Goal: Task Accomplishment & Management: Manage account settings

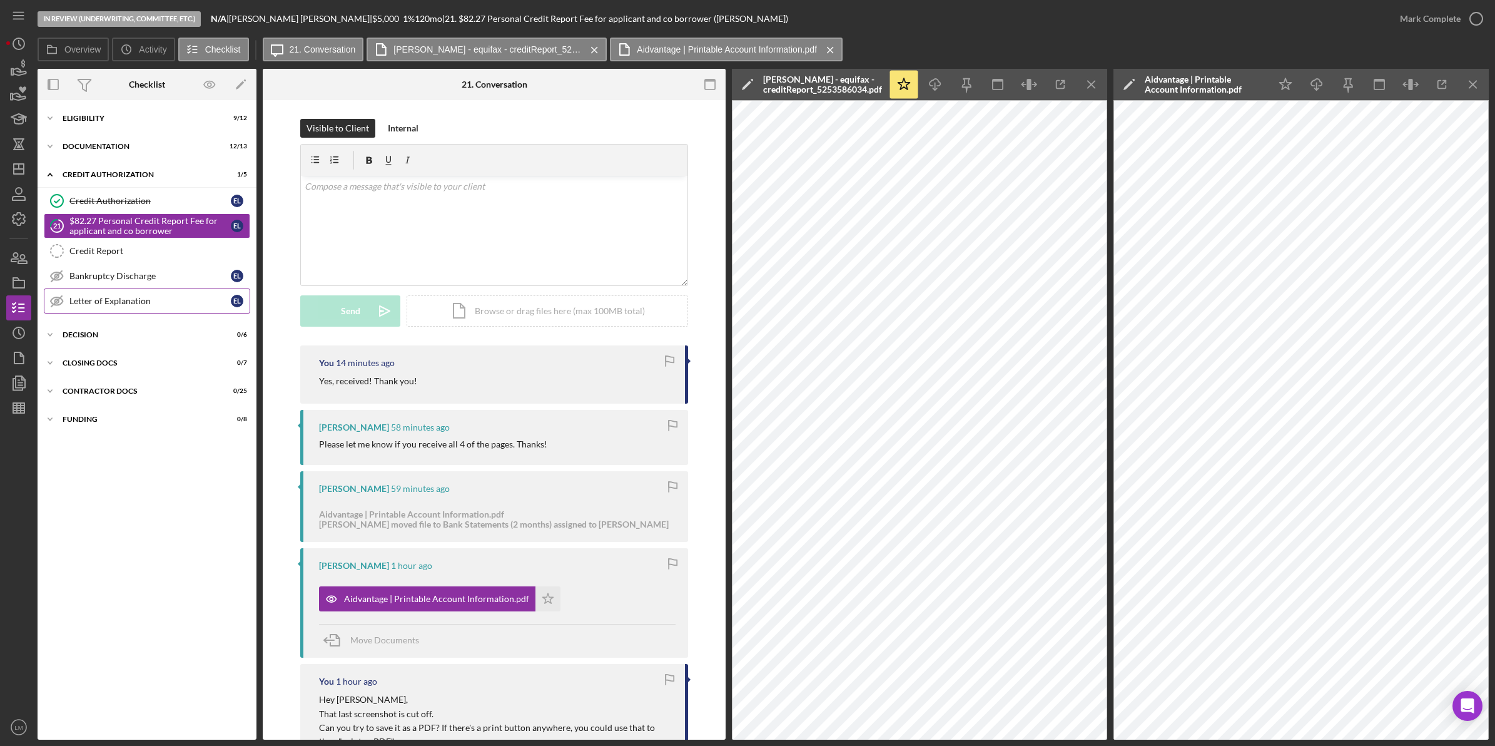
scroll to position [1984, 0]
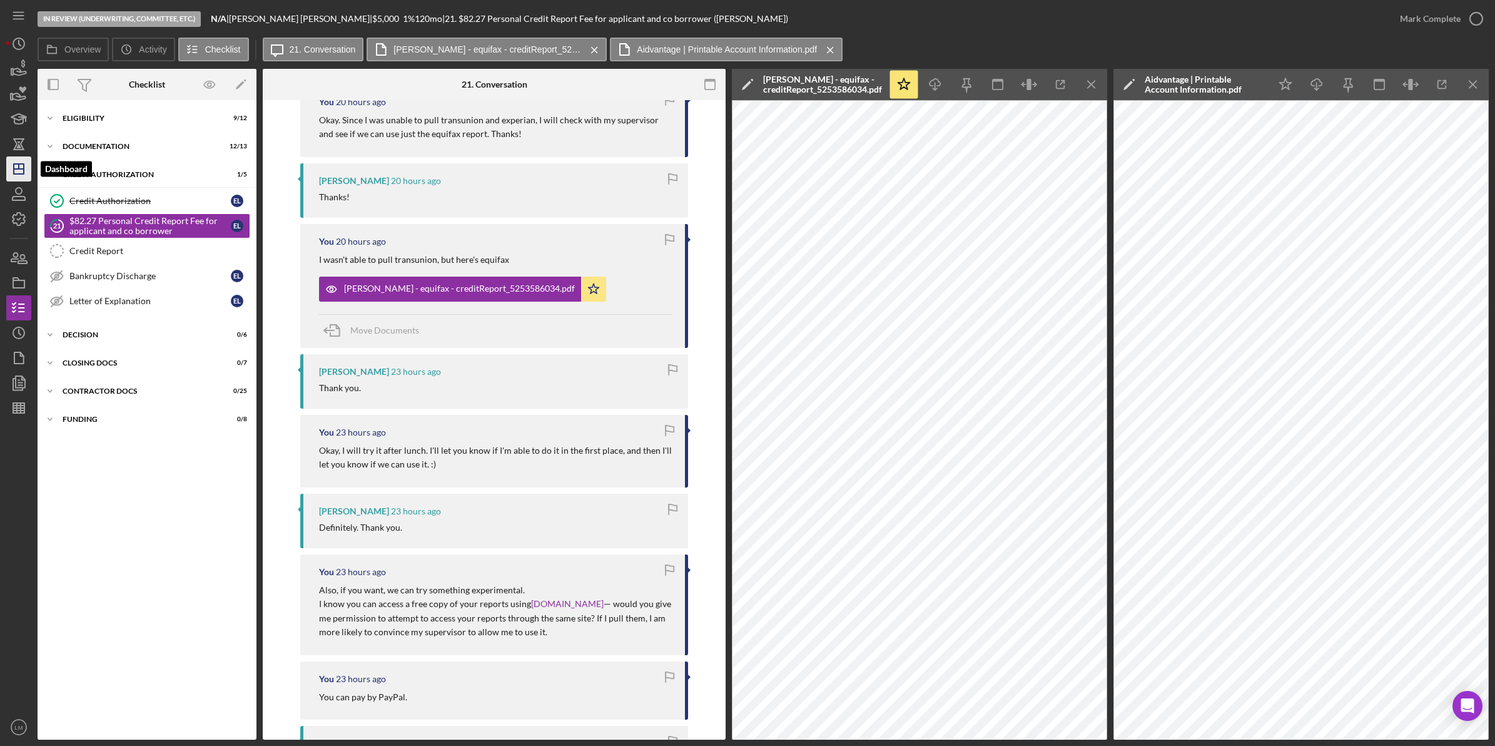
click at [23, 166] on icon "Icon/Dashboard" at bounding box center [18, 168] width 31 height 31
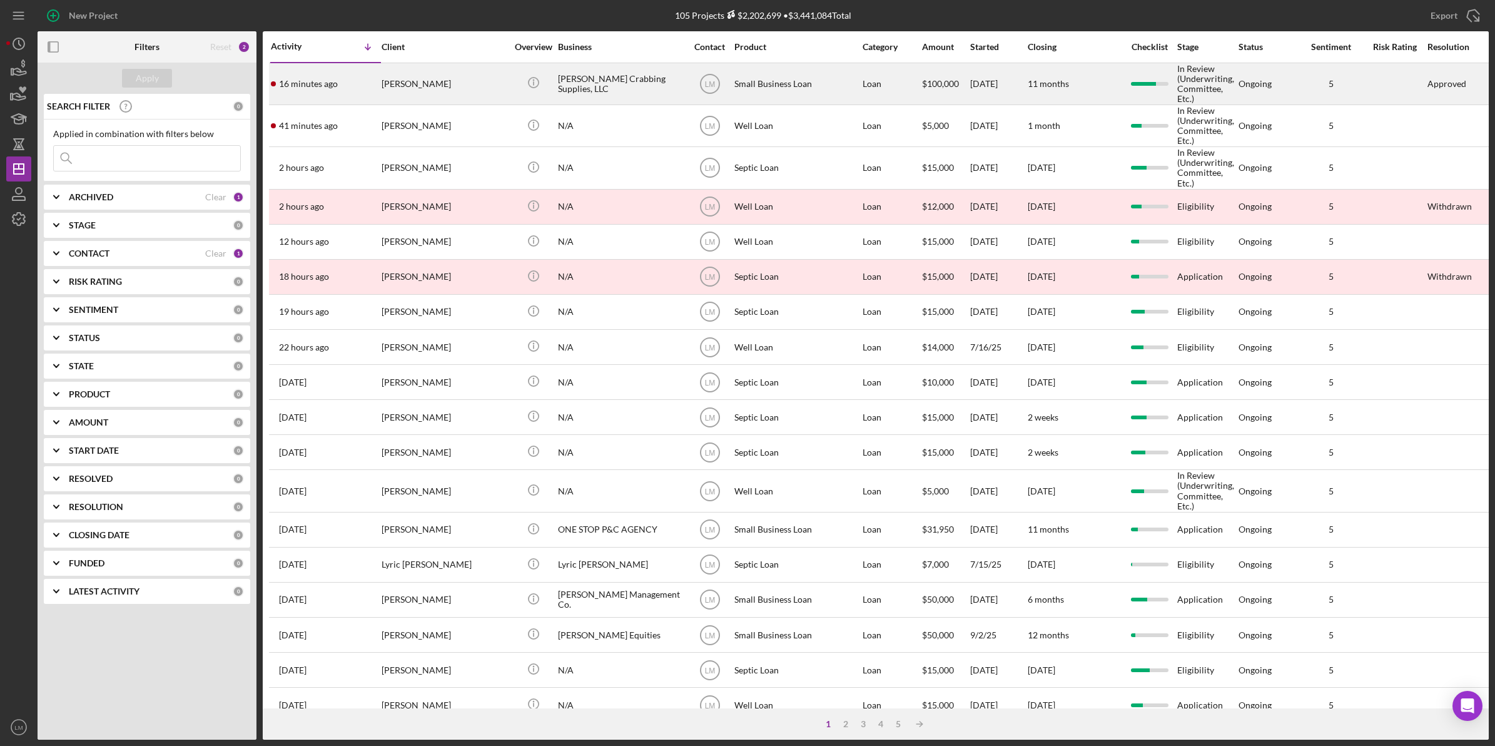
click at [445, 77] on div "[PERSON_NAME]" at bounding box center [444, 84] width 125 height 40
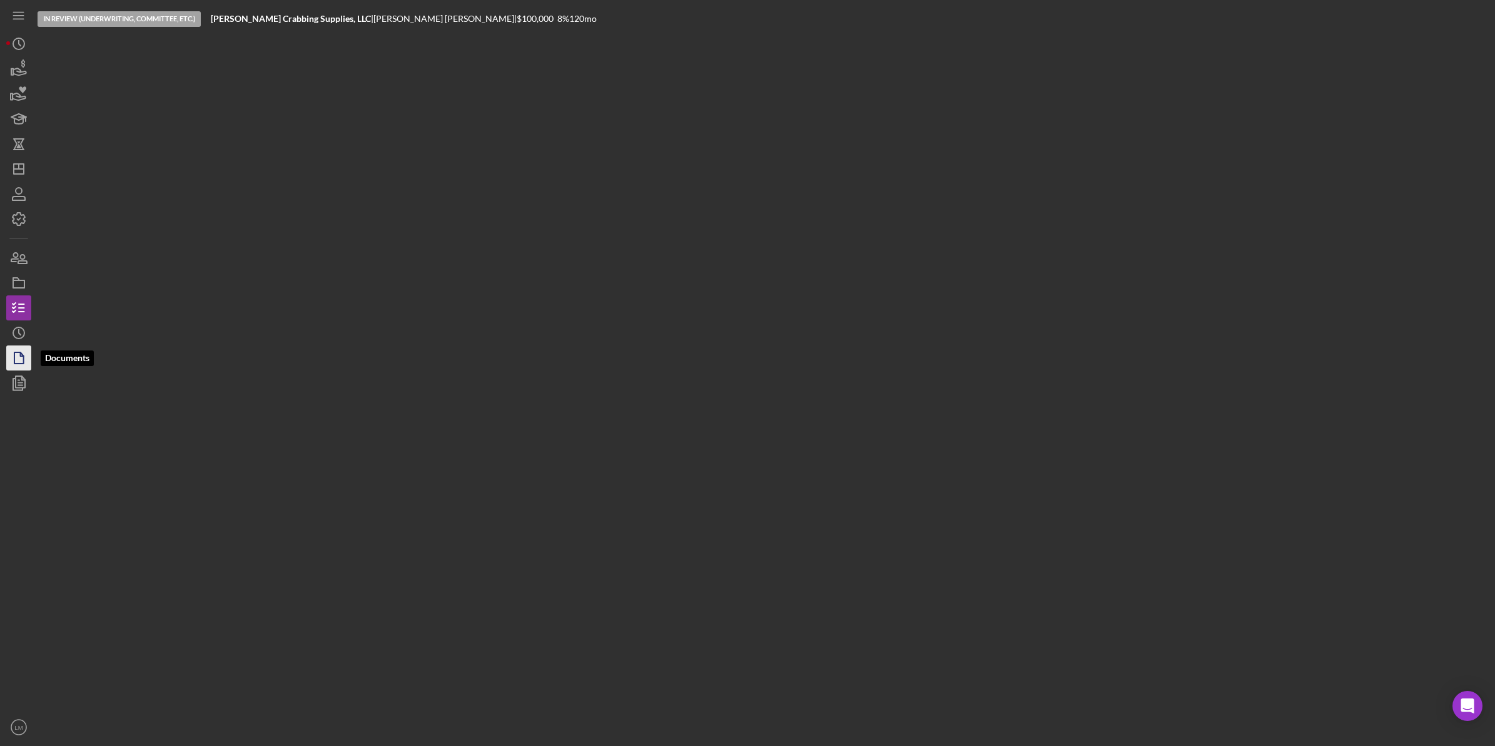
click at [14, 350] on icon "button" at bounding box center [18, 357] width 31 height 31
click at [16, 332] on icon "Icon/History" at bounding box center [18, 332] width 31 height 31
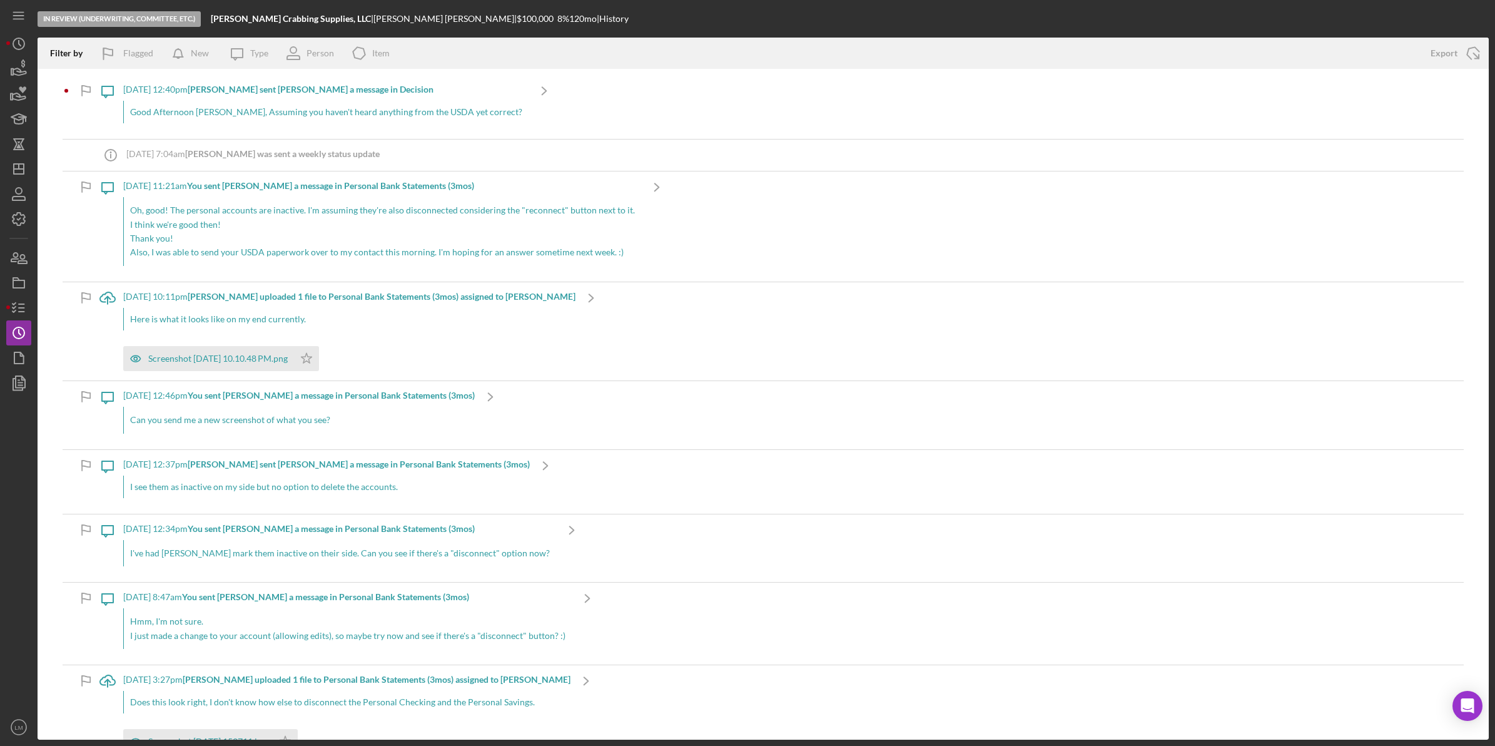
click at [388, 97] on div "[DATE] 12:40pm [PERSON_NAME] sent [PERSON_NAME] a message in Decision Good Afte…" at bounding box center [325, 107] width 405 height 64
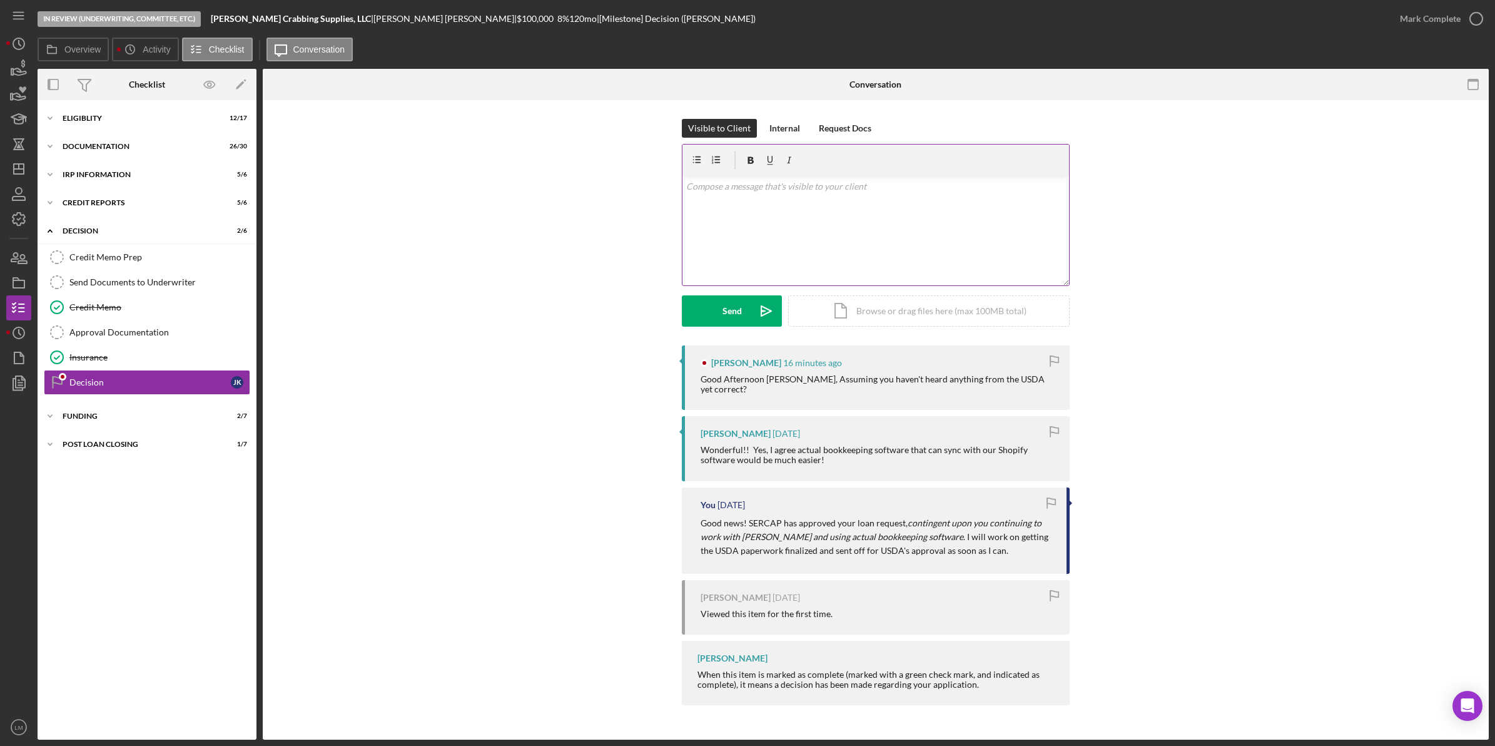
click at [995, 262] on div "v Color teal Color pink Remove color Add row above Add row below Add column bef…" at bounding box center [876, 230] width 387 height 109
click at [751, 307] on icon "Icon/icon-invite-send" at bounding box center [766, 310] width 31 height 31
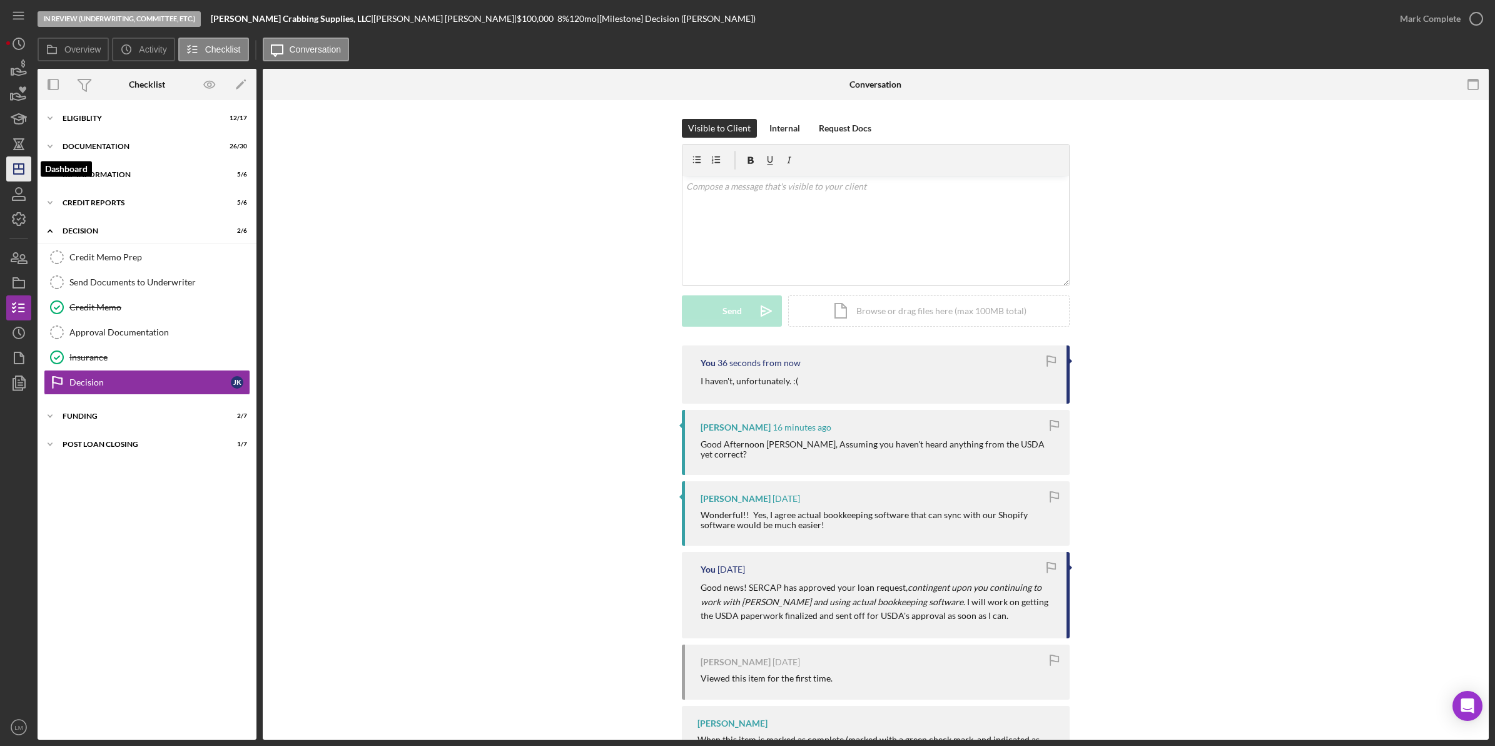
click at [19, 165] on line "button" at bounding box center [19, 166] width 0 height 5
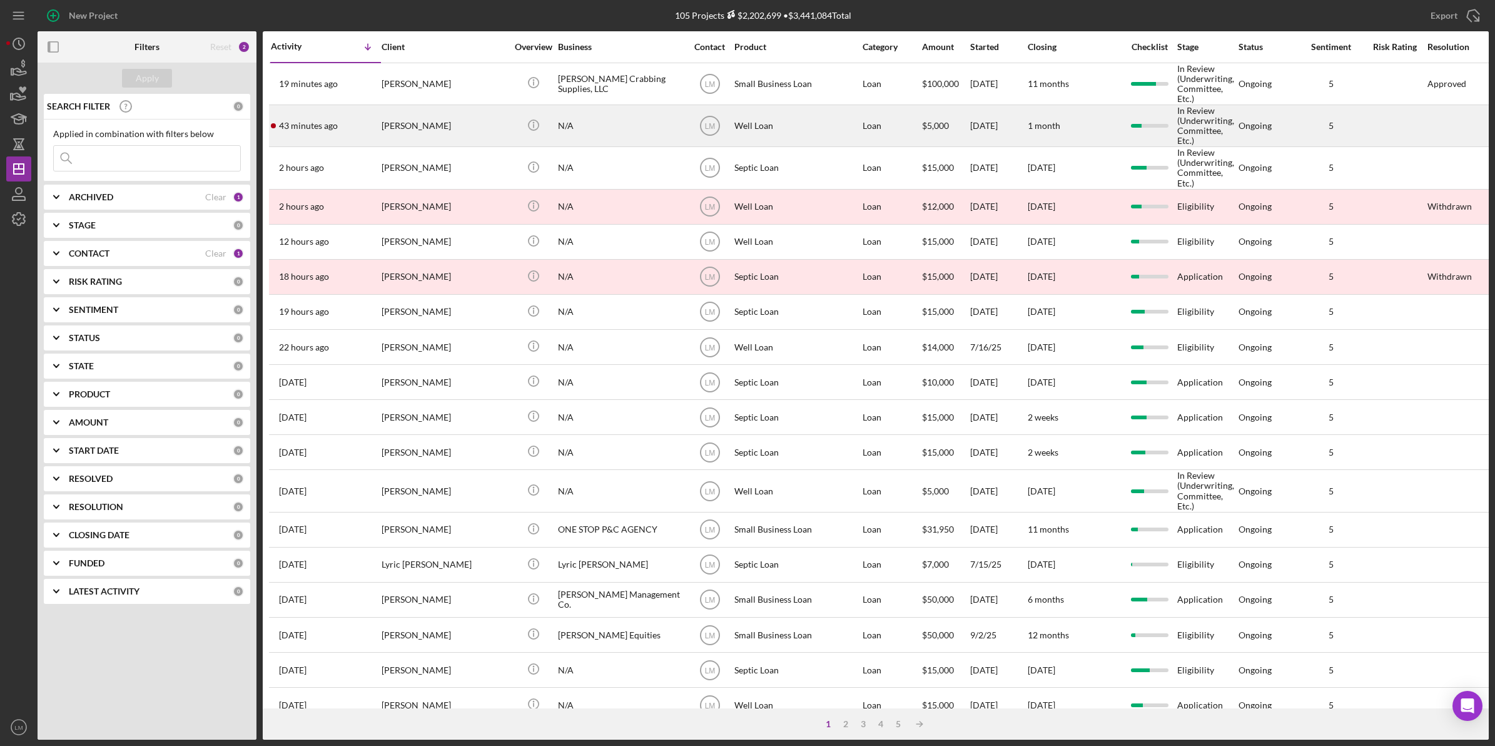
click at [613, 121] on div "N/A" at bounding box center [620, 126] width 125 height 40
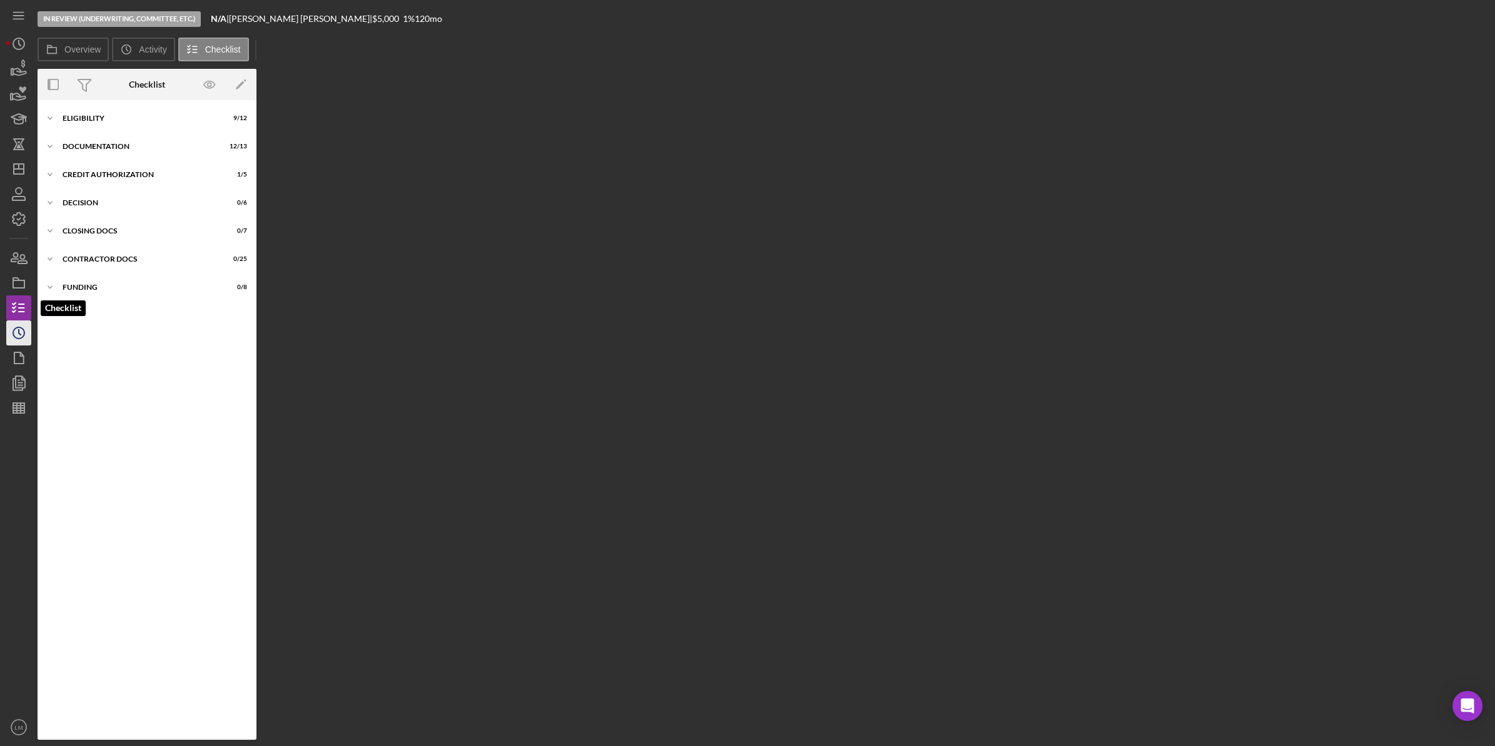
scroll to position [68, 0]
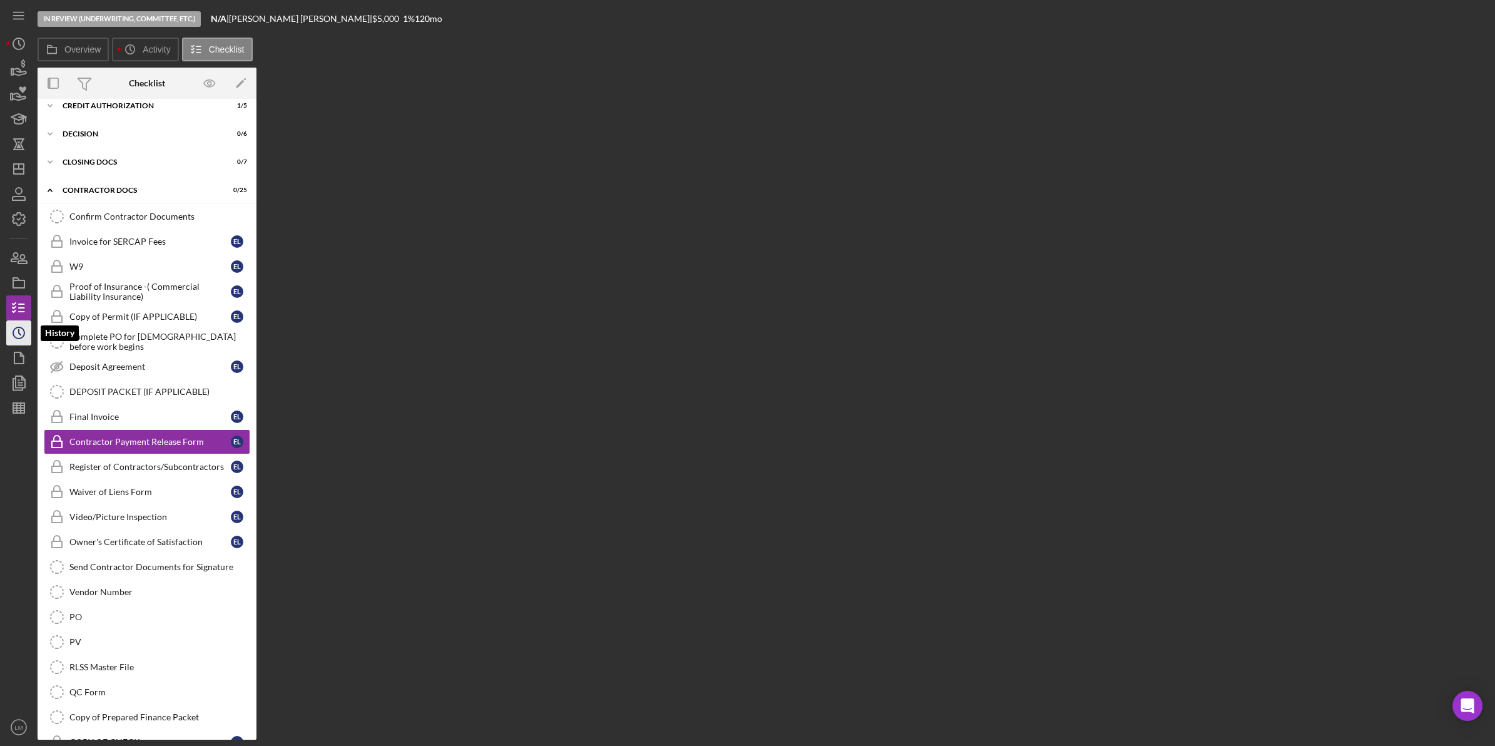
click at [8, 330] on icon "Icon/History" at bounding box center [18, 332] width 31 height 31
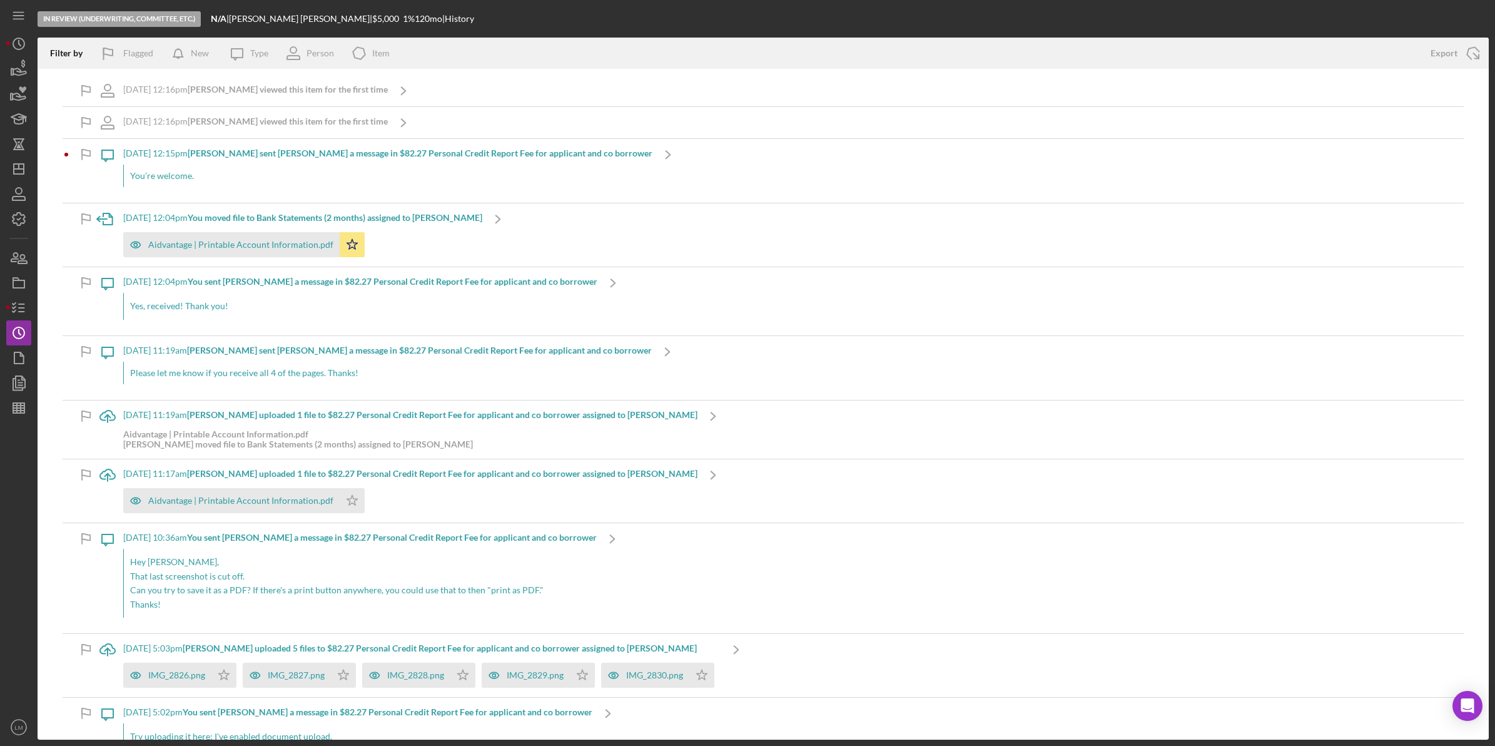
click at [317, 166] on div "You’re welcome." at bounding box center [387, 176] width 529 height 23
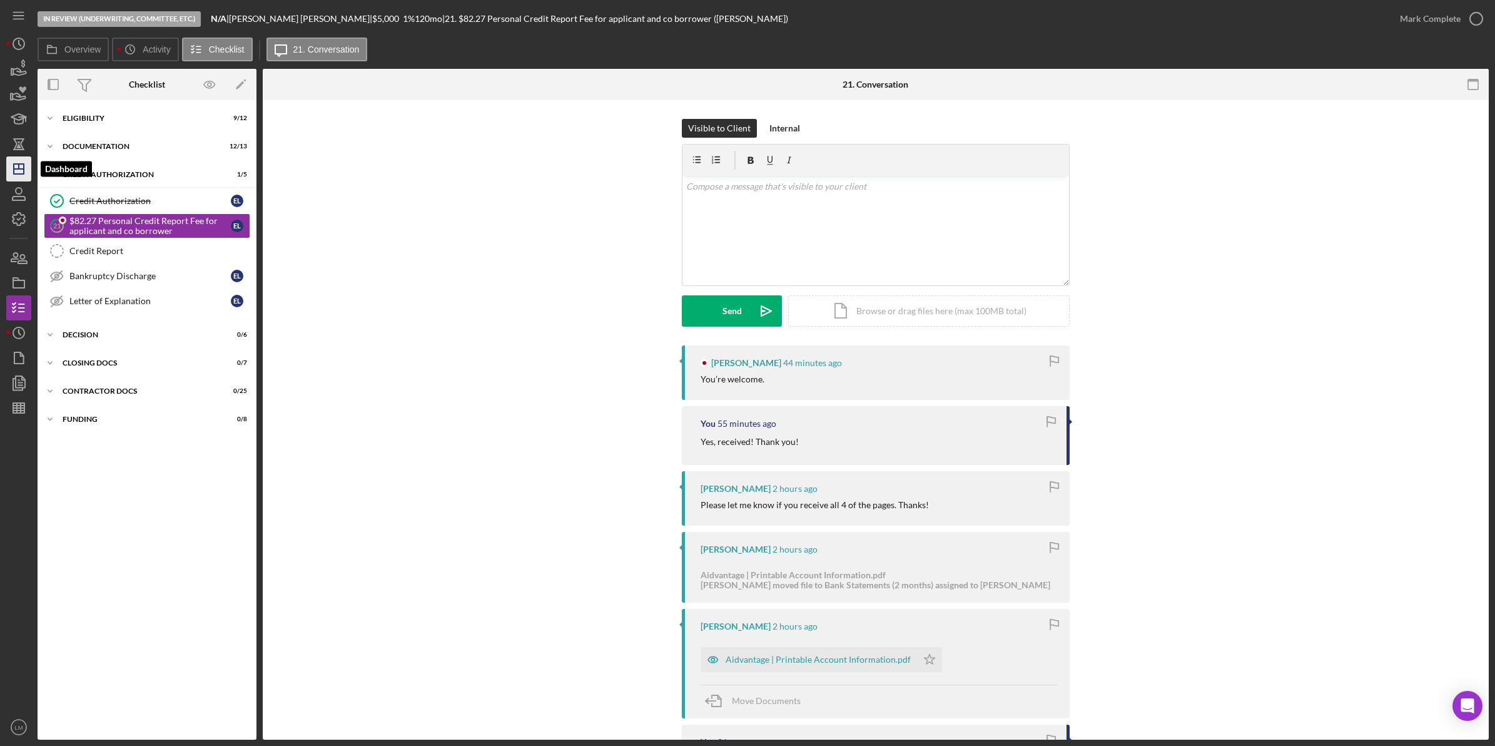
click at [22, 166] on icon "Icon/Dashboard" at bounding box center [18, 168] width 31 height 31
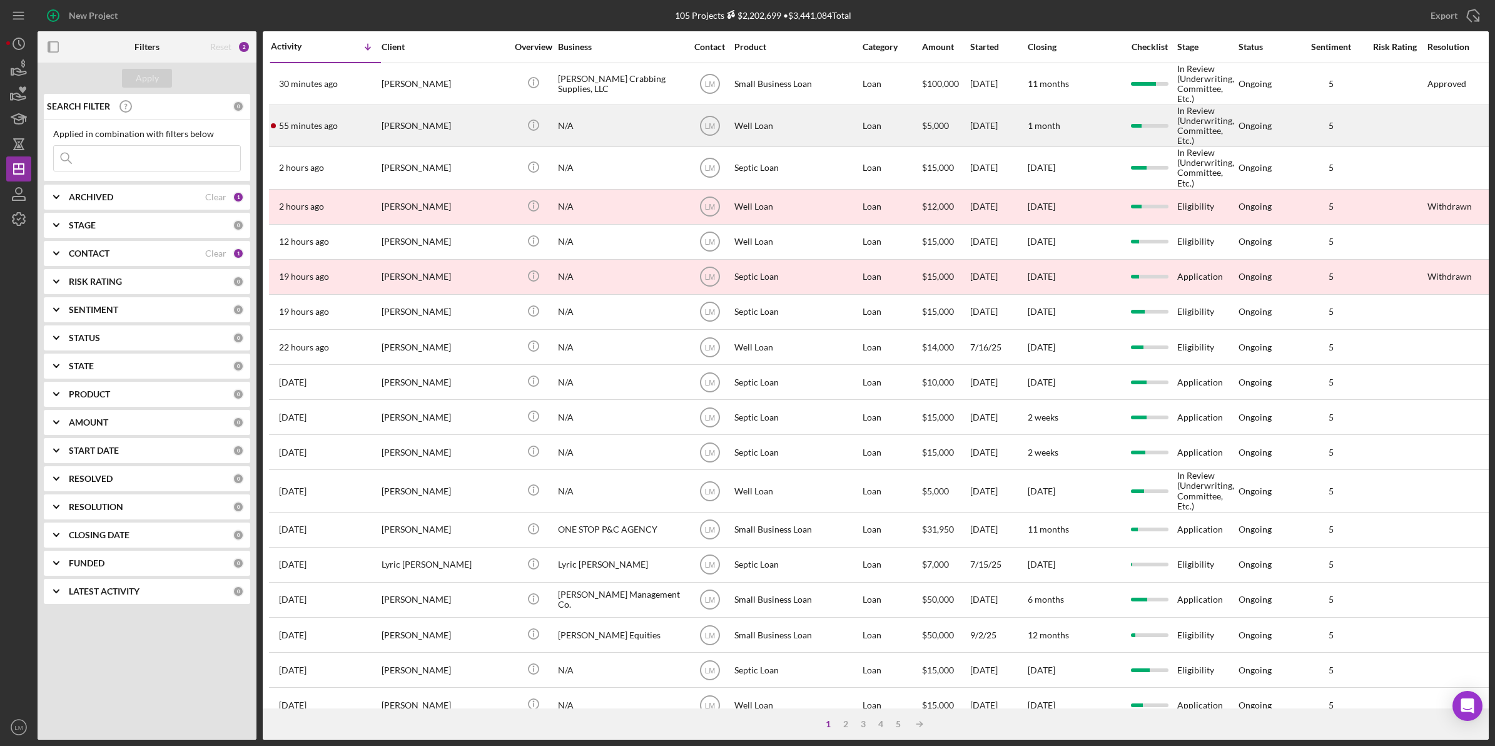
click at [471, 131] on div "[PERSON_NAME]" at bounding box center [444, 126] width 125 height 40
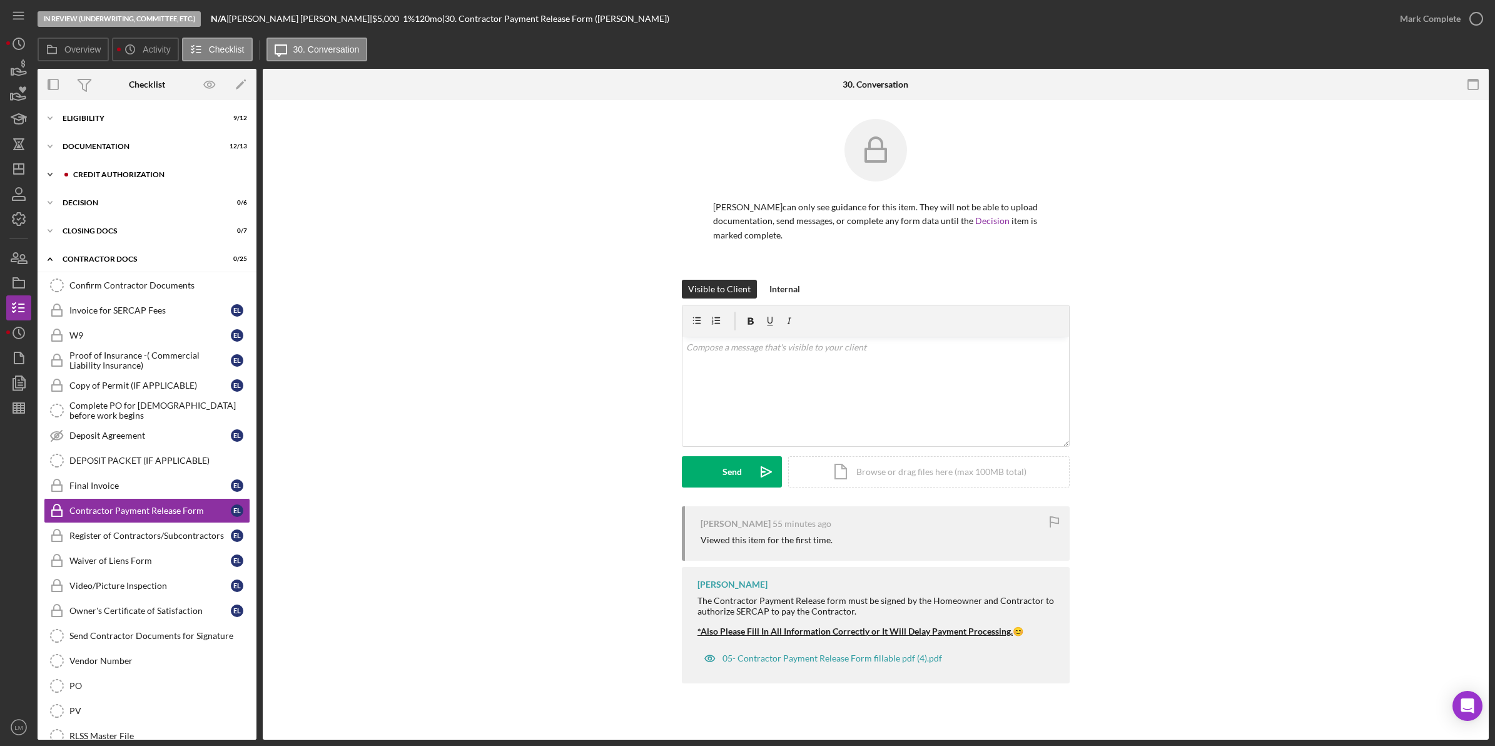
click at [108, 180] on div "Icon/Expander CREDIT AUTHORIZATION 1 / 5" at bounding box center [147, 174] width 219 height 25
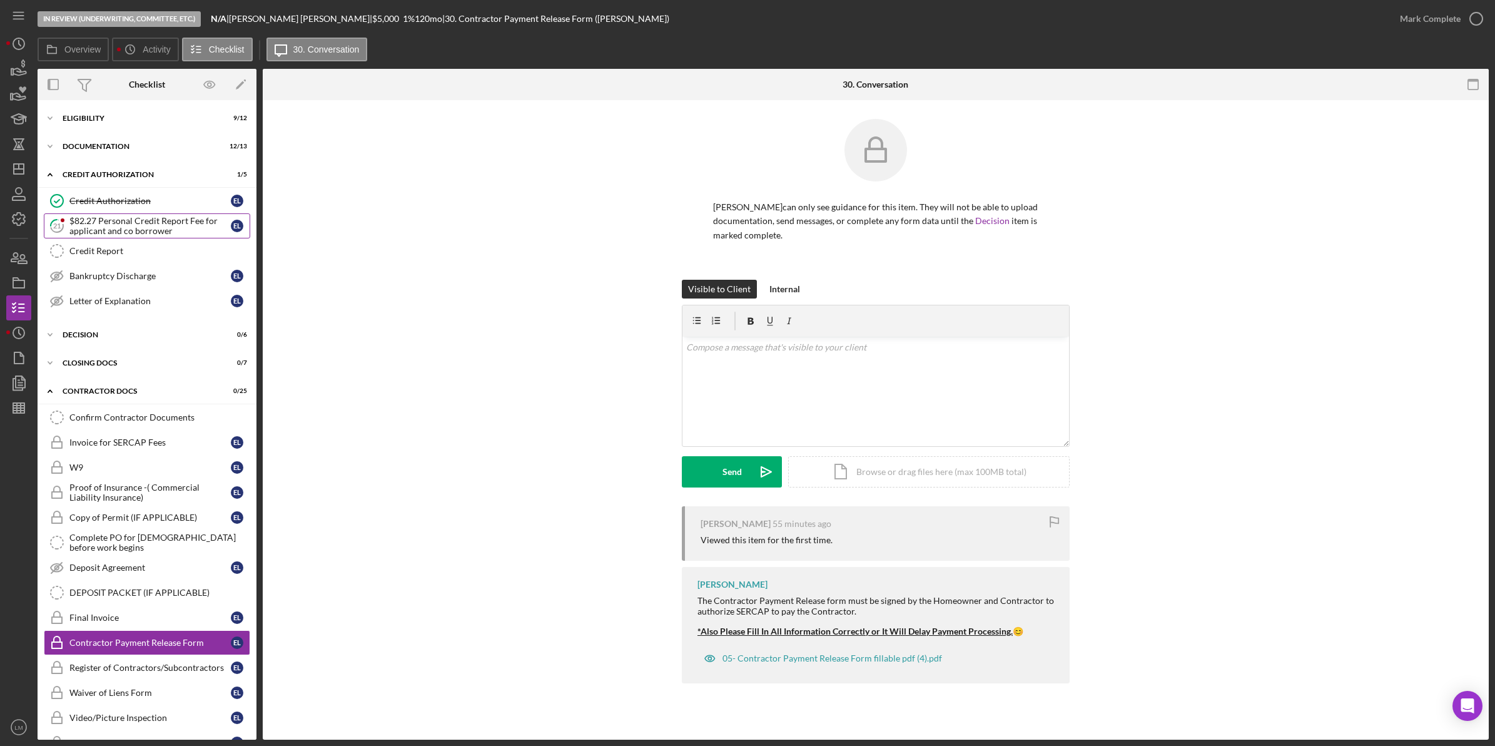
click at [133, 216] on div "$82.27 Personal Credit Report Fee for applicant and co borrower" at bounding box center [149, 226] width 161 height 20
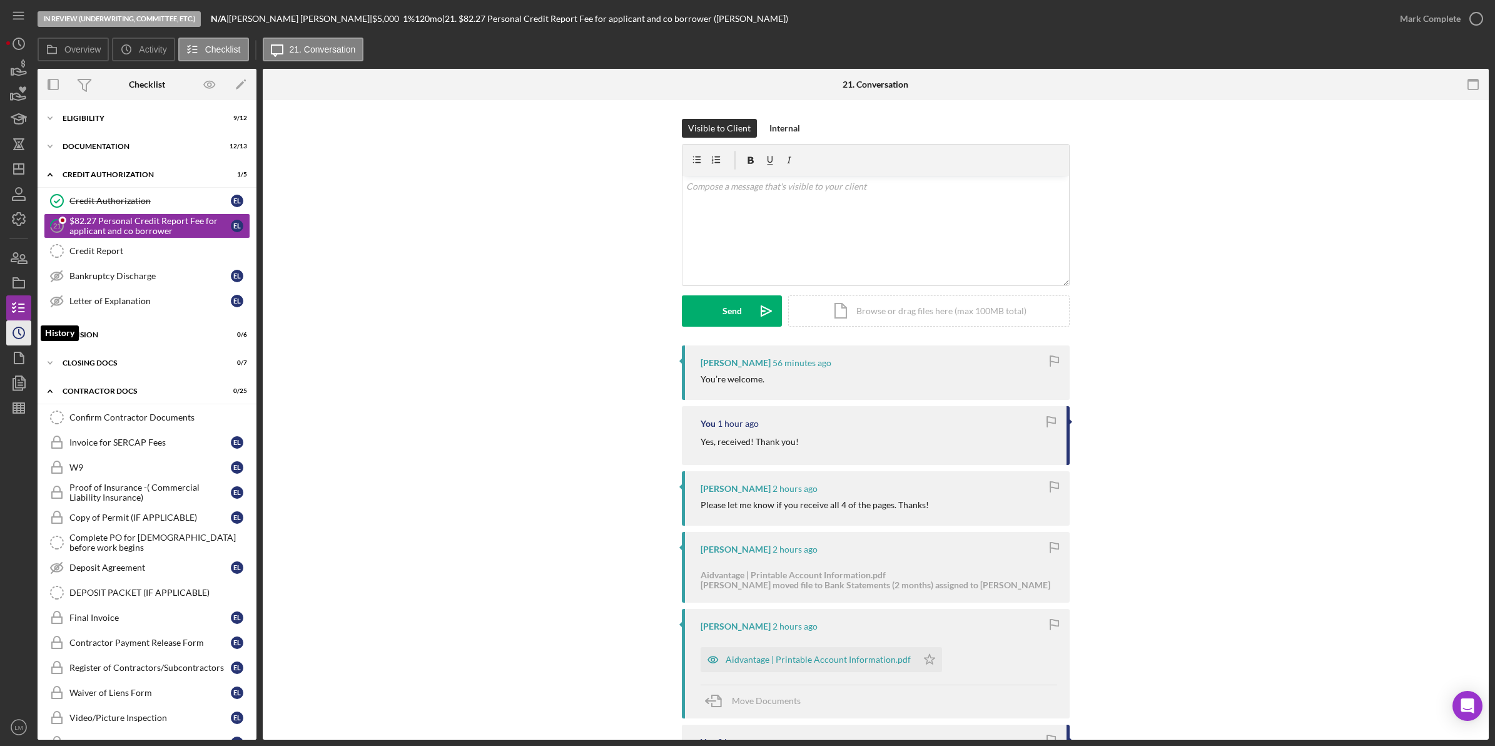
click at [7, 332] on icon "Icon/History" at bounding box center [18, 332] width 31 height 31
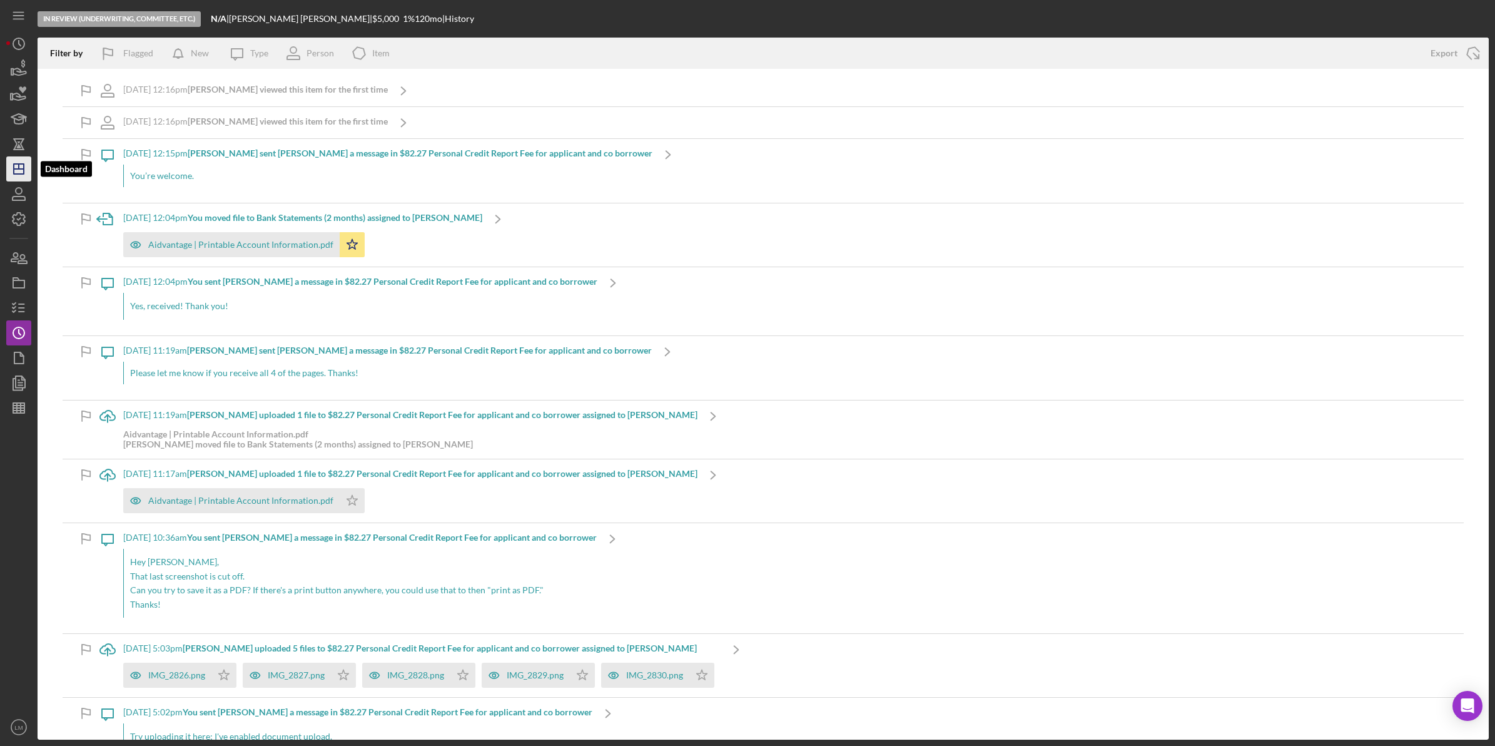
click at [23, 169] on line "button" at bounding box center [19, 169] width 10 height 0
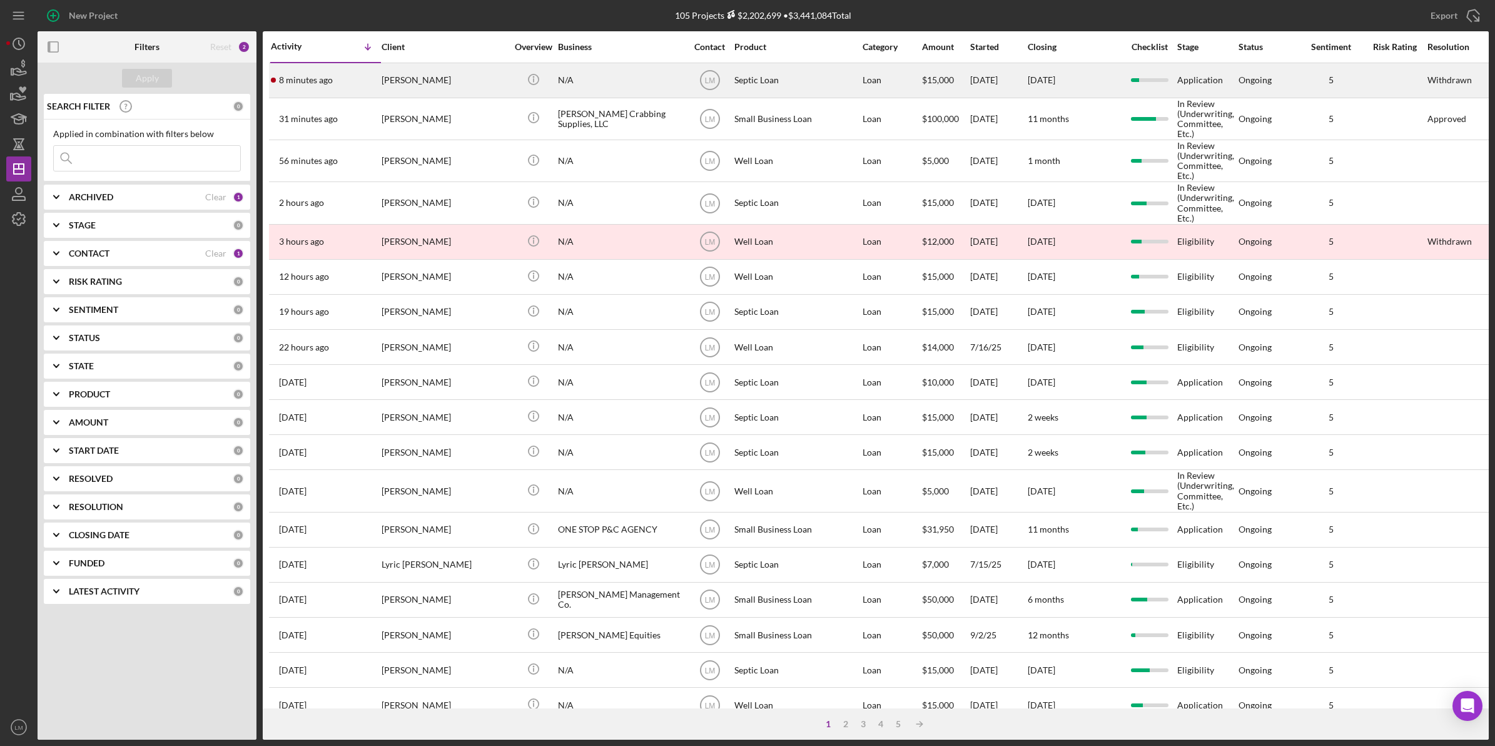
click at [465, 83] on div "[PERSON_NAME]" at bounding box center [444, 80] width 125 height 33
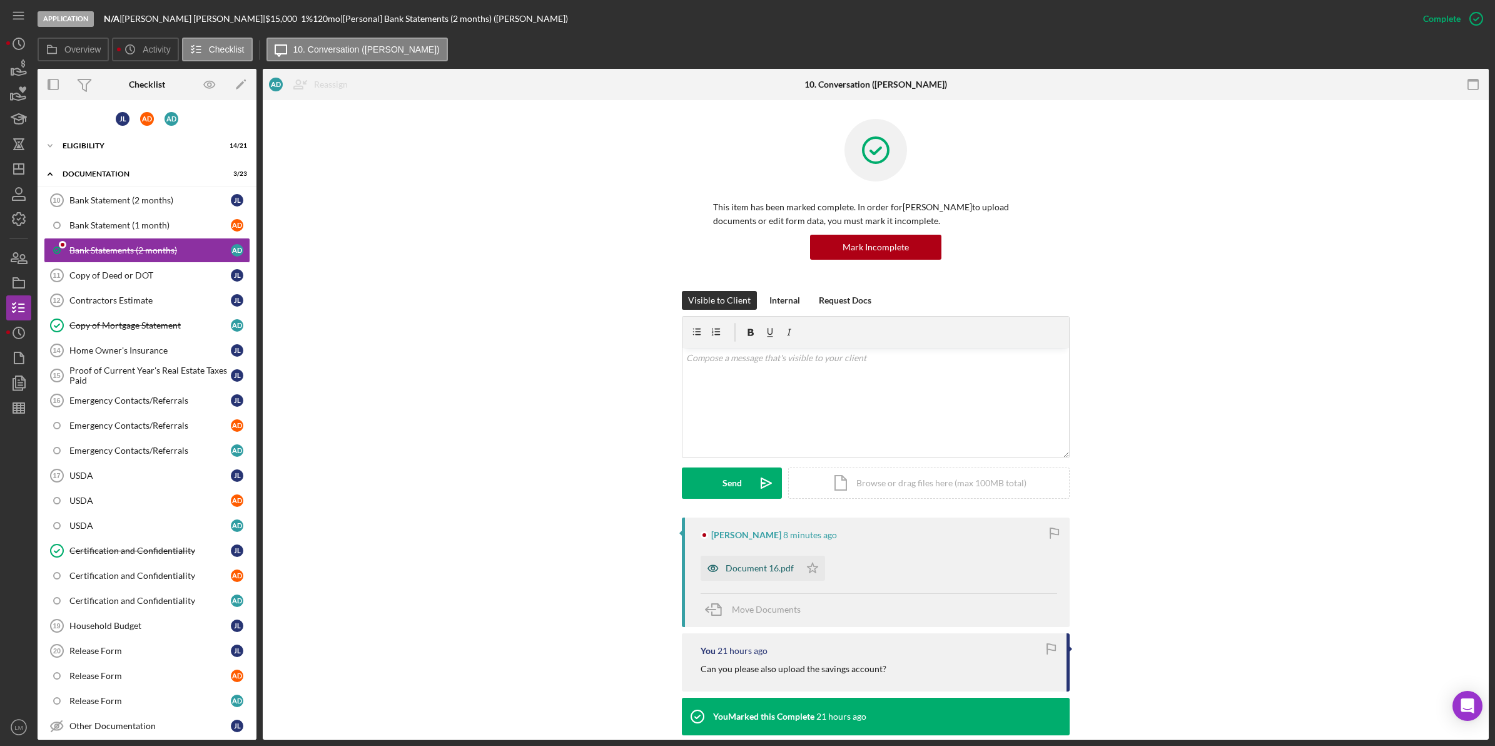
click at [726, 565] on div "Document 16.pdf" at bounding box center [760, 568] width 68 height 10
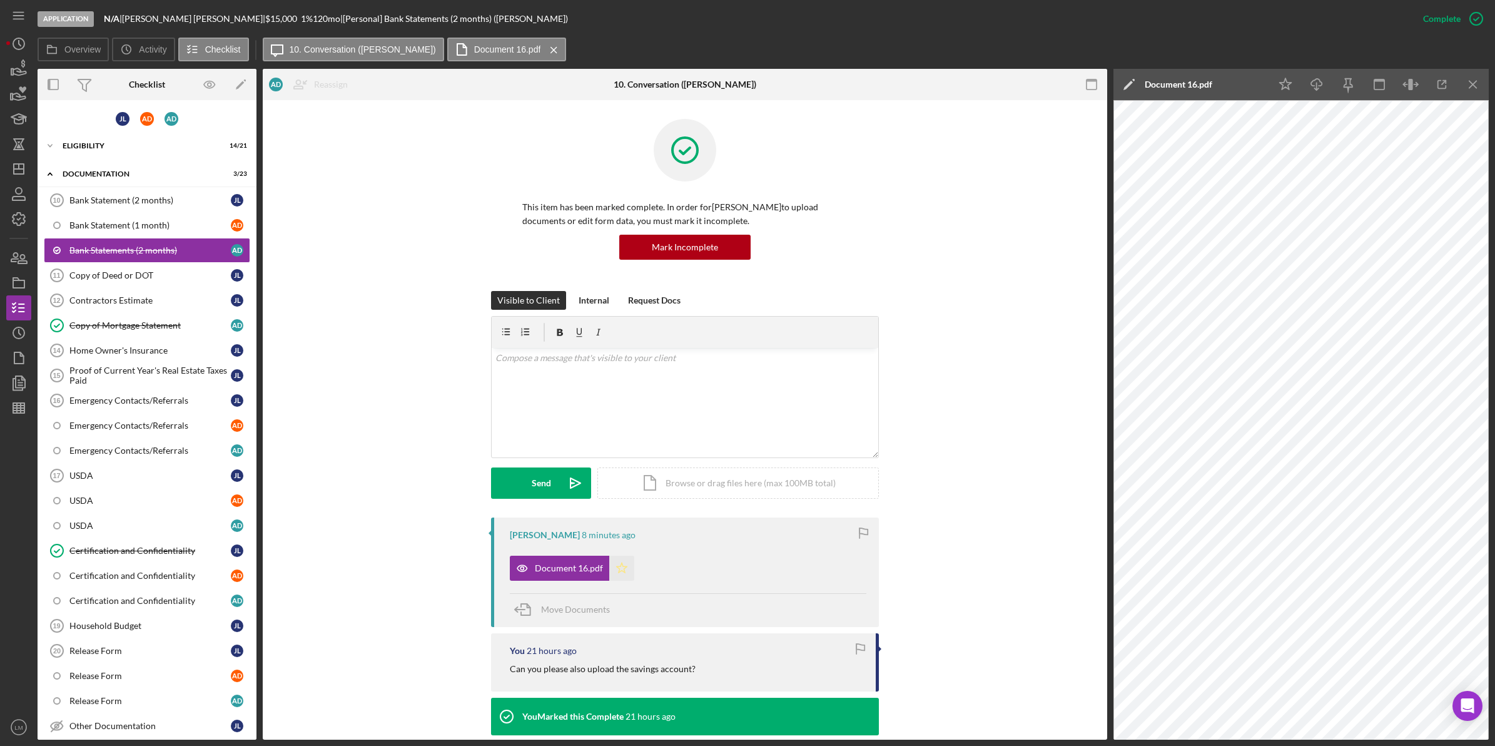
click at [621, 564] on icon "Icon/Star" at bounding box center [621, 568] width 25 height 25
click at [198, 205] on link "Bank Statement (2 months) 10 Bank Statement (2 months) [PERSON_NAME]" at bounding box center [147, 200] width 206 height 25
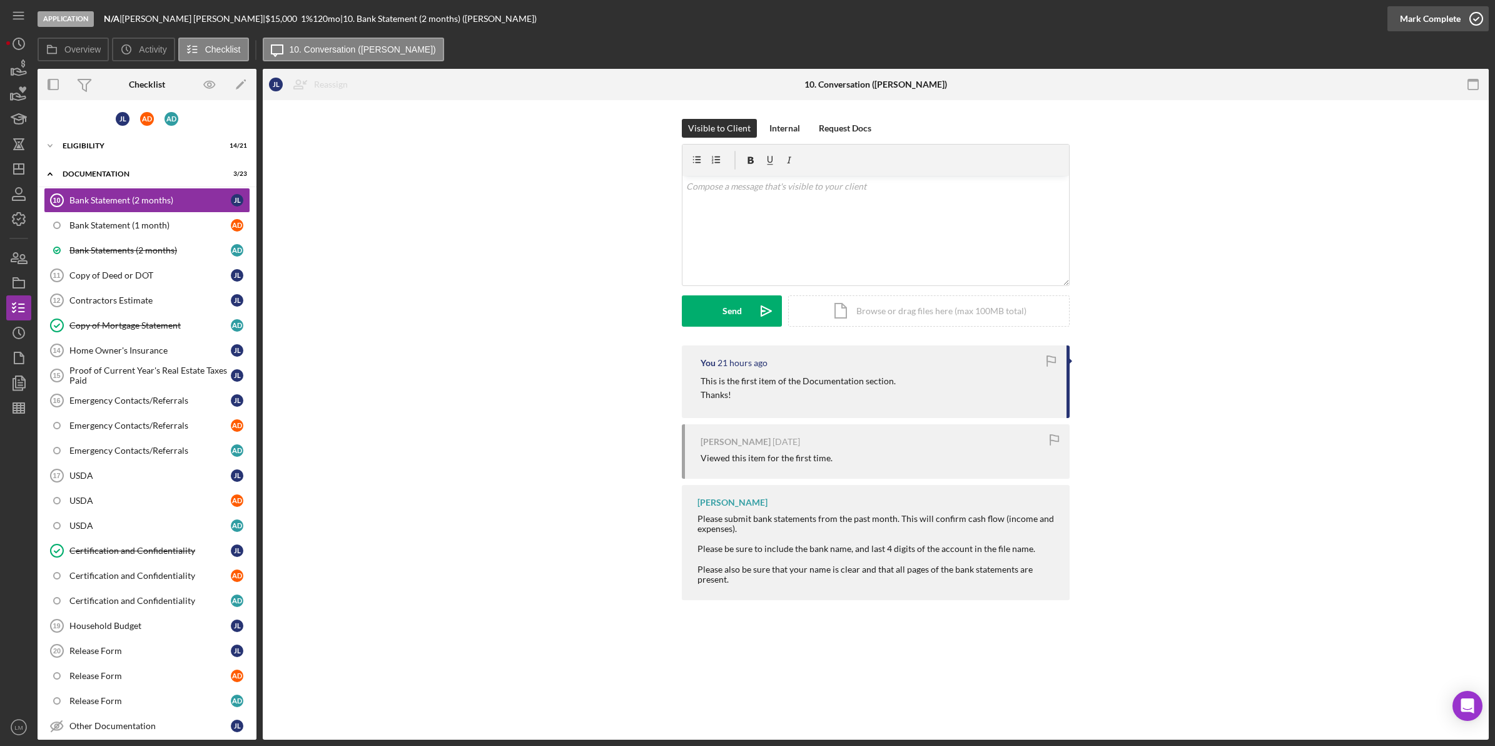
click at [1446, 11] on div "Mark Complete" at bounding box center [1430, 18] width 61 height 25
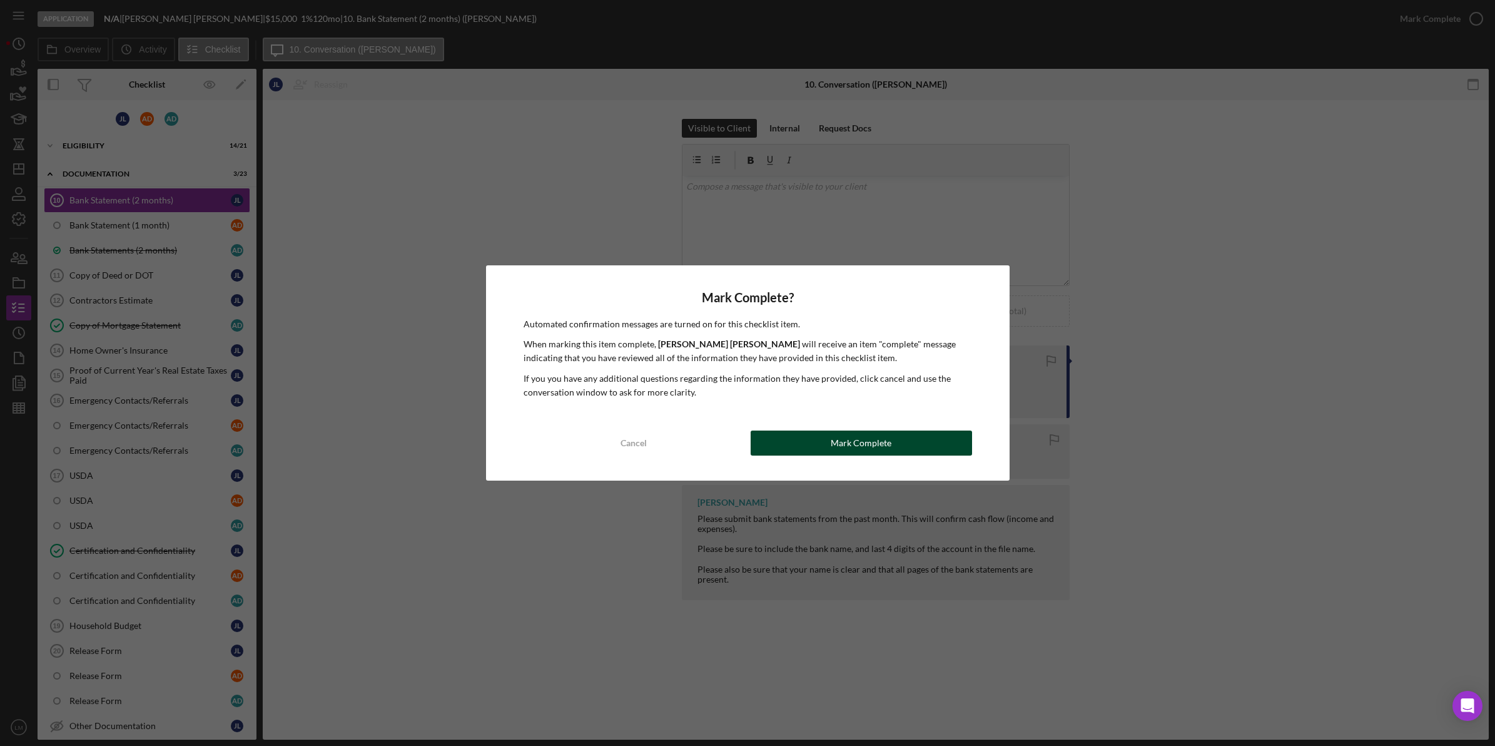
click at [902, 432] on button "Mark Complete" at bounding box center [861, 442] width 221 height 25
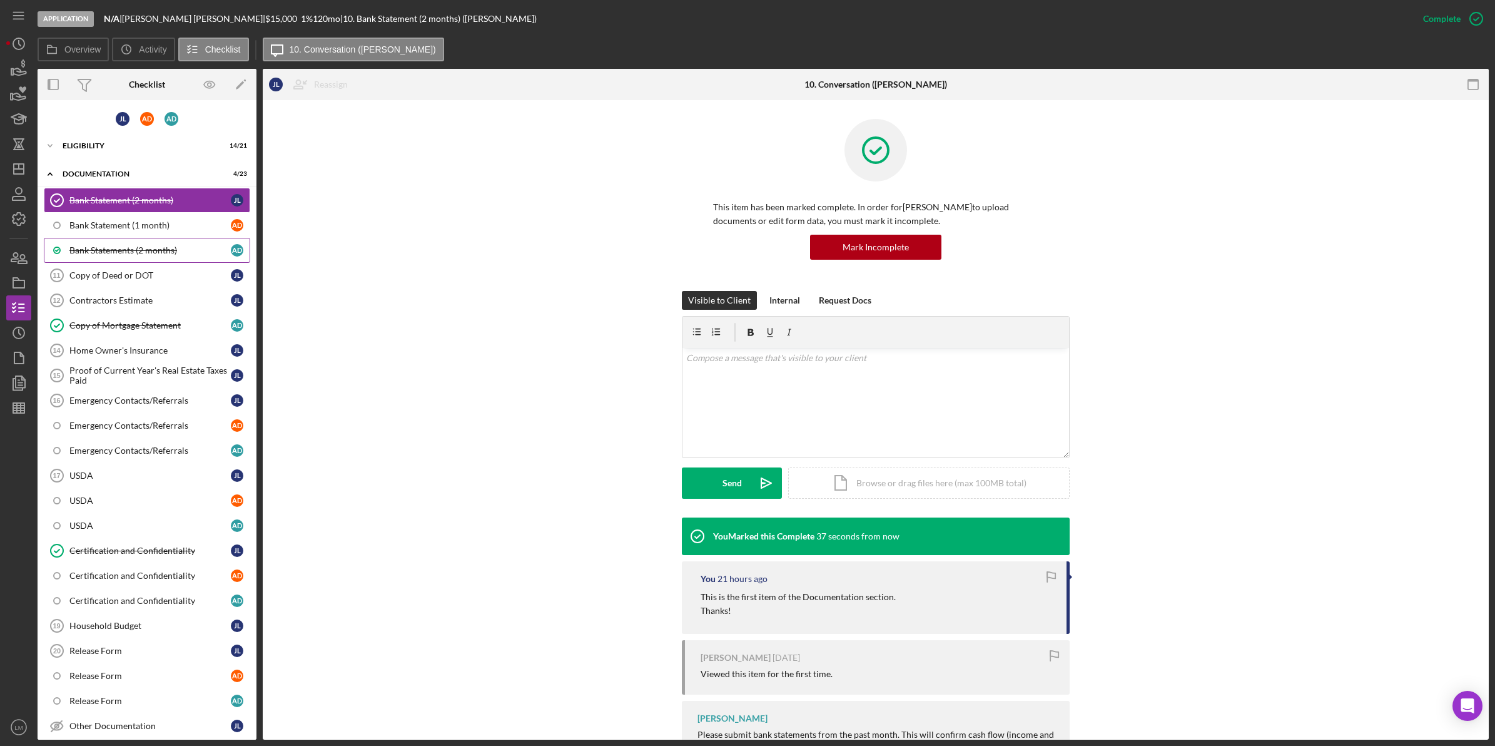
click at [110, 257] on link "Bank Statements (2 months) A D" at bounding box center [147, 250] width 206 height 25
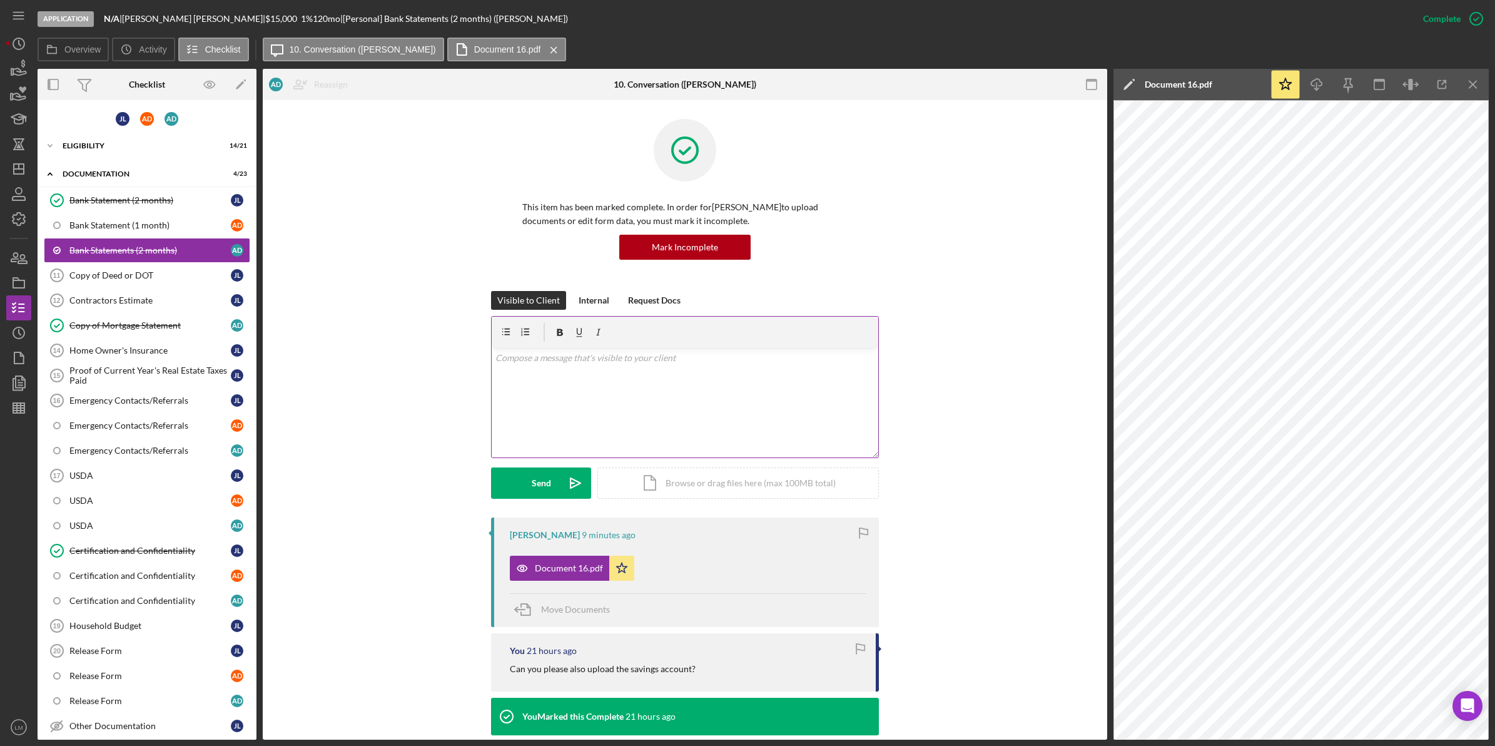
click at [741, 427] on div "v Color teal Color pink Remove color Add row above Add row below Add column bef…" at bounding box center [685, 402] width 387 height 109
click at [564, 477] on icon "Icon/icon-invite-send" at bounding box center [575, 482] width 31 height 31
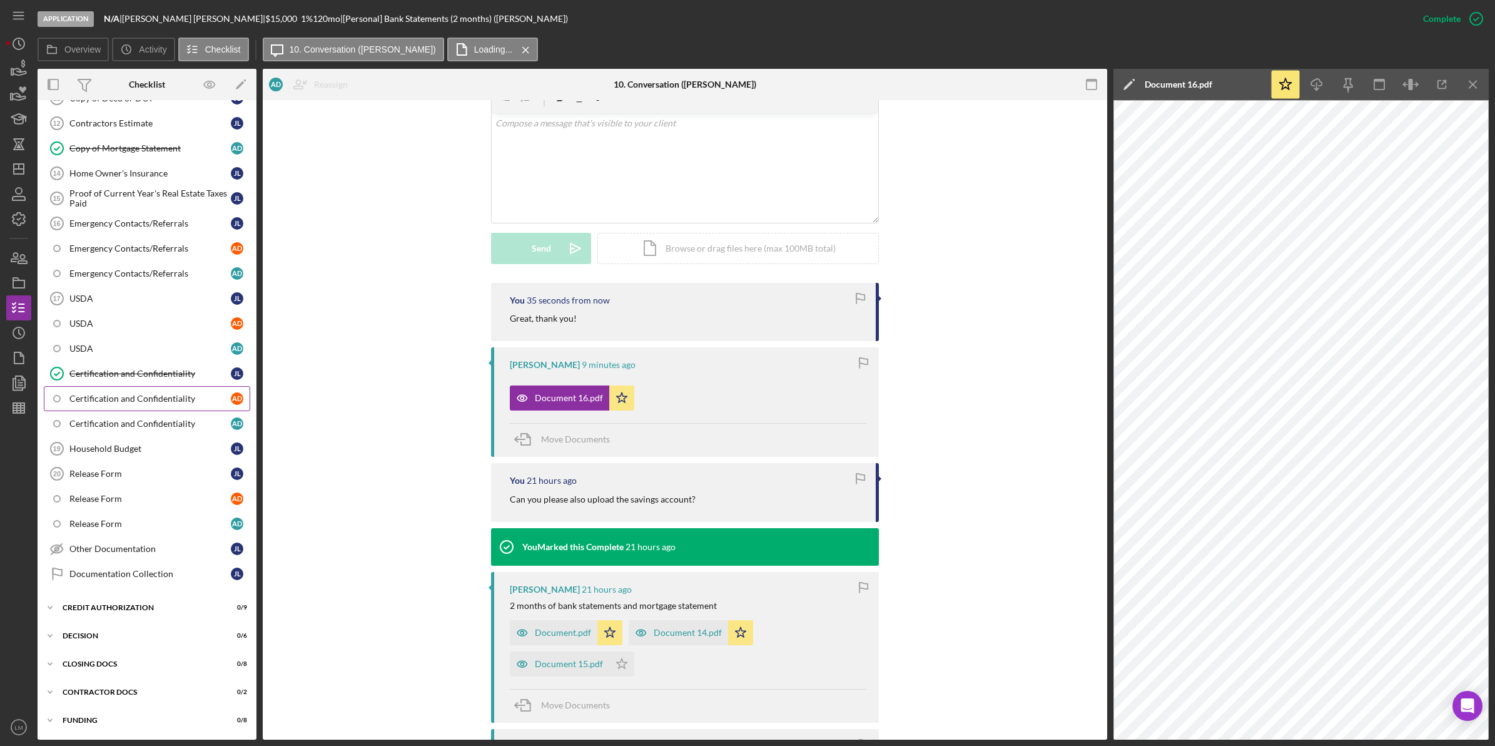
scroll to position [26, 0]
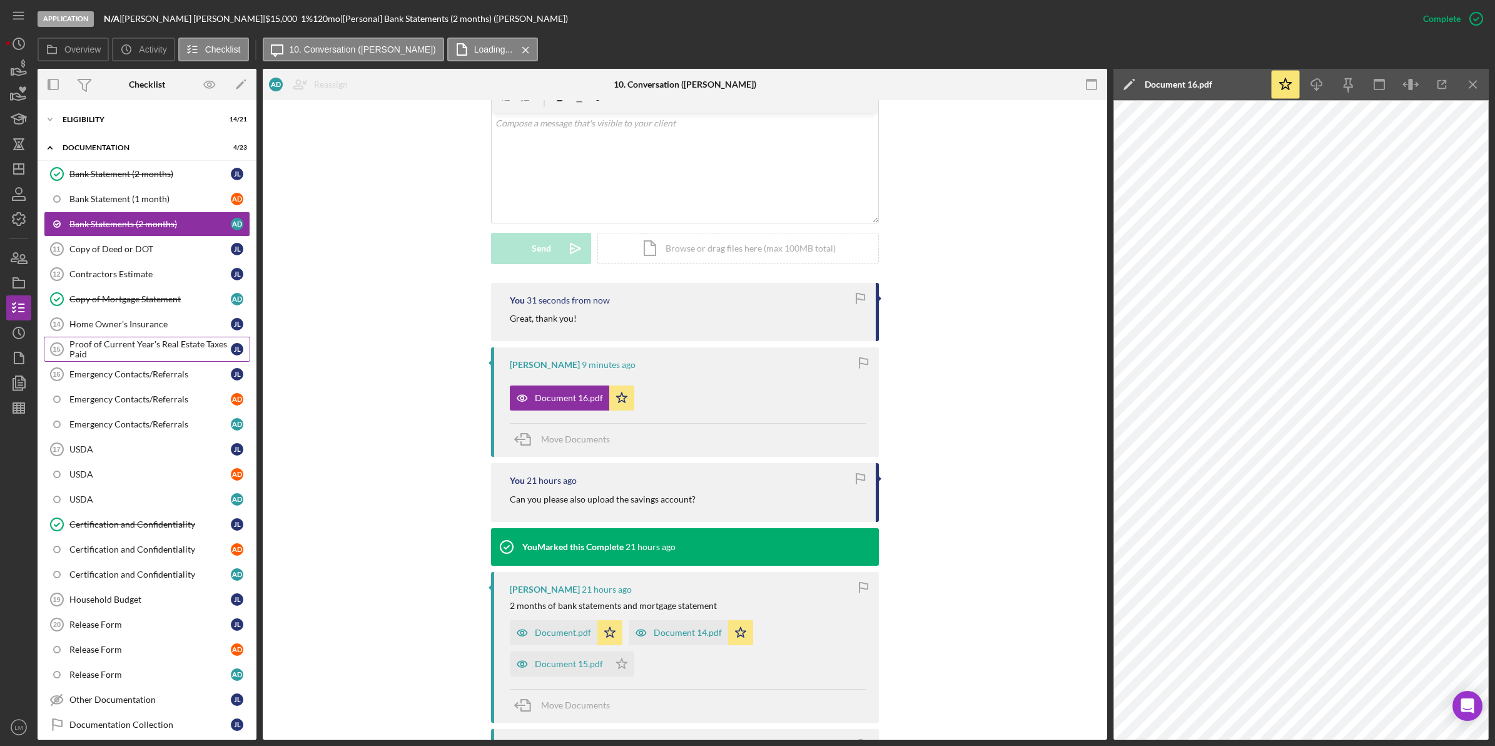
click at [177, 348] on div "Proof of Current Year's Real Estate Taxes Paid" at bounding box center [149, 349] width 161 height 20
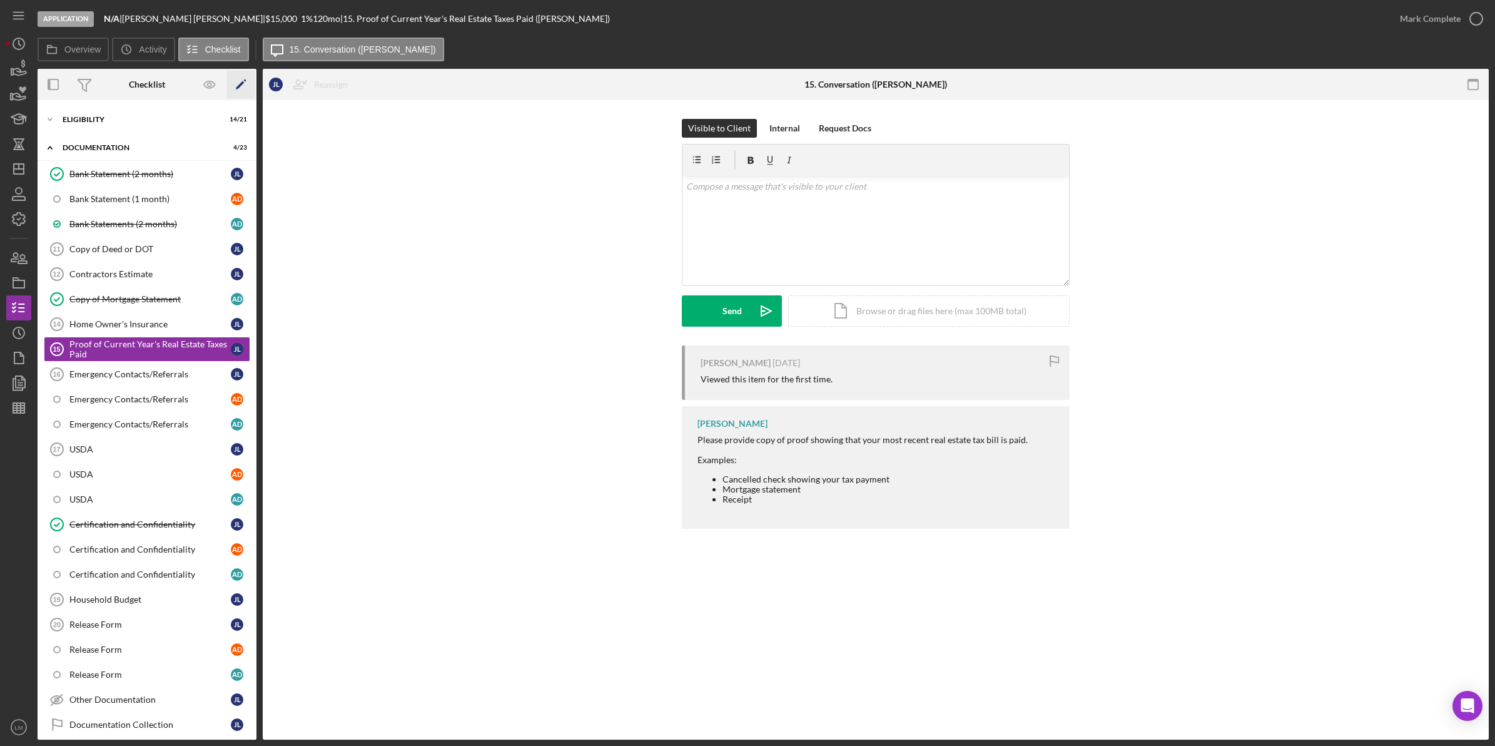
click at [237, 83] on icon "Icon/Edit" at bounding box center [241, 85] width 28 height 28
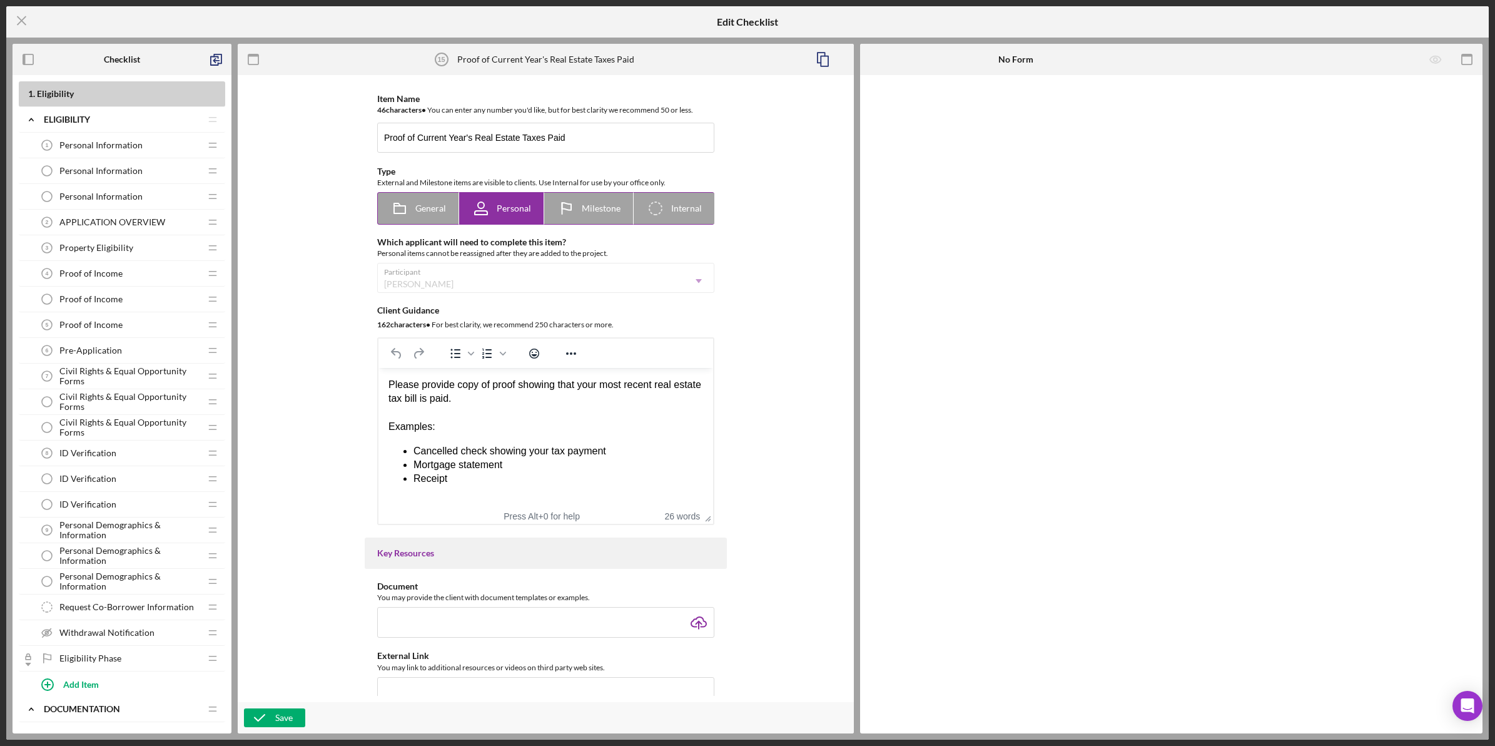
click at [426, 205] on span "General" at bounding box center [430, 208] width 31 height 10
radio input "true"
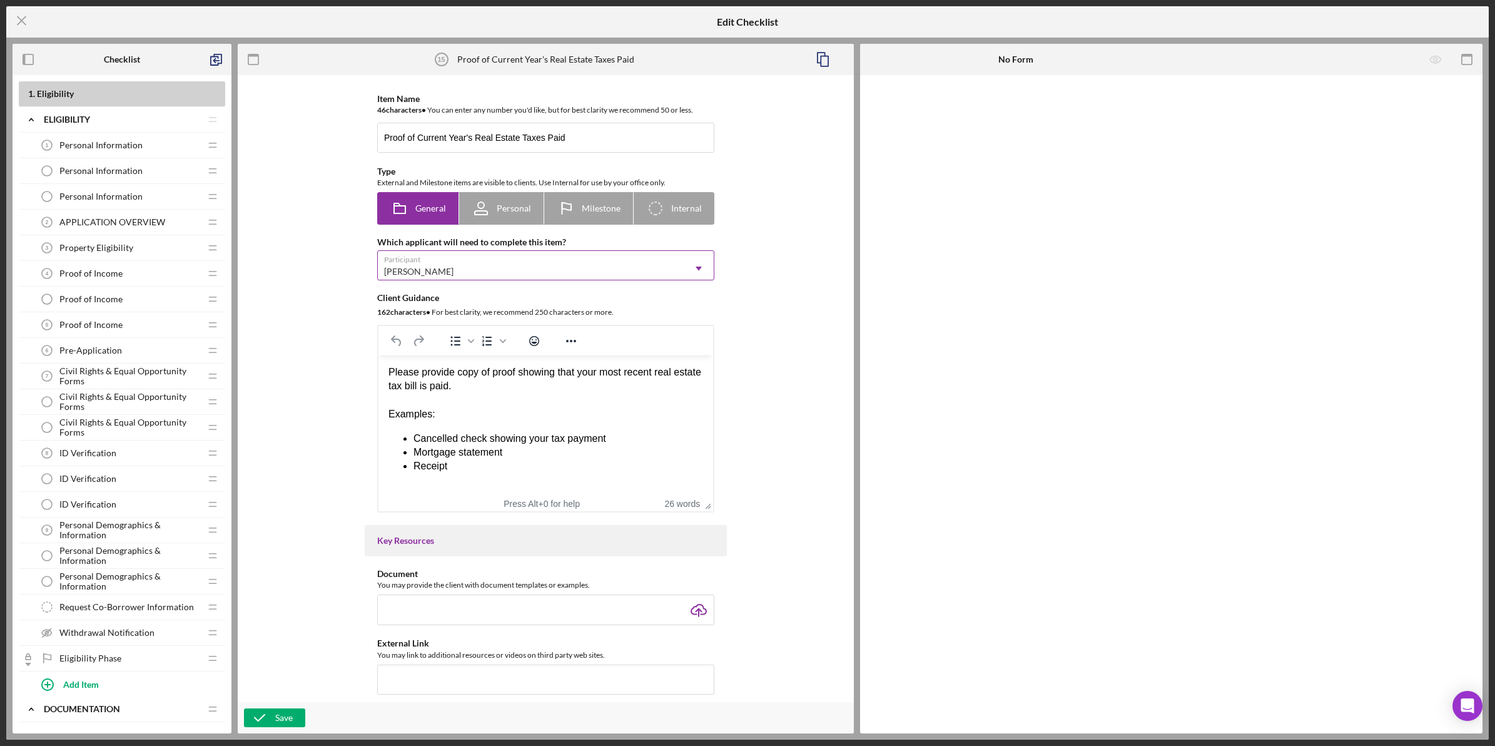
click at [429, 258] on div "[PERSON_NAME]" at bounding box center [531, 271] width 306 height 29
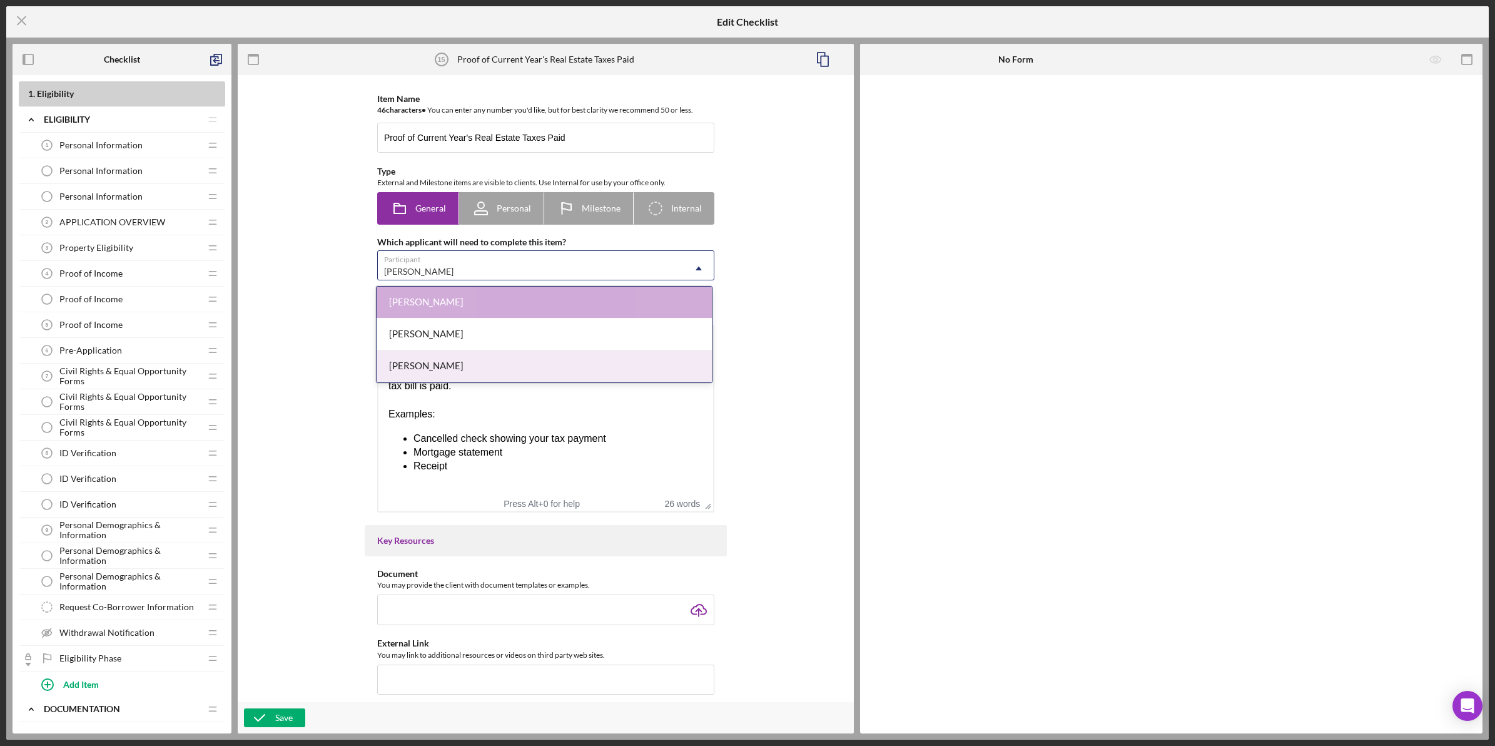
click at [436, 357] on div "[PERSON_NAME]" at bounding box center [544, 366] width 335 height 32
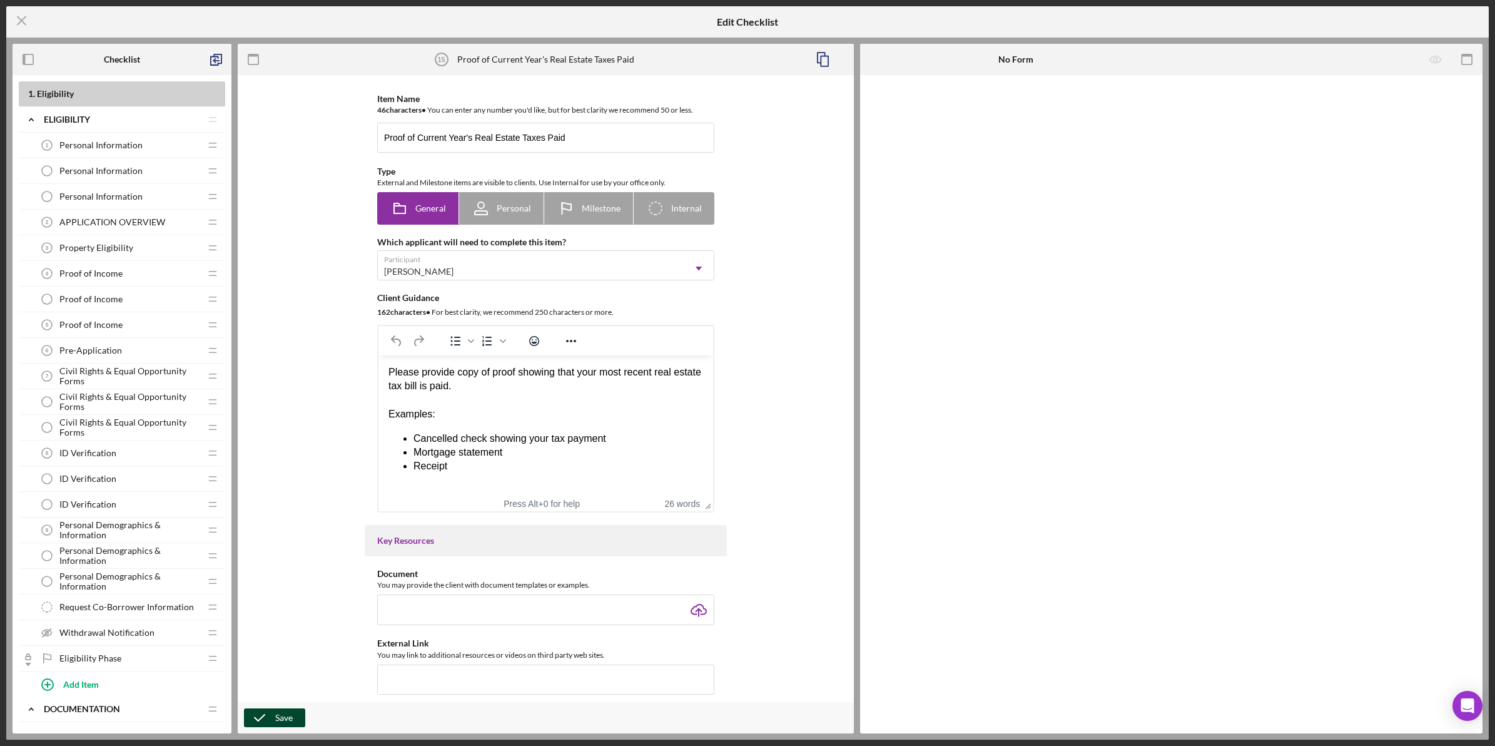
click at [287, 712] on div "Save" at bounding box center [284, 717] width 18 height 19
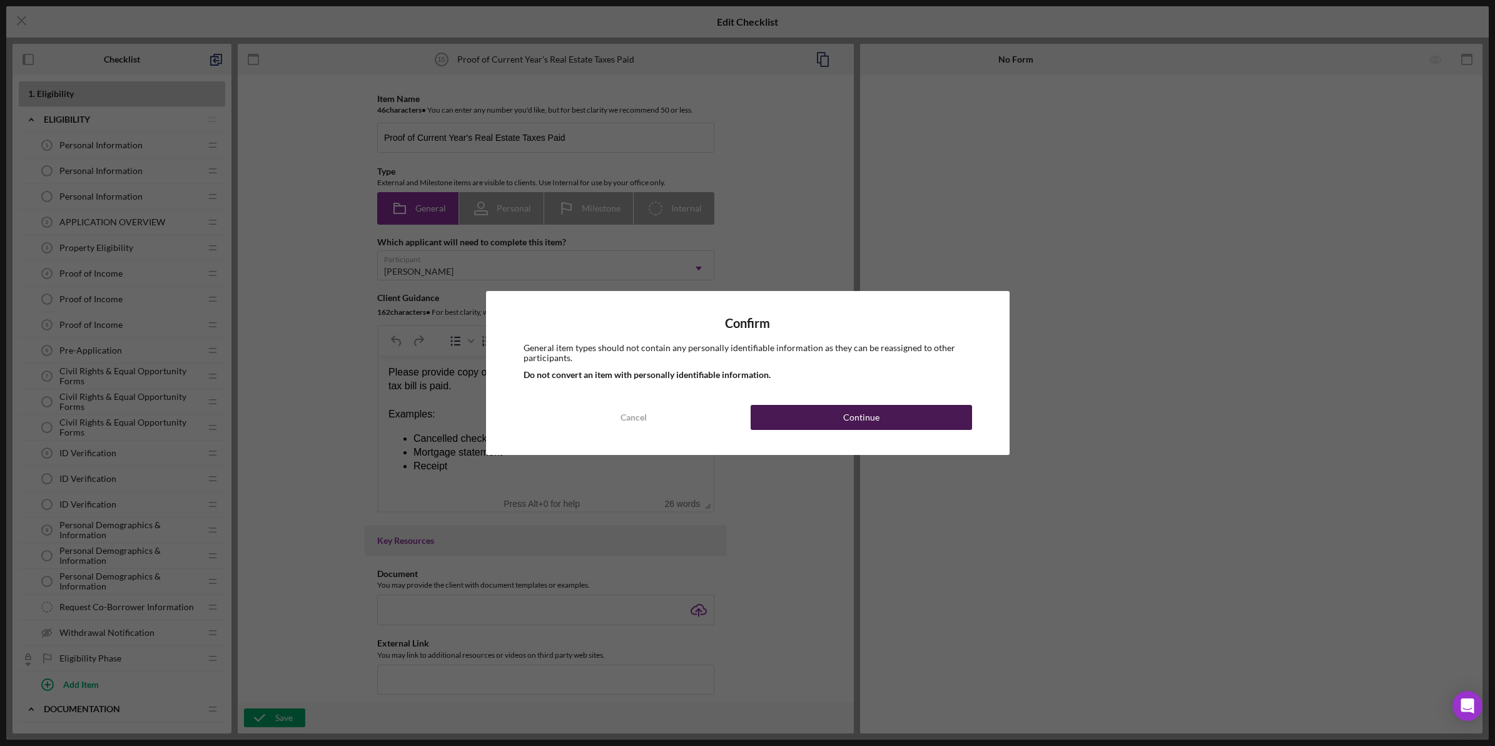
click at [811, 427] on button "Continue" at bounding box center [861, 417] width 221 height 25
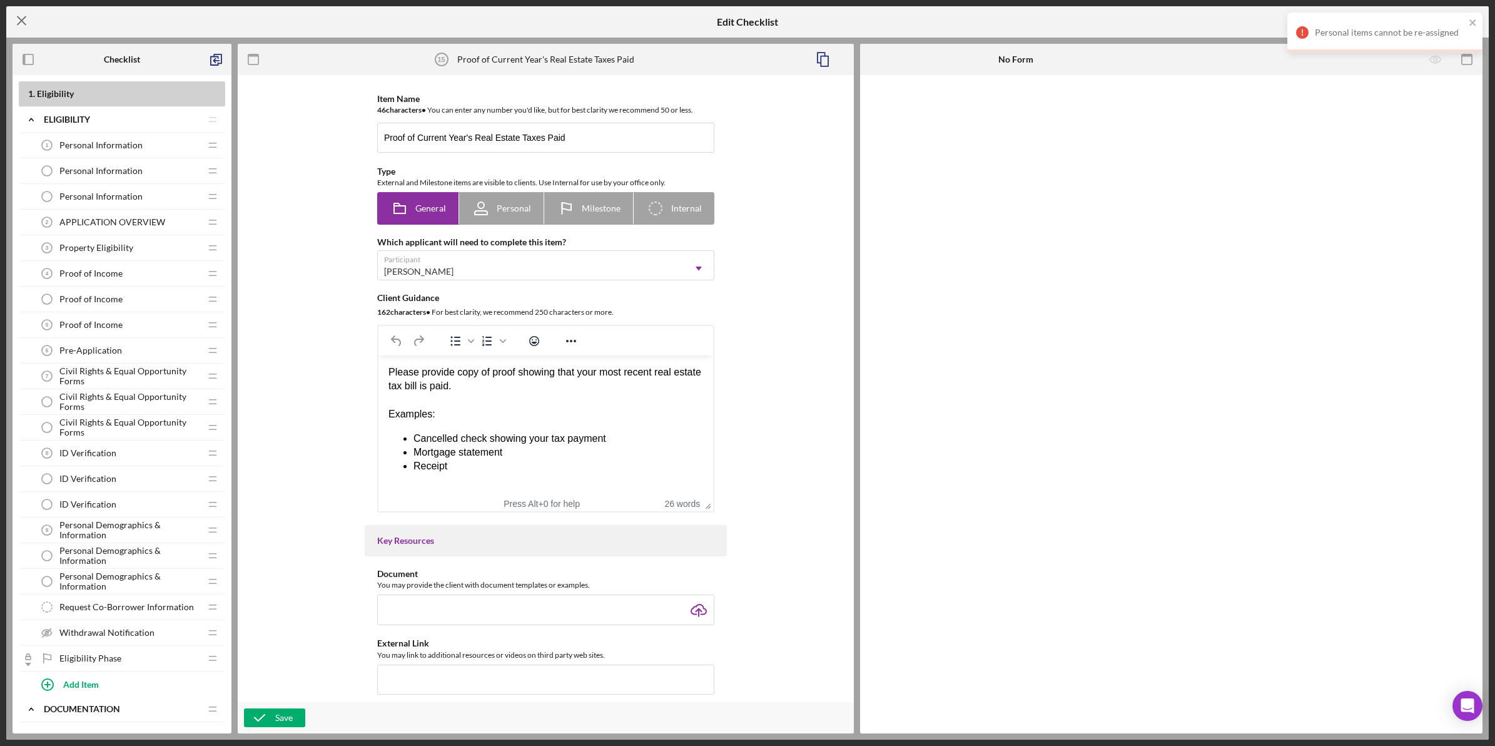
click at [19, 16] on icon "Icon/Menu Close" at bounding box center [21, 20] width 31 height 31
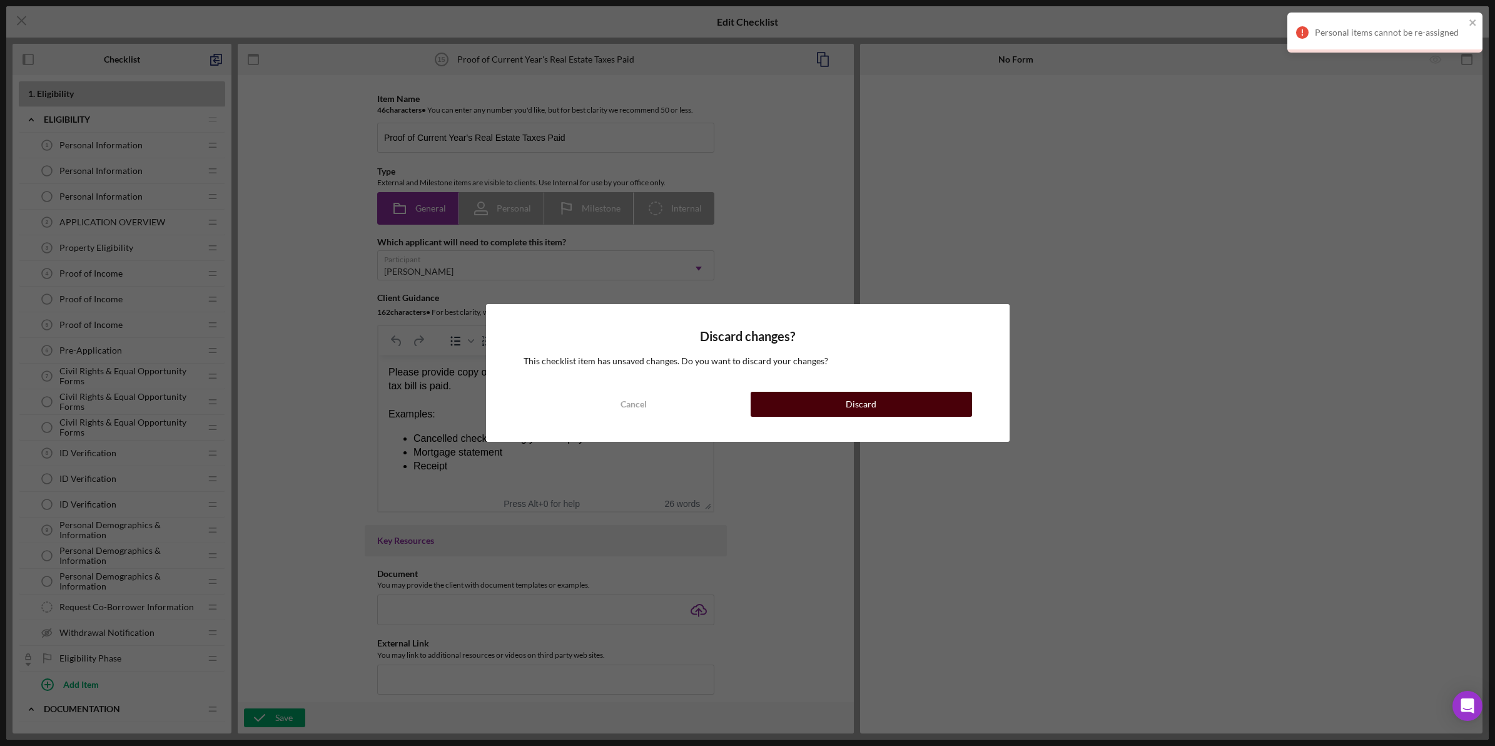
click at [803, 398] on button "Discard" at bounding box center [861, 404] width 221 height 25
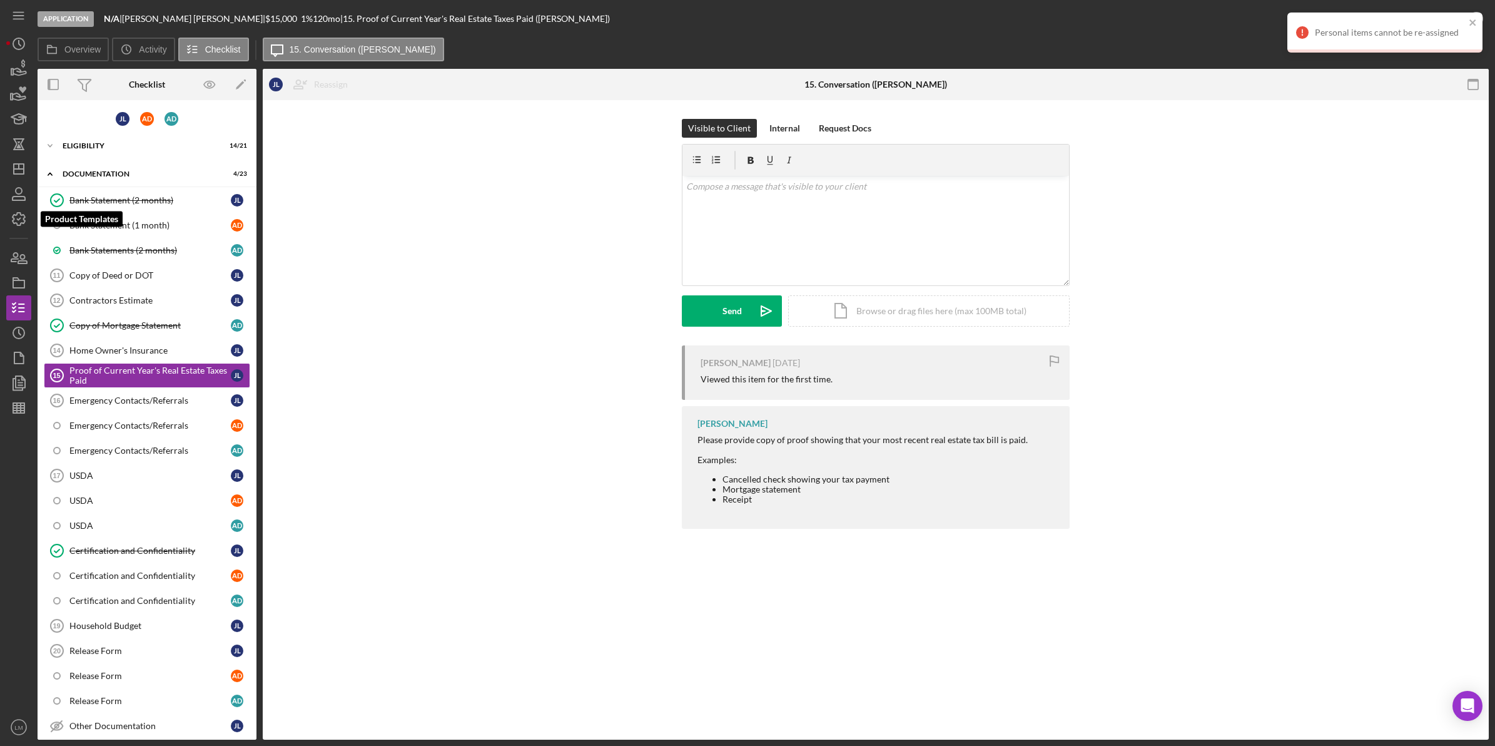
click at [4, 226] on div "Application N/A | [PERSON_NAME] | $15,000 1 % 120 mo | 15. Proof of Current Yea…" at bounding box center [747, 373] width 1495 height 746
click at [16, 216] on icon "button" at bounding box center [18, 218] width 31 height 31
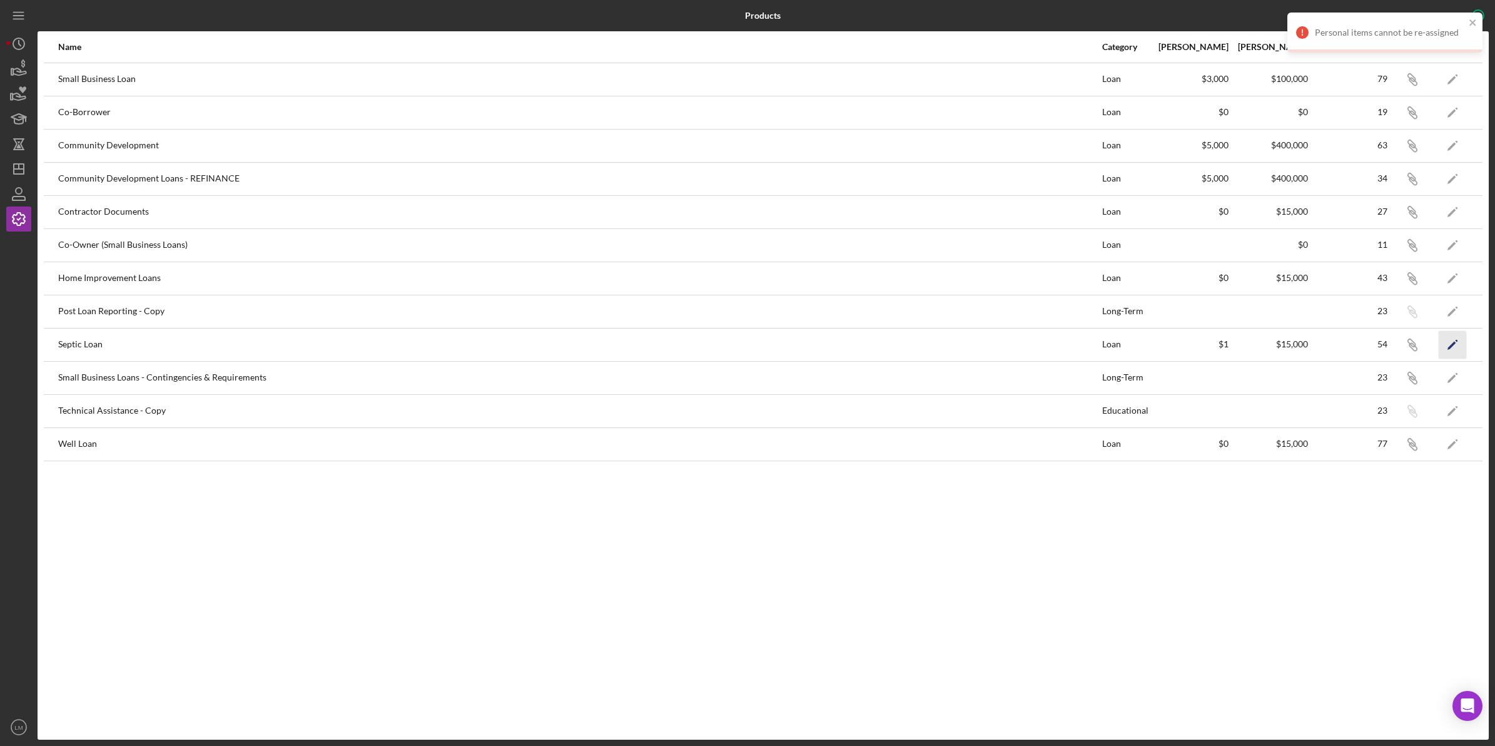
click at [1453, 342] on icon "Icon/Edit" at bounding box center [1453, 344] width 28 height 28
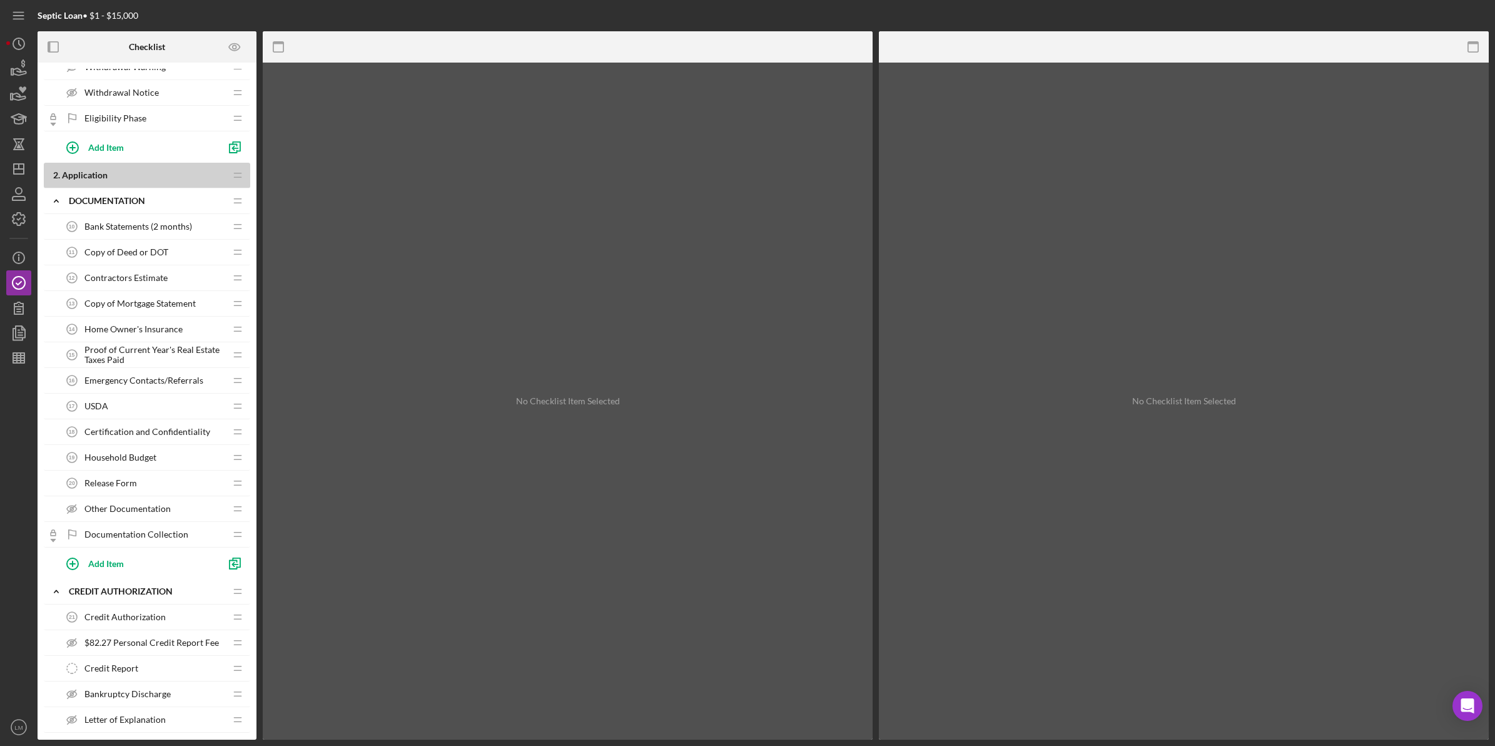
scroll to position [313, 0]
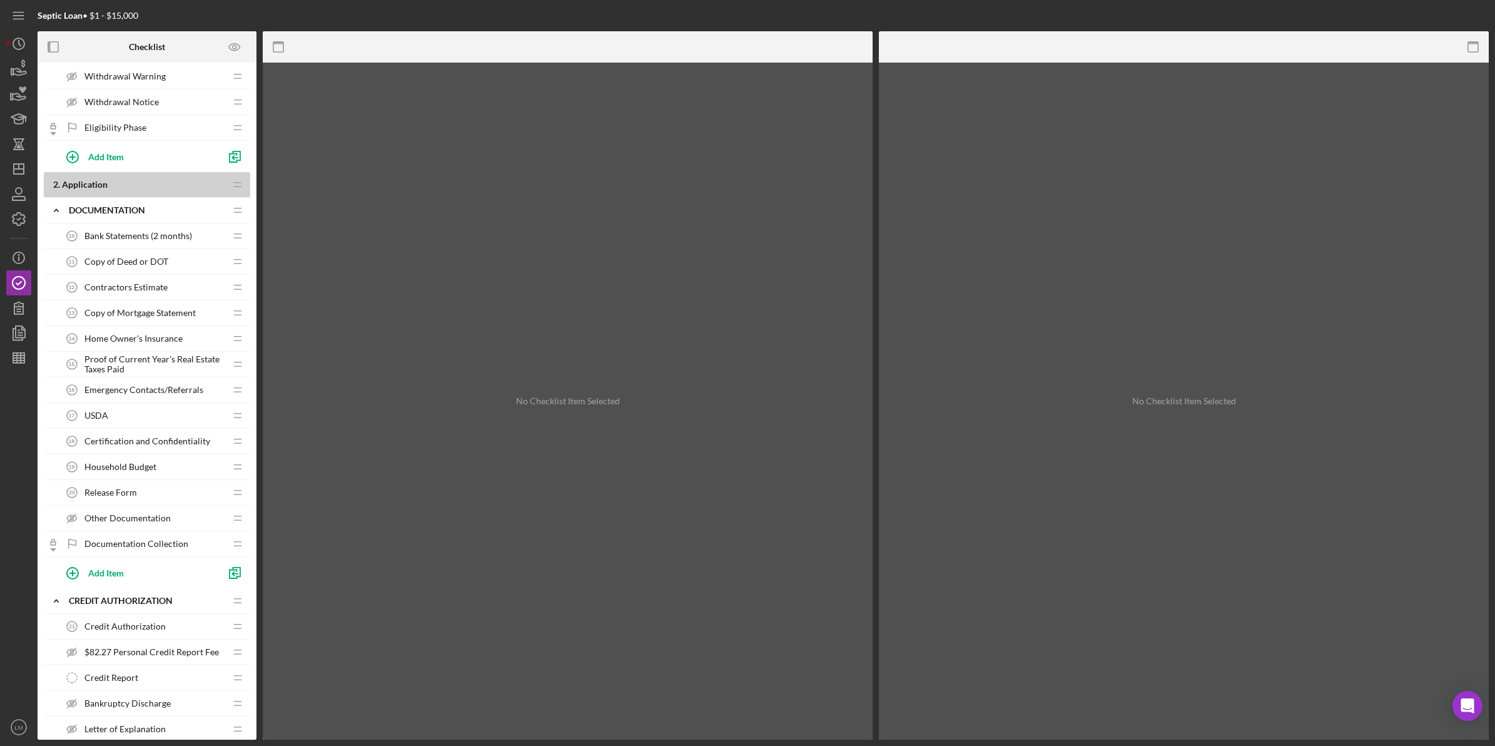
click at [156, 262] on span "Copy of Deed or DOT" at bounding box center [126, 262] width 84 height 10
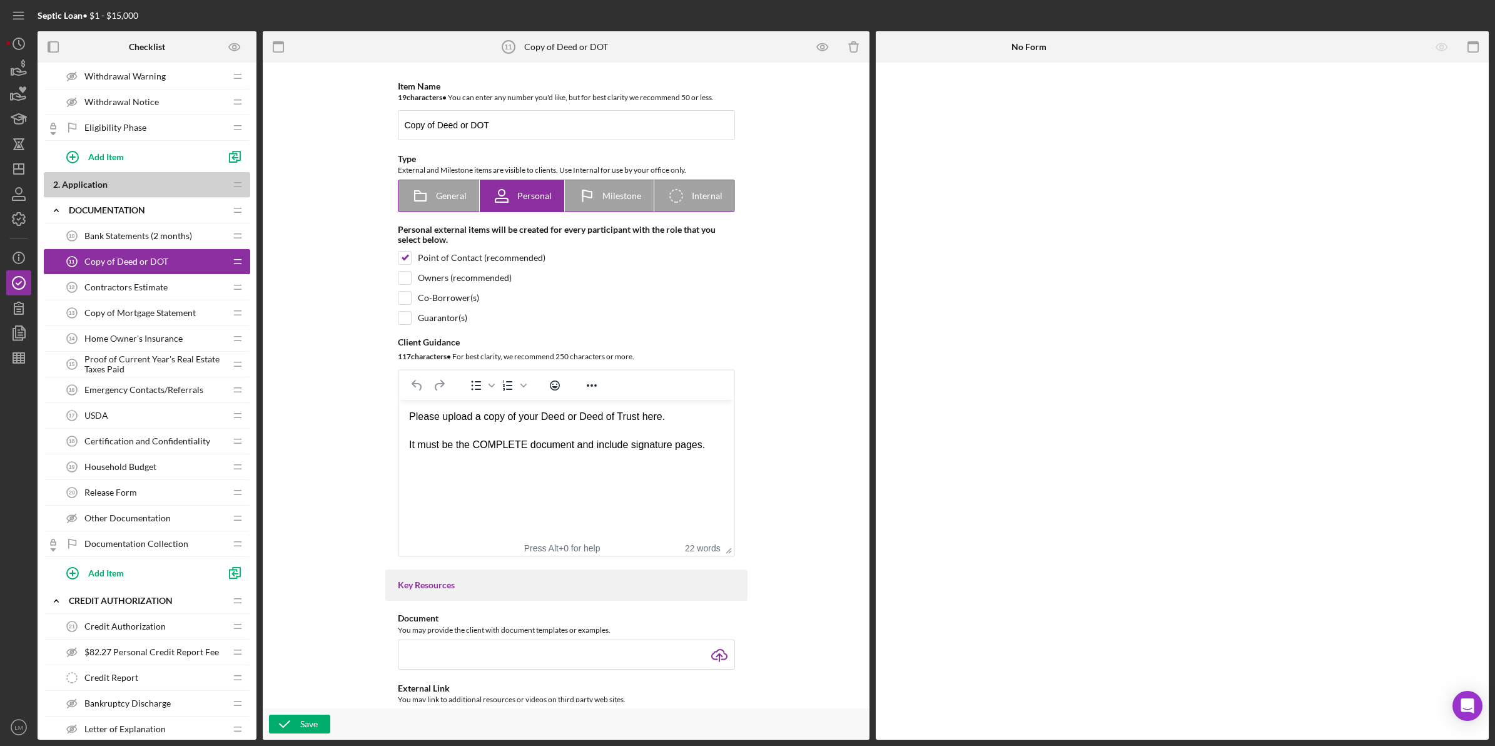
click at [441, 197] on span "General" at bounding box center [451, 196] width 31 height 10
radio input "true"
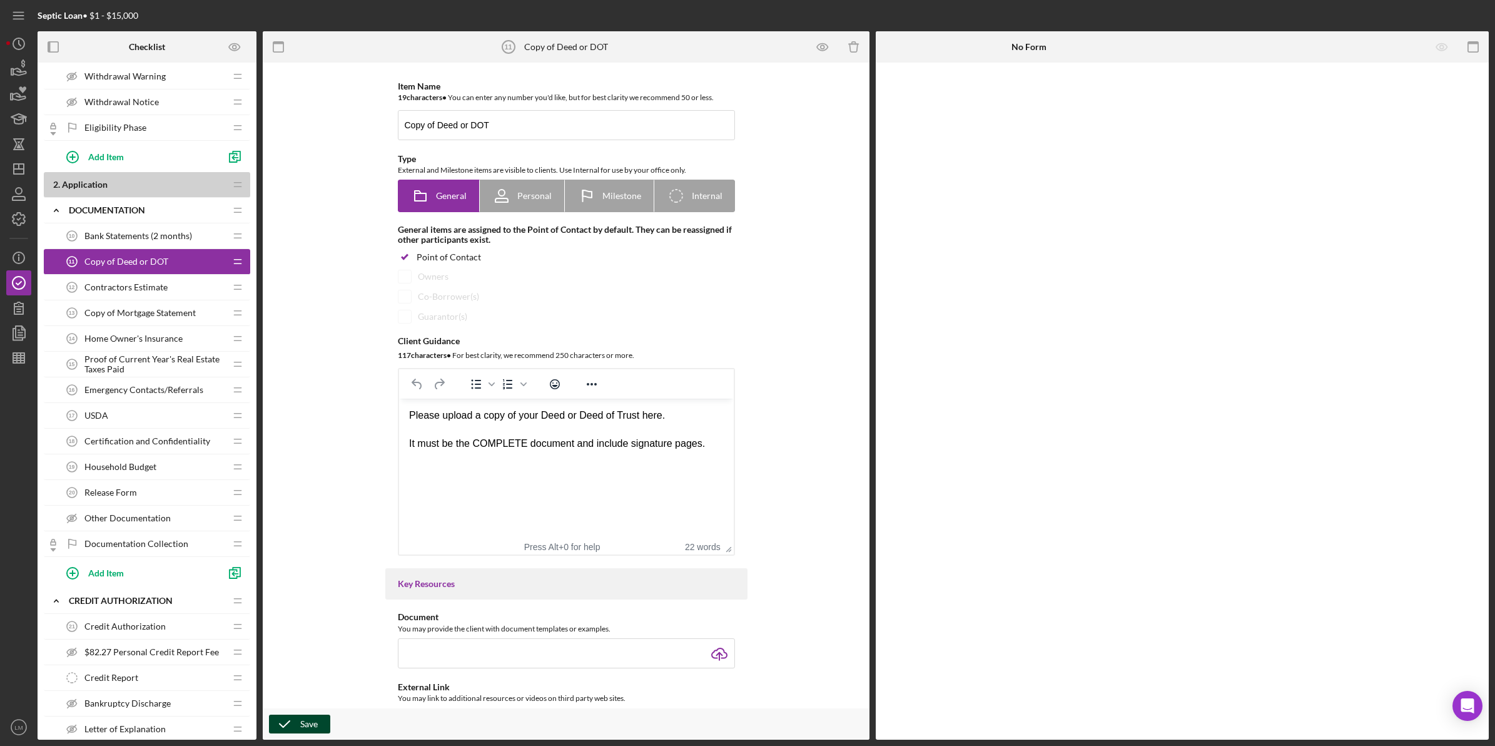
click at [307, 720] on div "Save" at bounding box center [309, 724] width 18 height 19
click at [178, 292] on div "Contractors Estimate 12 Contractors Estimate" at bounding box center [142, 287] width 166 height 25
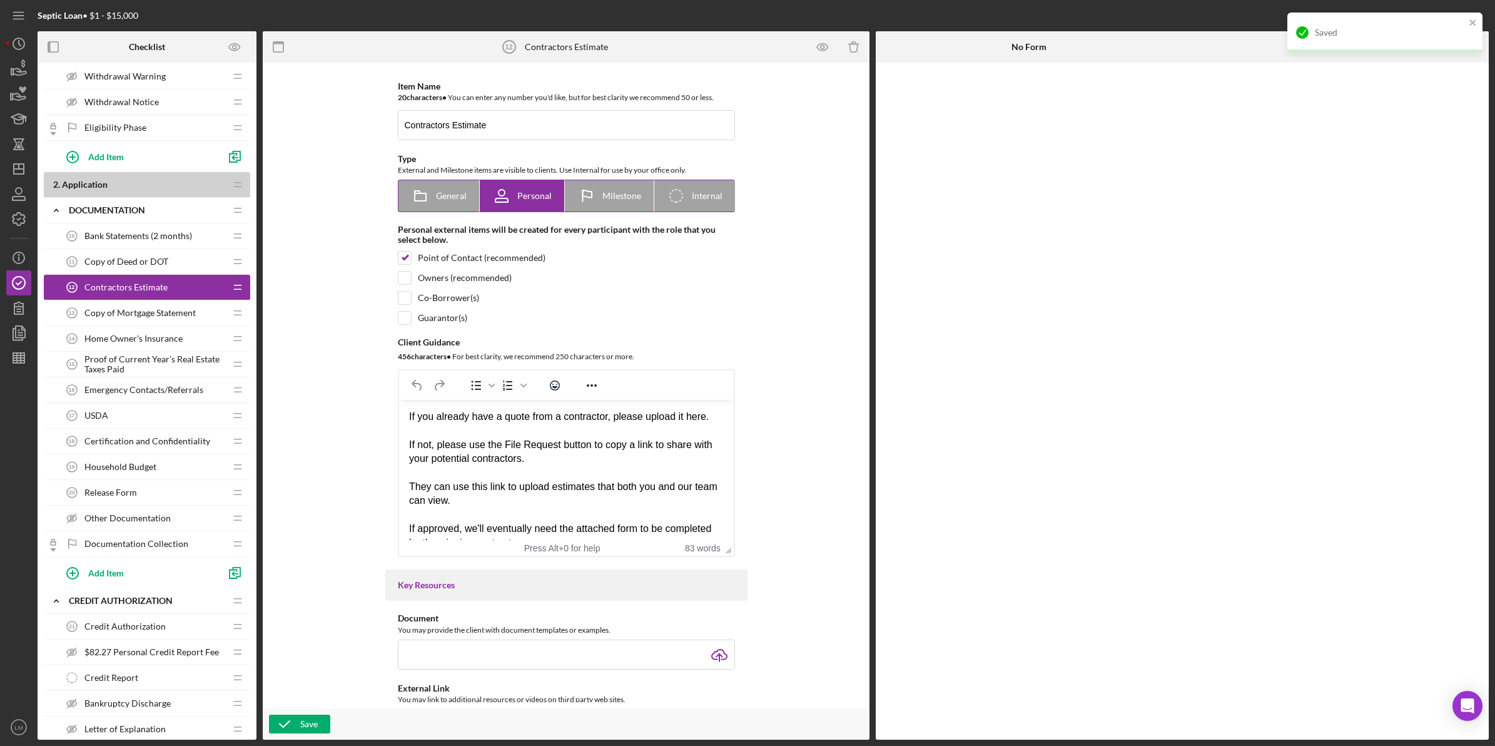
click at [459, 204] on div "General" at bounding box center [439, 195] width 56 height 31
radio input "true"
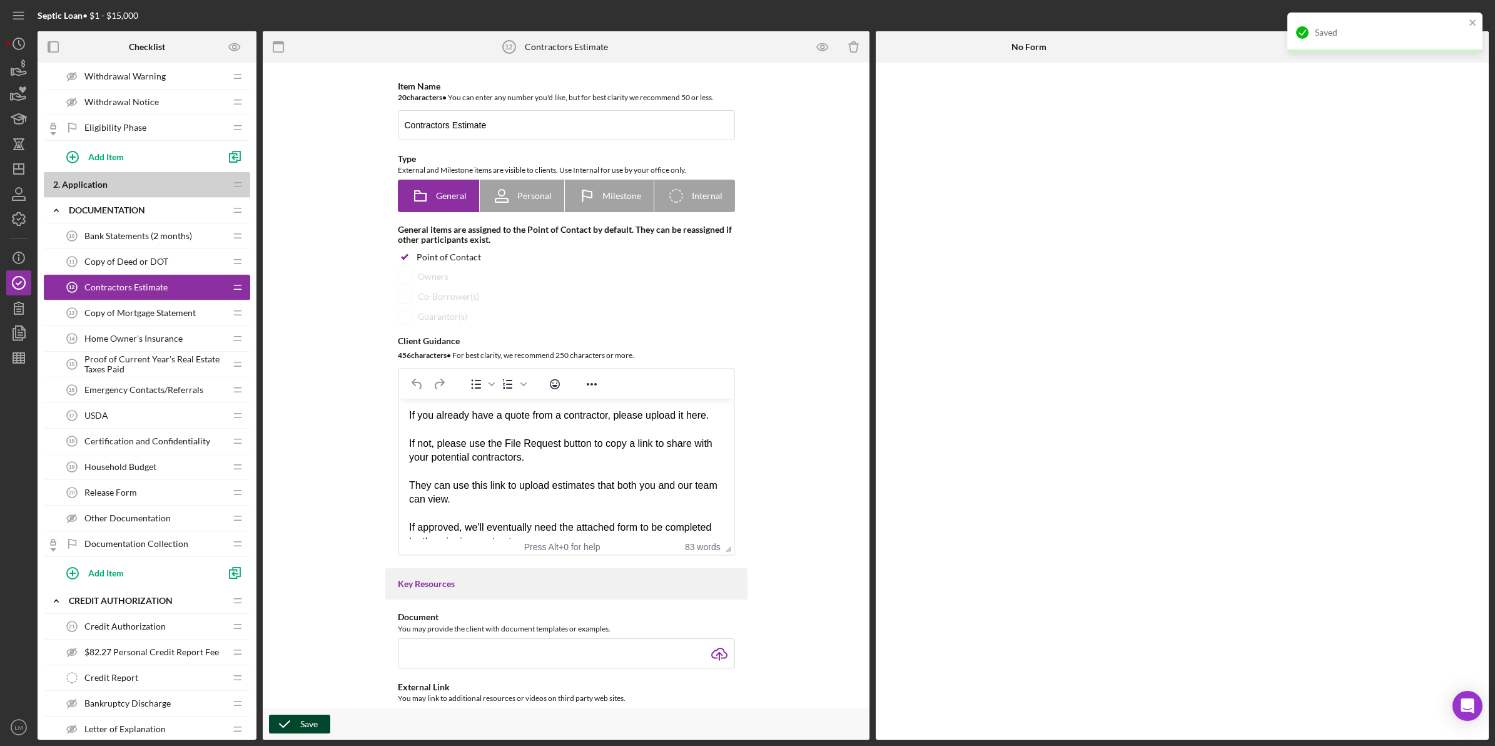
click at [298, 726] on icon "button" at bounding box center [284, 723] width 31 height 31
click at [182, 317] on span "Copy of Mortgage Statement" at bounding box center [139, 313] width 111 height 10
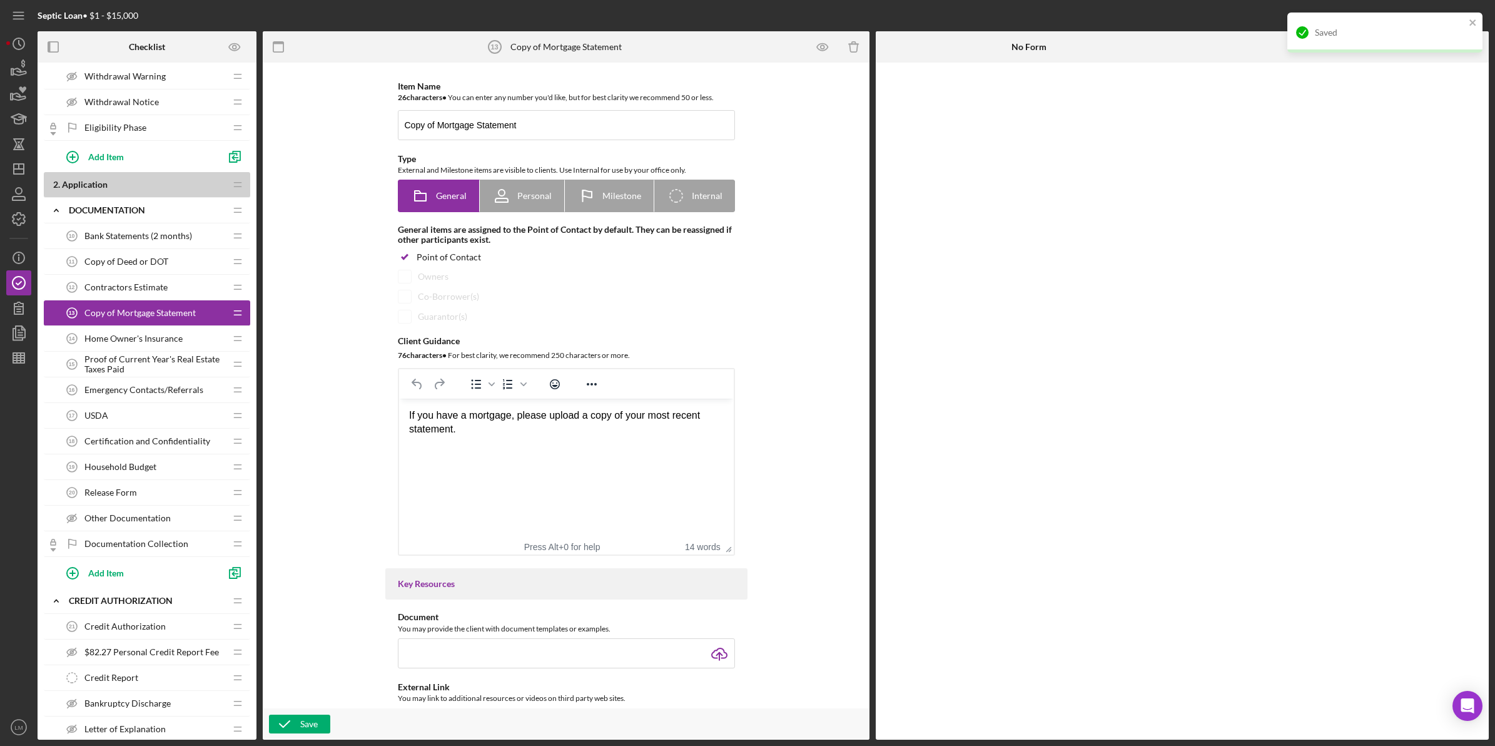
click at [299, 712] on div "Save" at bounding box center [566, 723] width 607 height 31
click at [299, 723] on button "Save" at bounding box center [299, 724] width 61 height 19
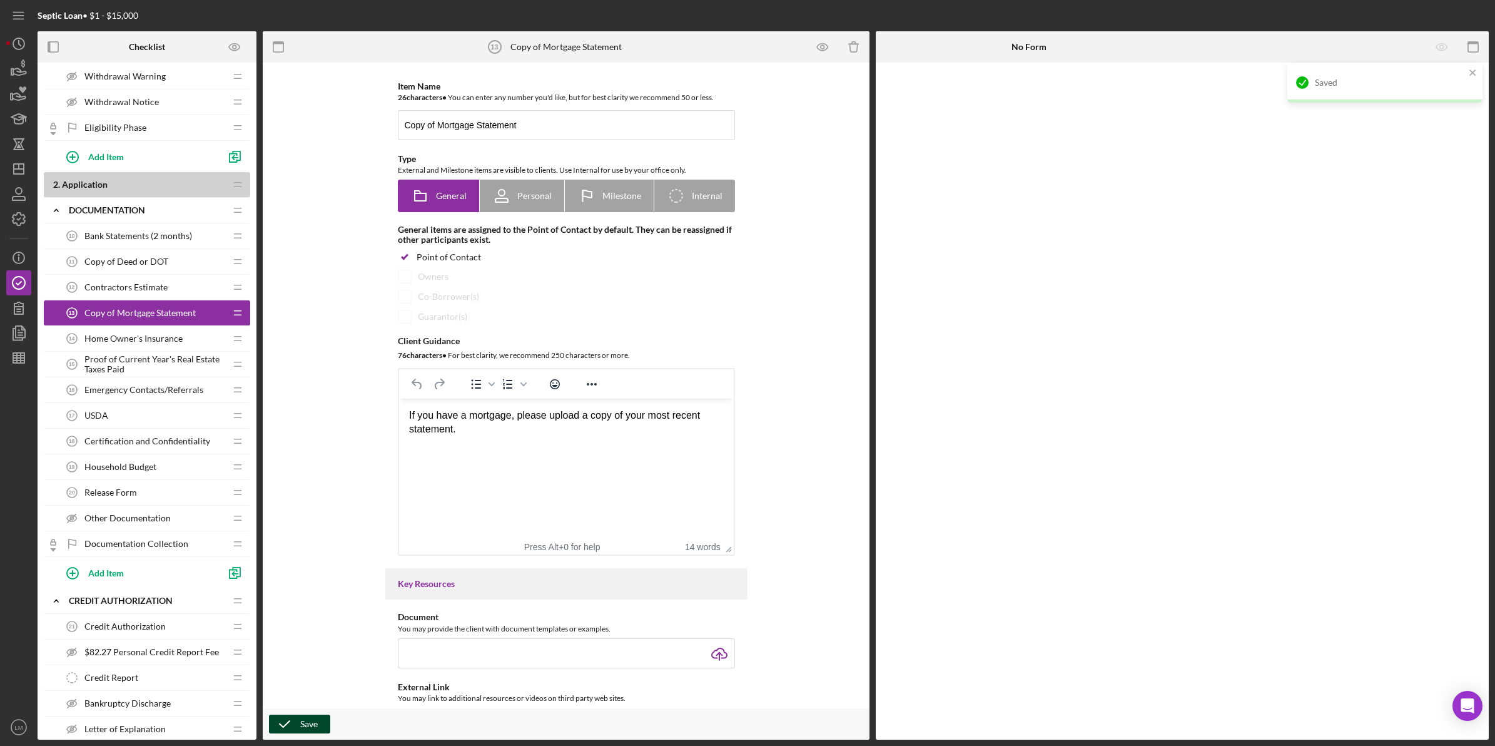
click at [185, 333] on div "Home Owner's Insurance 14 Home Owner's Insurance" at bounding box center [142, 338] width 166 height 25
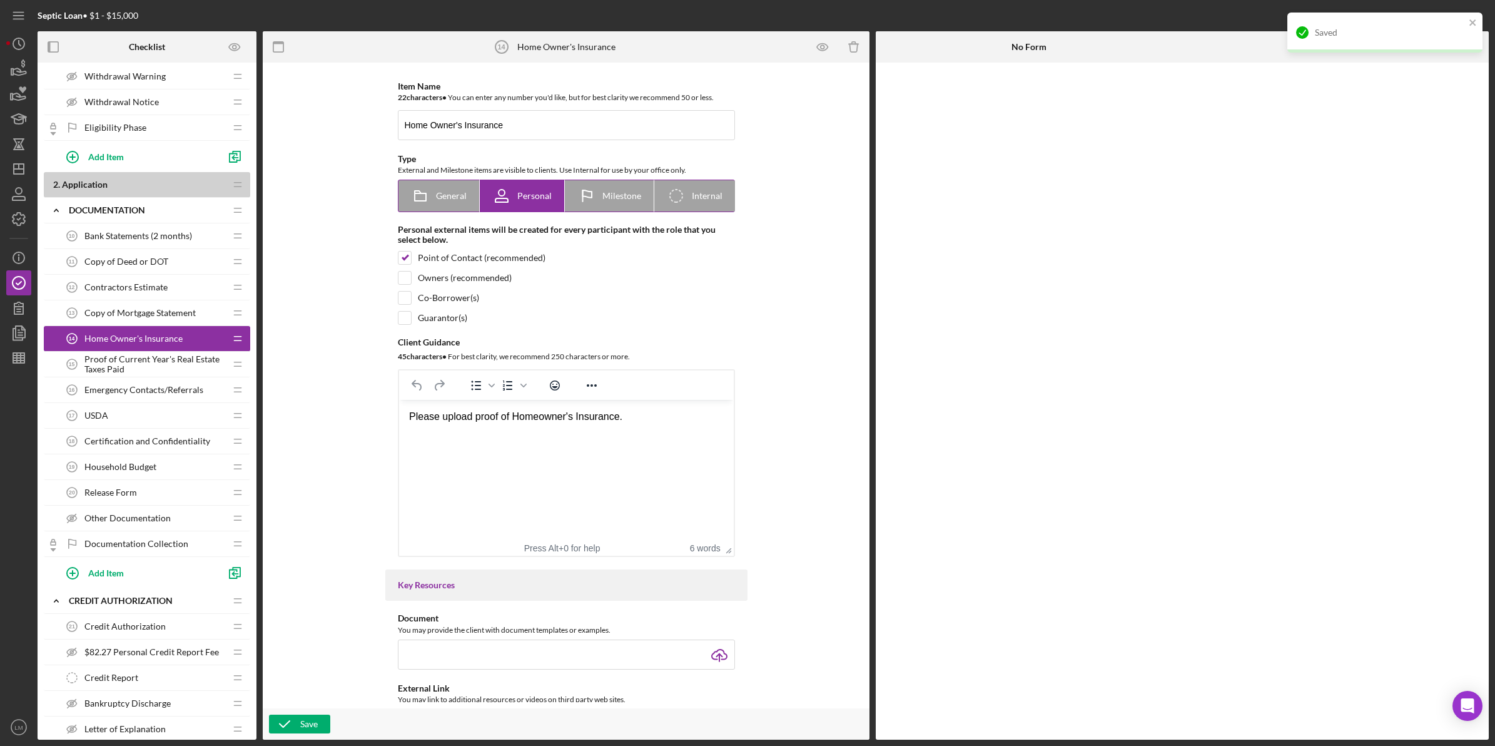
click at [438, 201] on div "General" at bounding box center [439, 195] width 56 height 31
radio input "true"
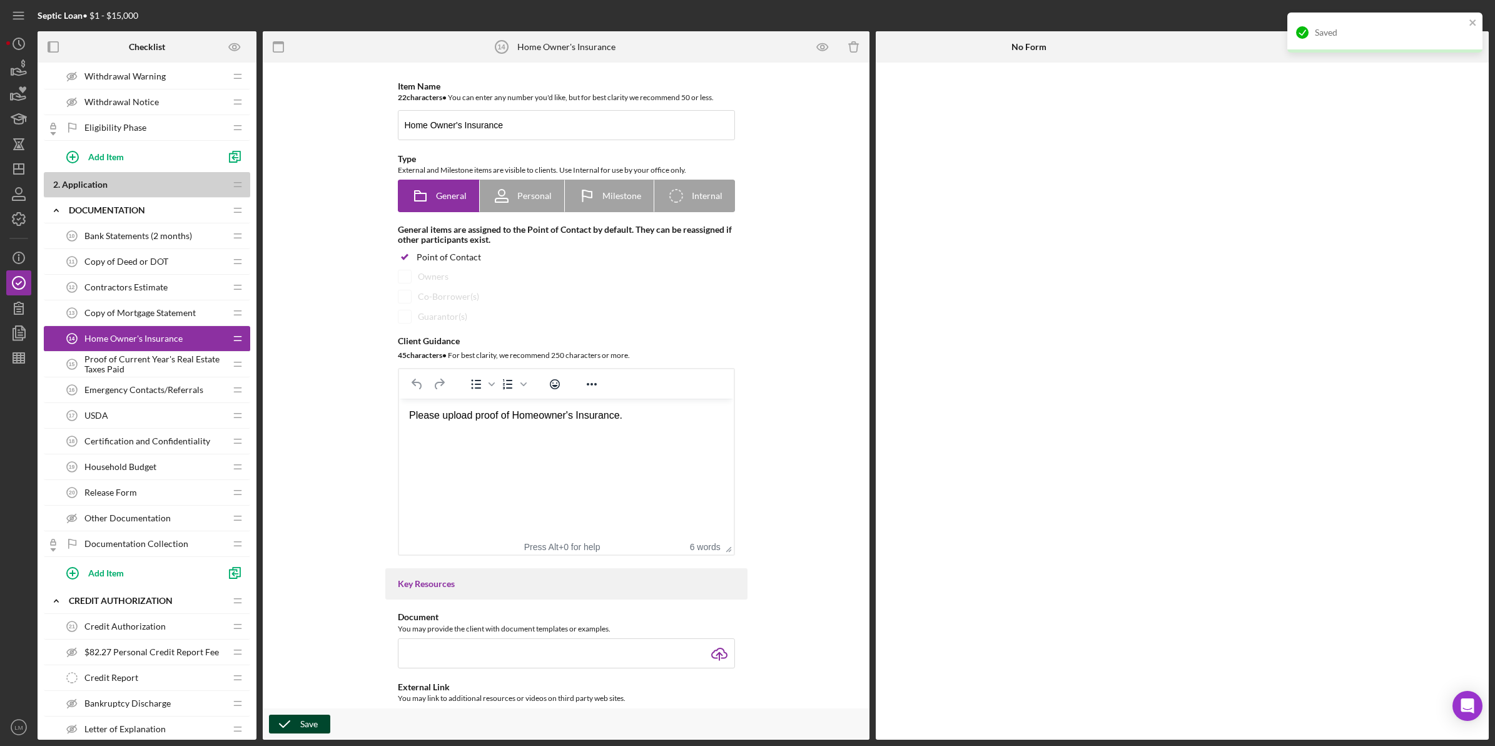
click at [307, 723] on div "Save" at bounding box center [309, 724] width 18 height 19
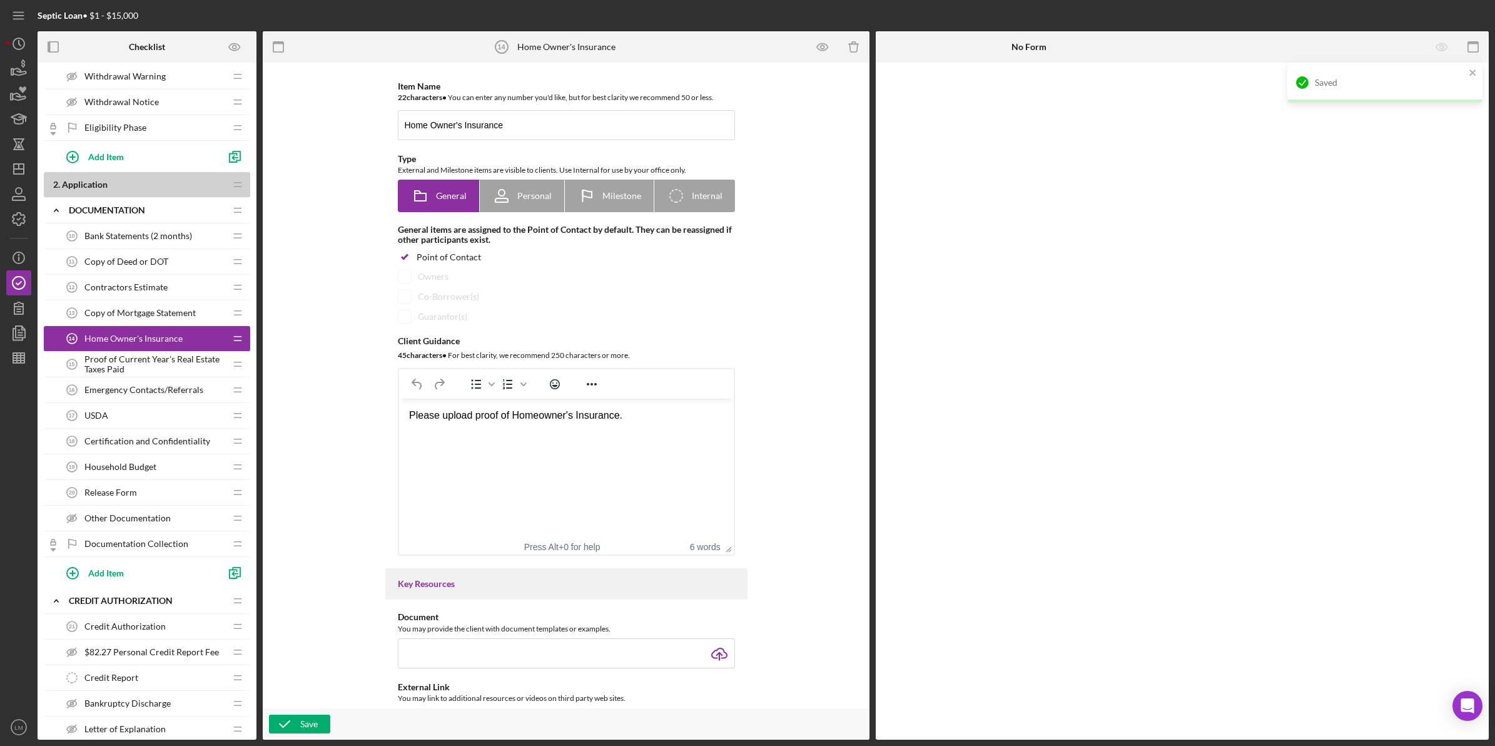
click at [158, 365] on span "Proof of Current Year's Real Estate Taxes Paid" at bounding box center [154, 364] width 141 height 20
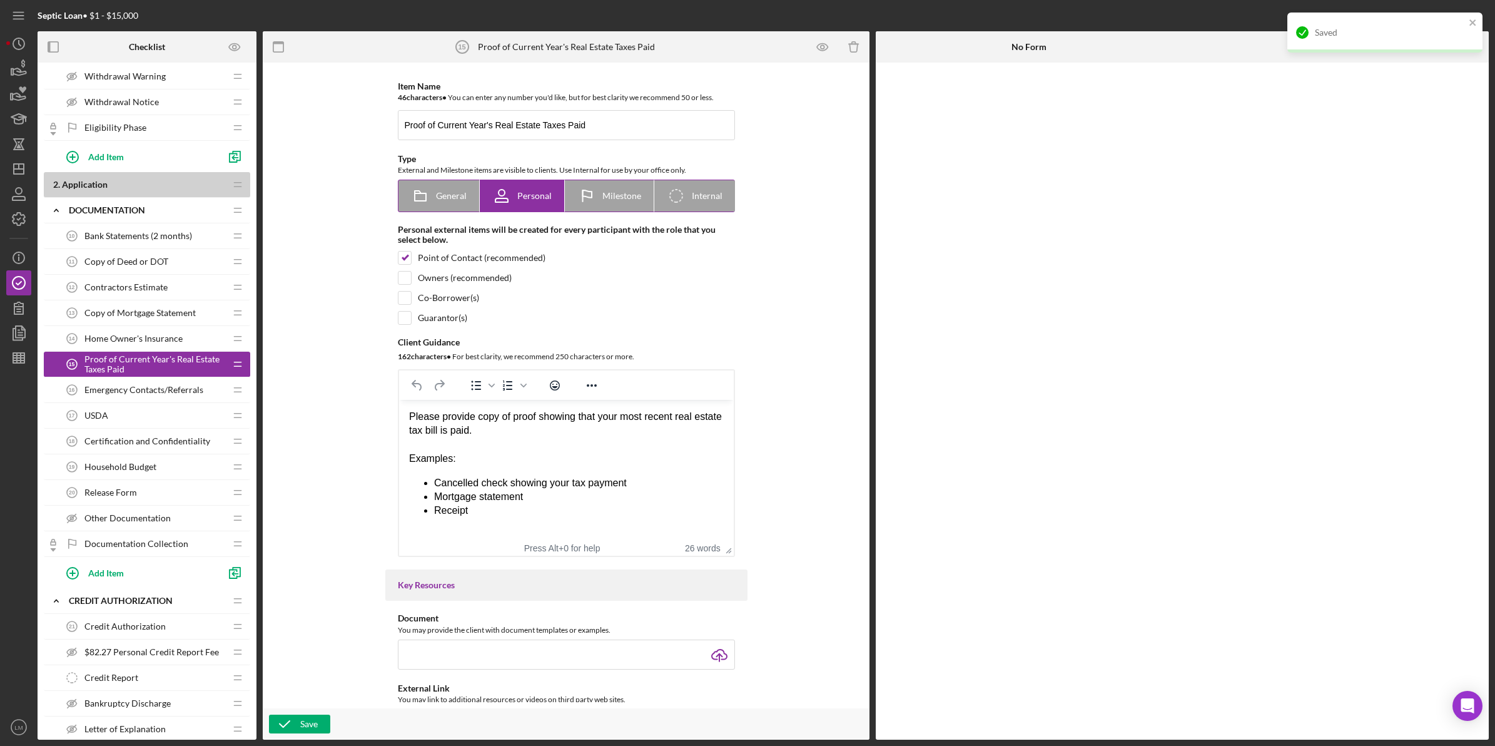
click at [439, 193] on span "General" at bounding box center [451, 196] width 31 height 10
radio input "true"
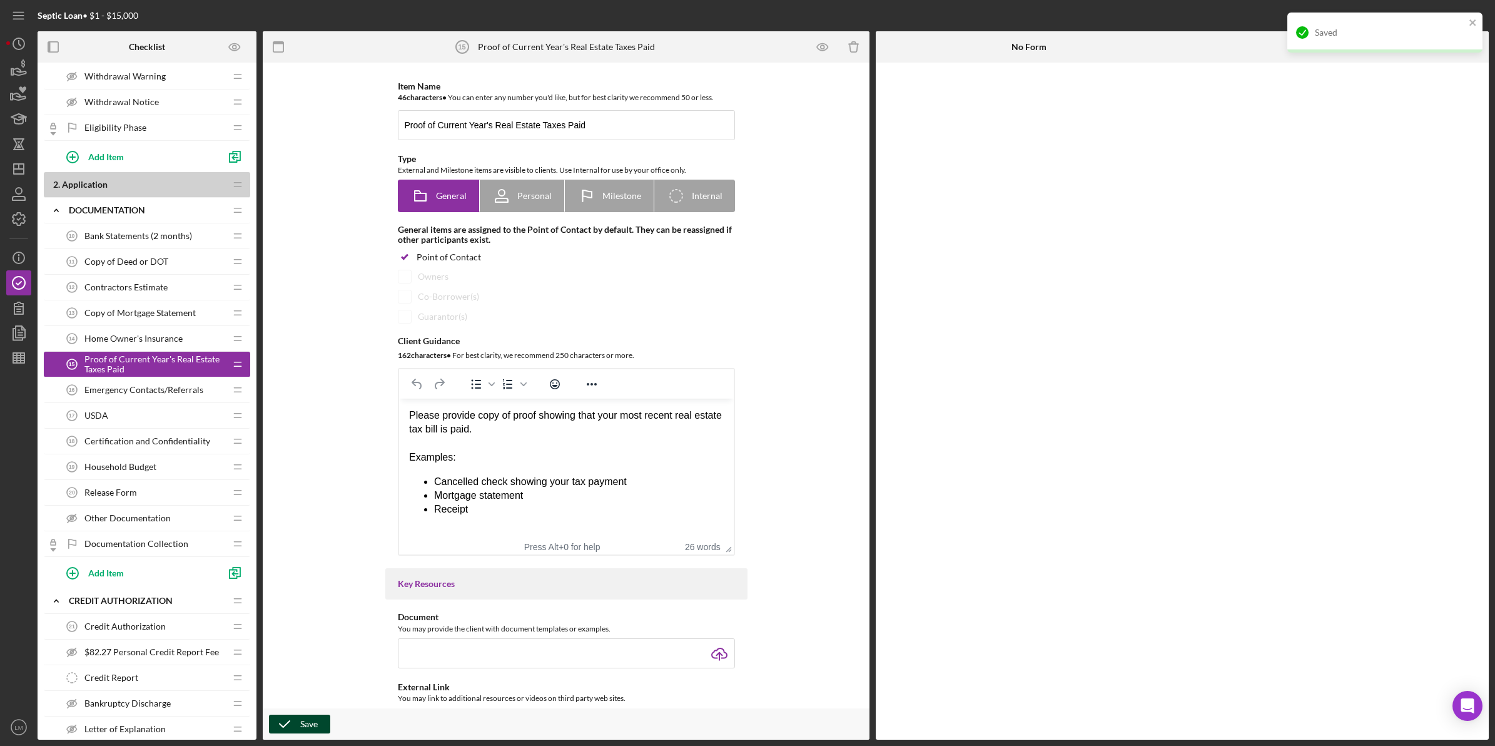
click at [305, 726] on div "Save" at bounding box center [309, 724] width 18 height 19
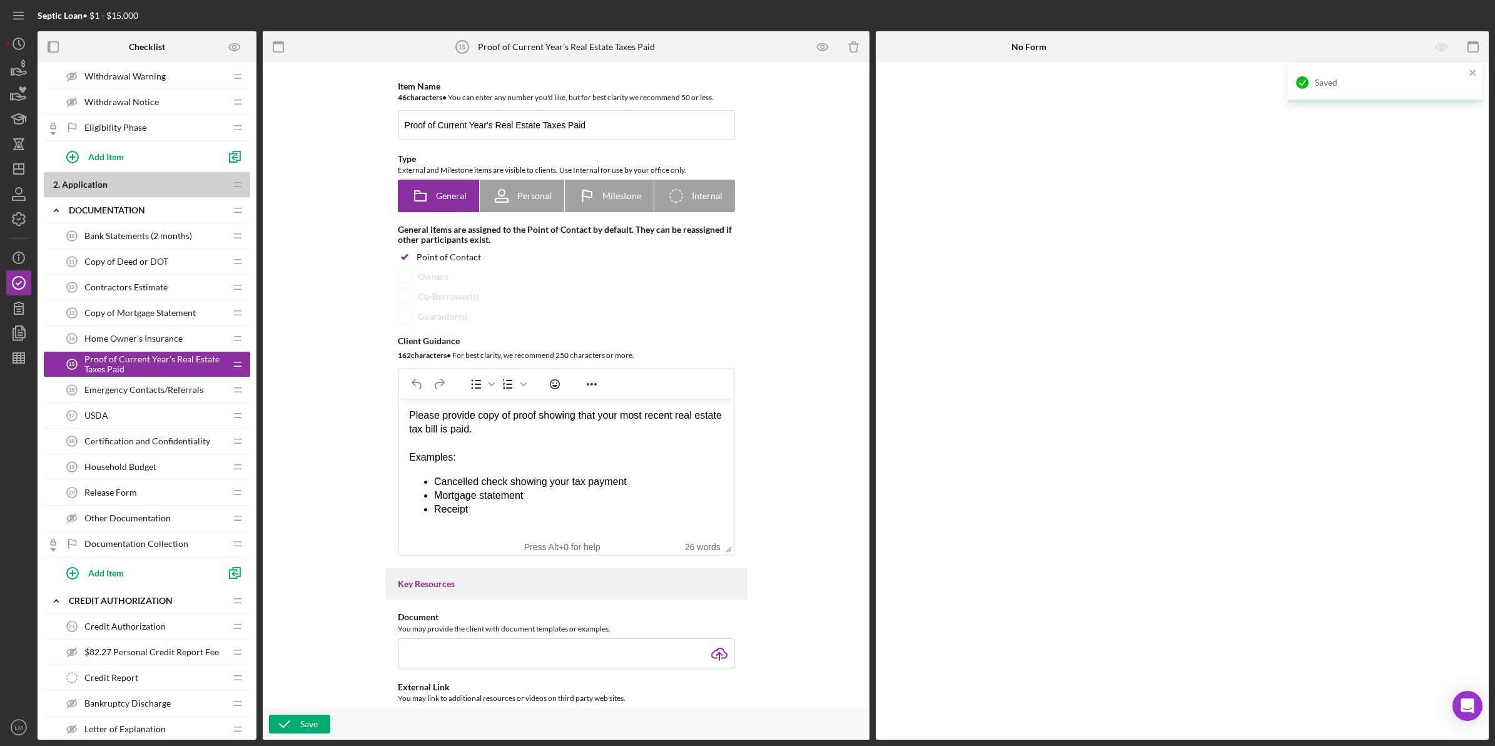
click at [163, 390] on span "Emergency Contacts/Referrals" at bounding box center [143, 390] width 119 height 10
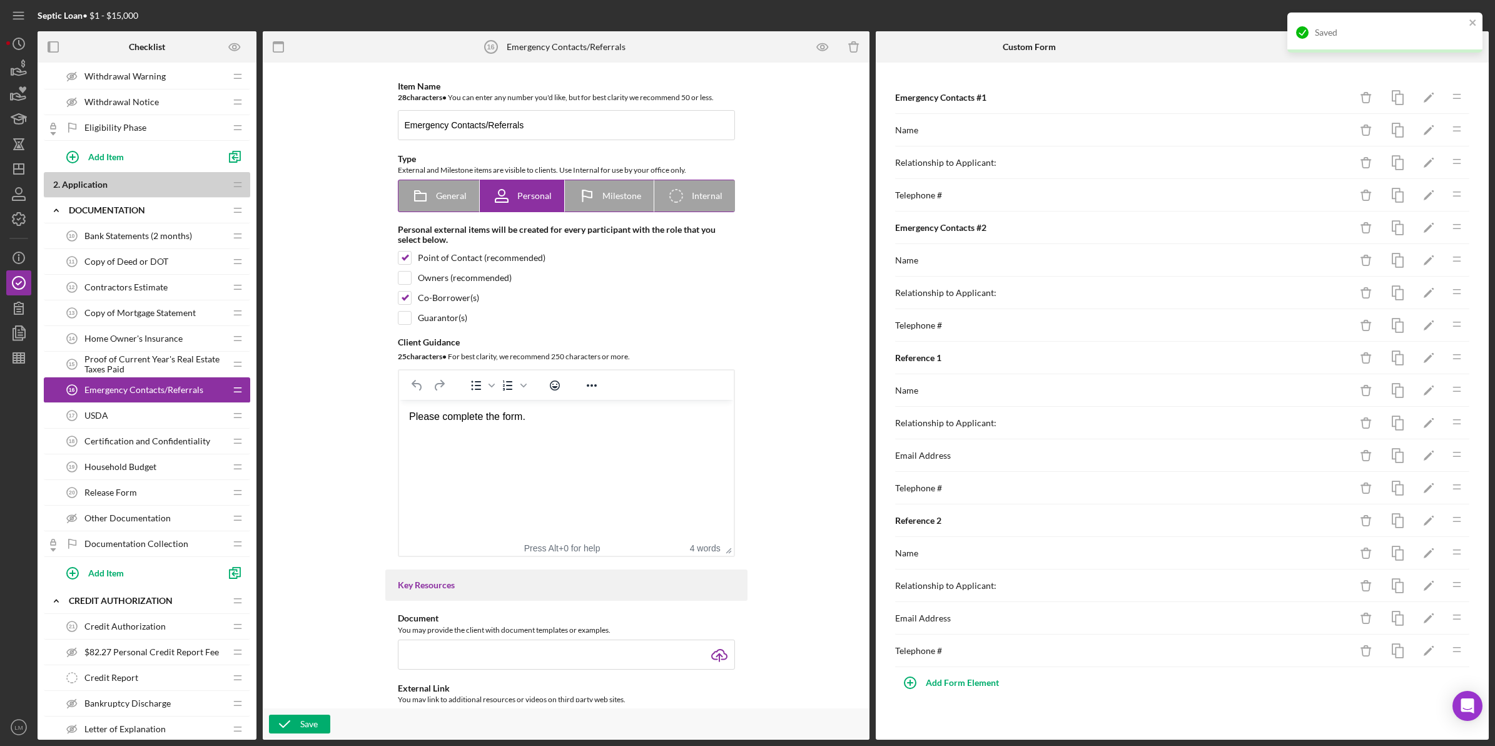
click at [424, 195] on icon at bounding box center [420, 195] width 31 height 31
radio input "true"
checkbox input "false"
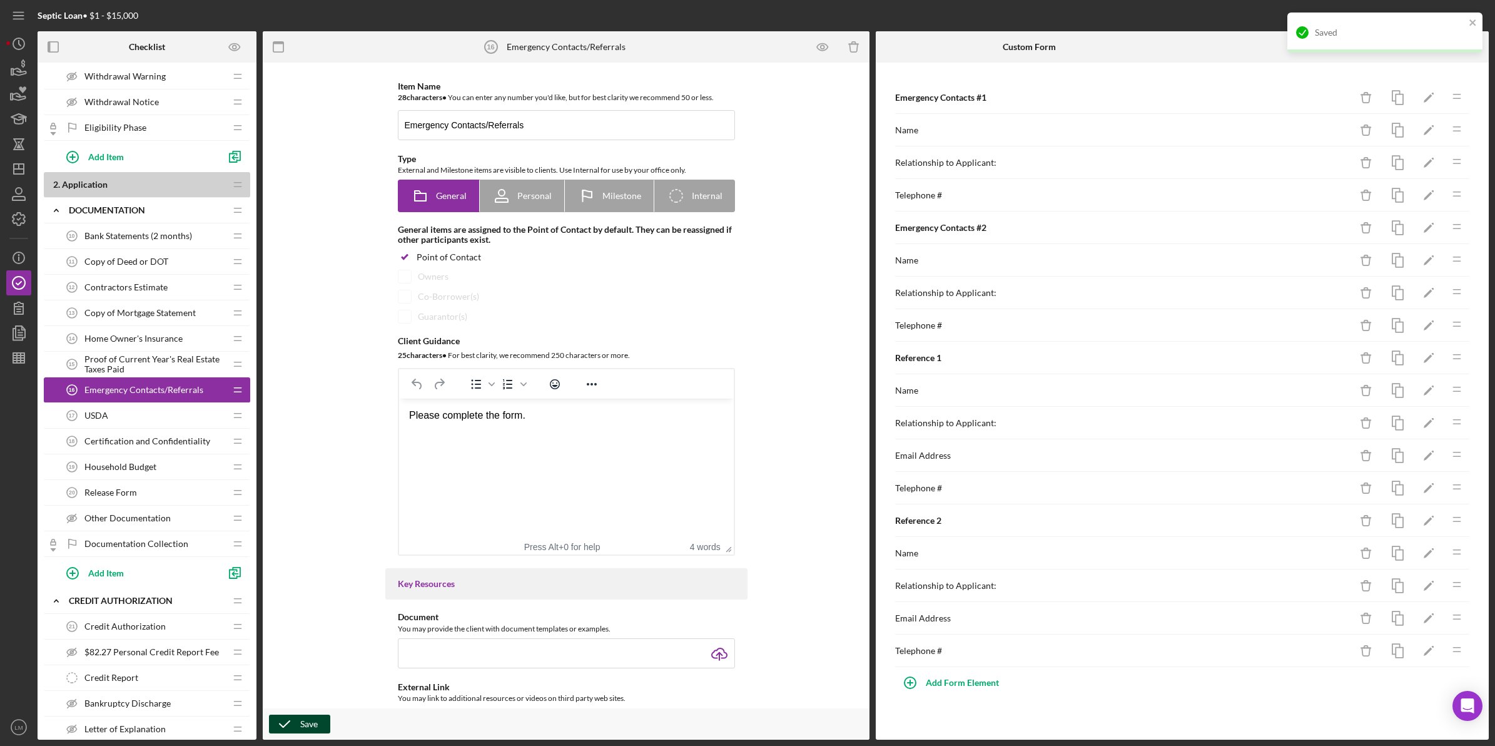
click at [324, 716] on button "Save" at bounding box center [299, 724] width 61 height 19
click at [513, 206] on icon at bounding box center [501, 195] width 31 height 31
radio input "false"
radio input "true"
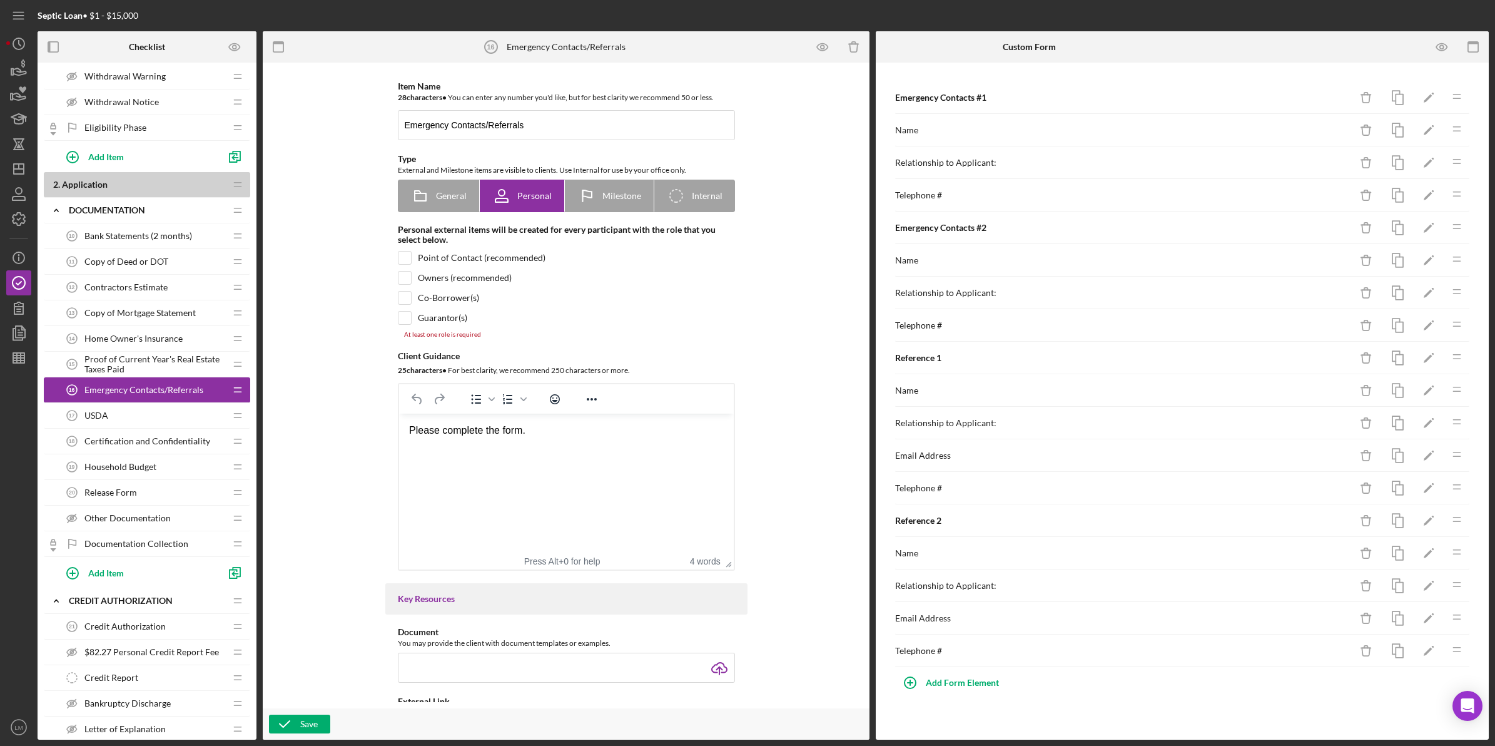
click at [459, 258] on div "Point of Contact (recommended)" at bounding box center [482, 258] width 128 height 10
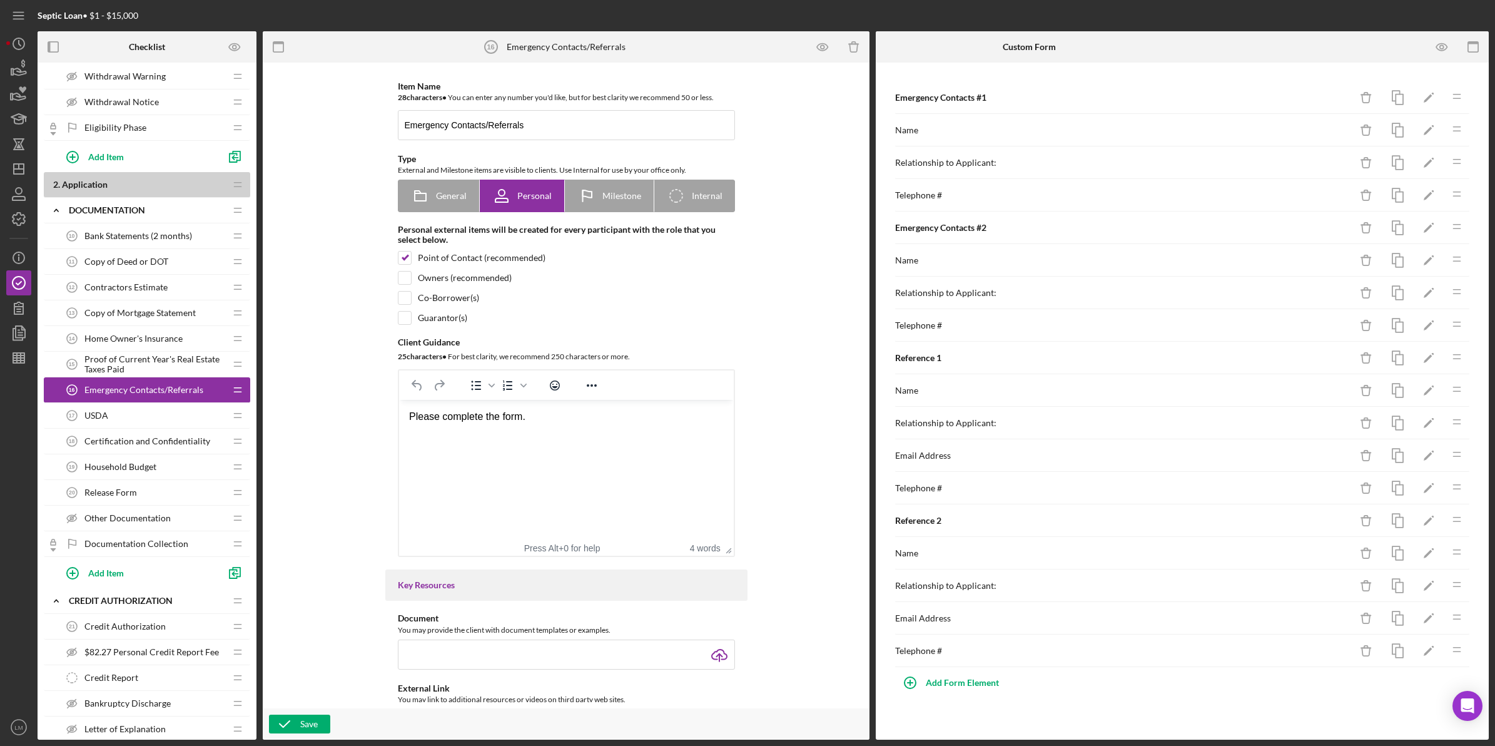
checkbox input "true"
click at [452, 294] on div "Co-Borrower(s)" at bounding box center [448, 298] width 61 height 10
checkbox input "true"
click at [463, 278] on div "Owners (recommended)" at bounding box center [465, 278] width 94 height 10
checkbox input "true"
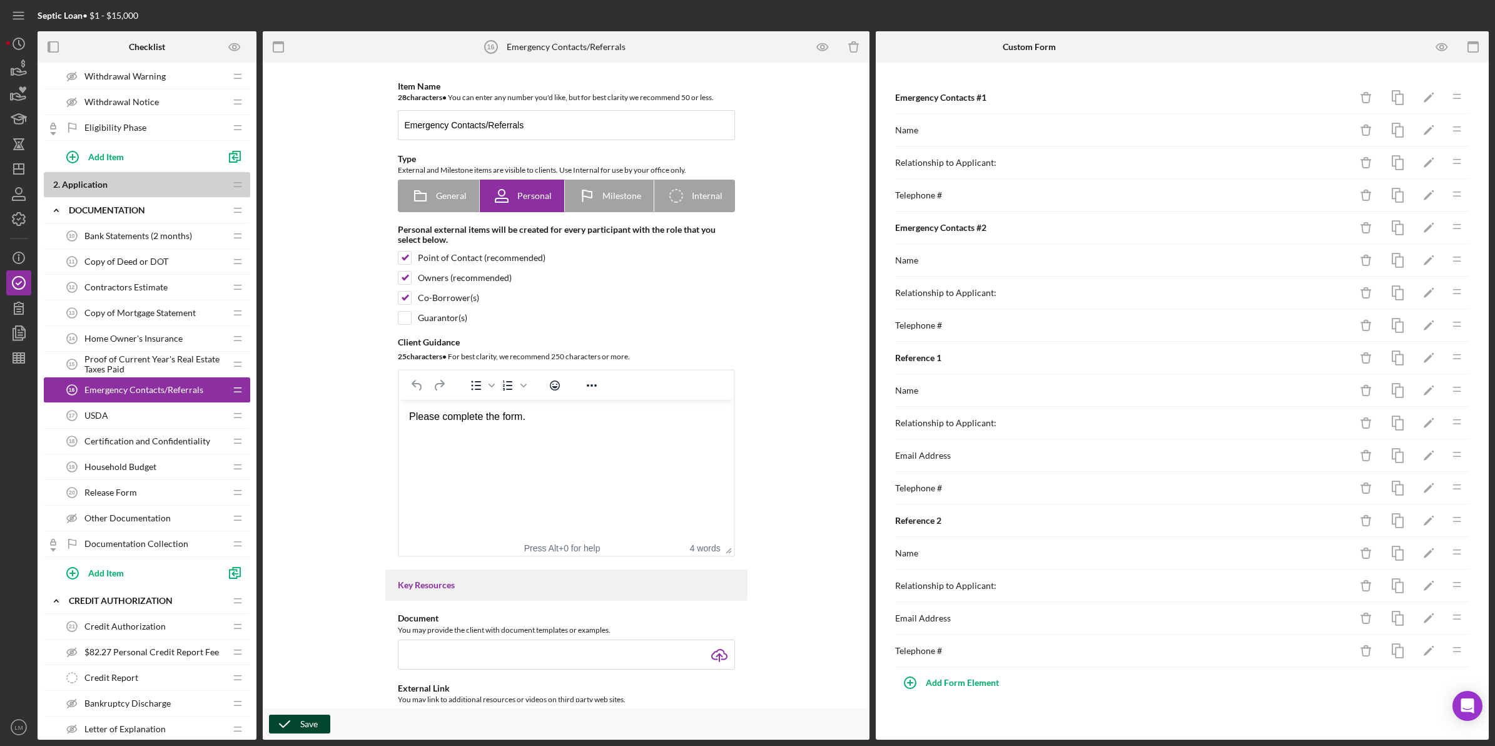
click at [305, 731] on div "Save" at bounding box center [309, 724] width 18 height 19
click at [155, 414] on div "USDA 17 USDA" at bounding box center [142, 415] width 166 height 25
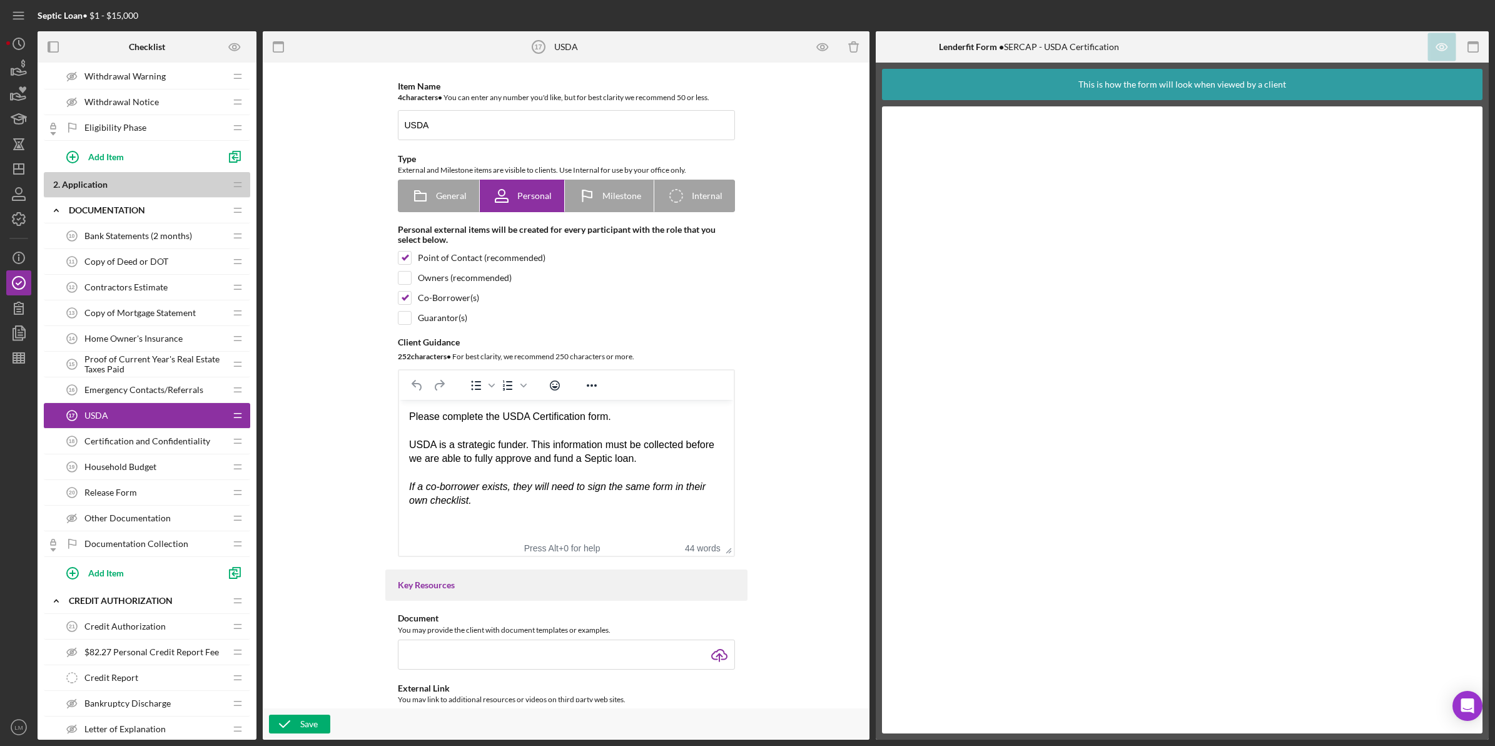
click at [152, 472] on span "Household Budget" at bounding box center [120, 467] width 72 height 10
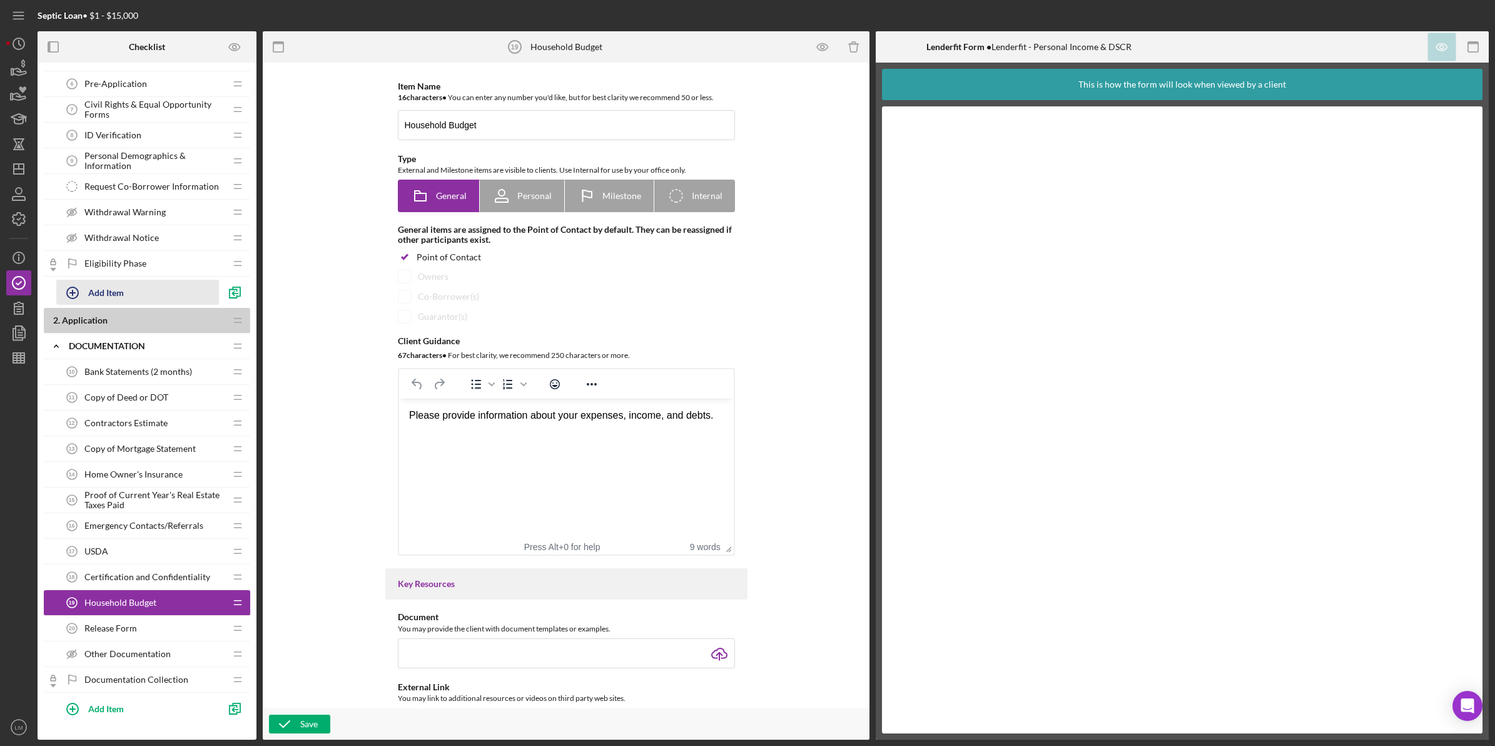
scroll to position [156, 0]
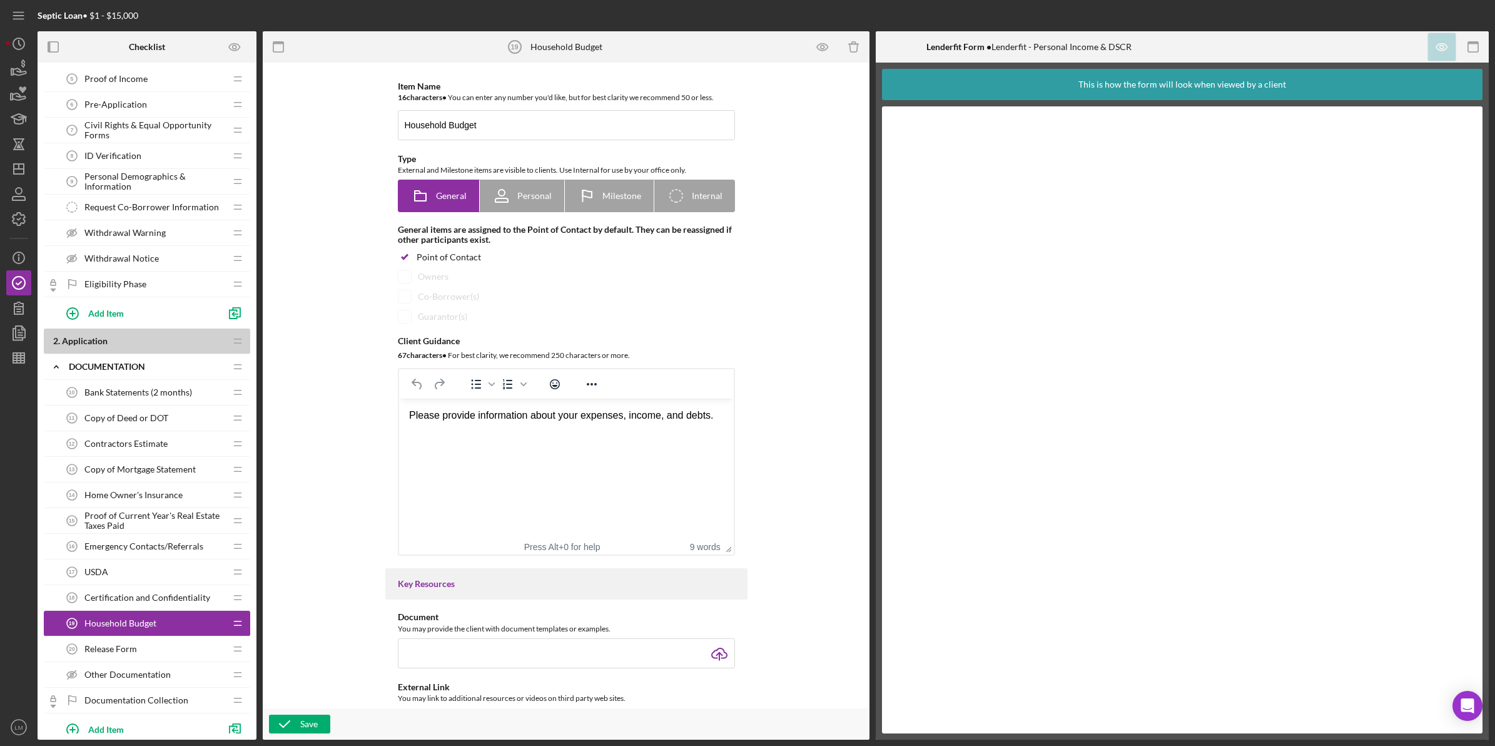
click at [148, 390] on span "Bank Statements (2 months)" at bounding box center [138, 392] width 108 height 10
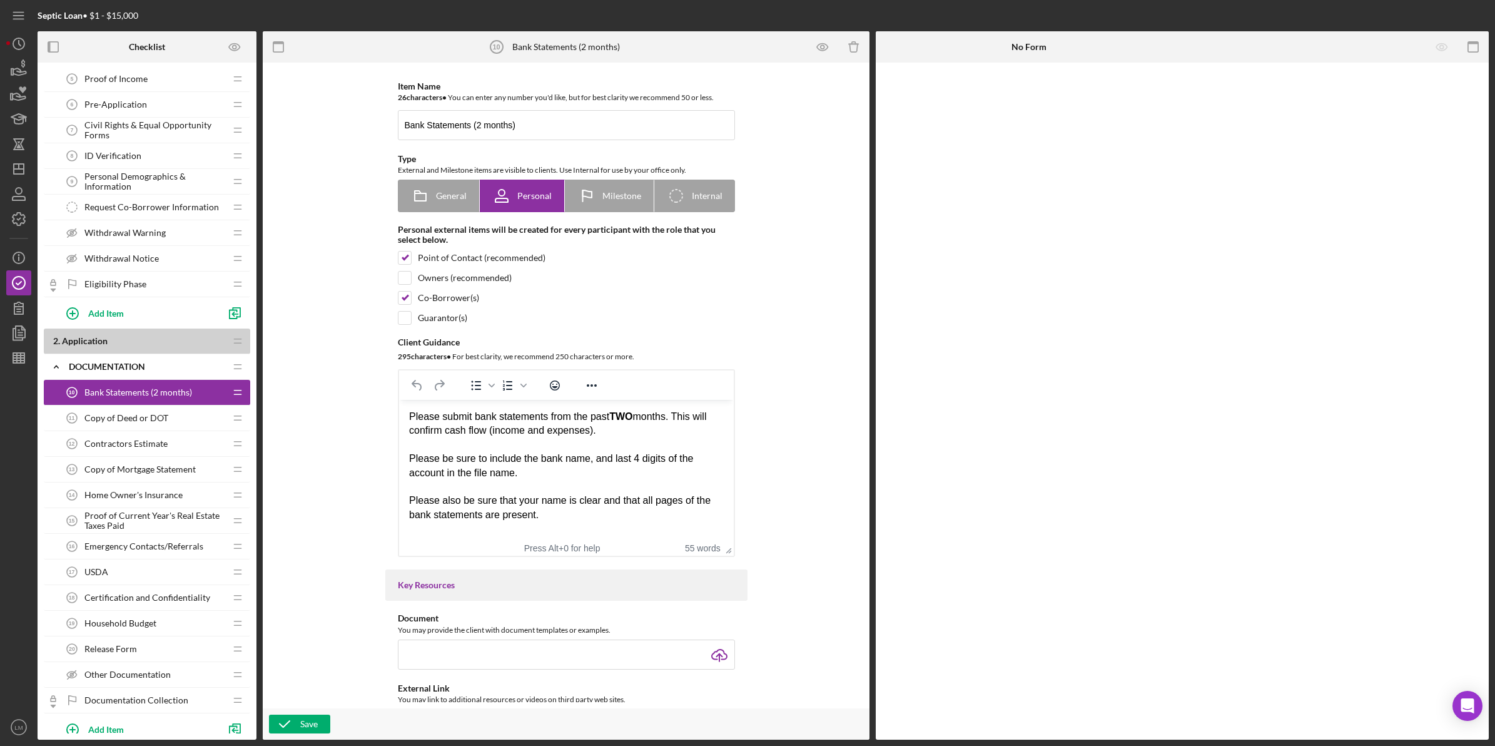
click at [145, 413] on div "Copy of Deed or DOT 11 Copy of Deed or DOT" at bounding box center [142, 417] width 166 height 25
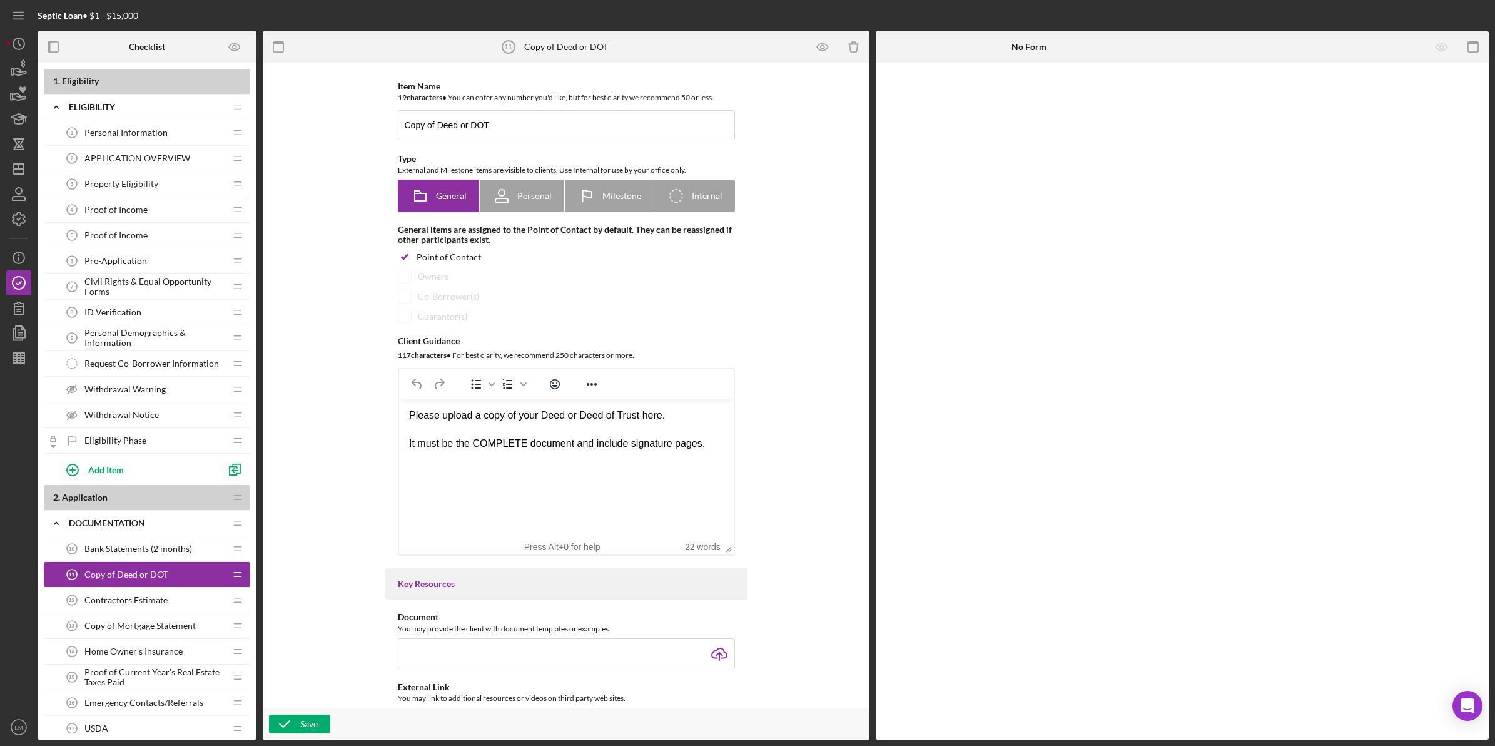
click at [170, 160] on span "APPLICATION OVERVIEW" at bounding box center [137, 158] width 106 height 10
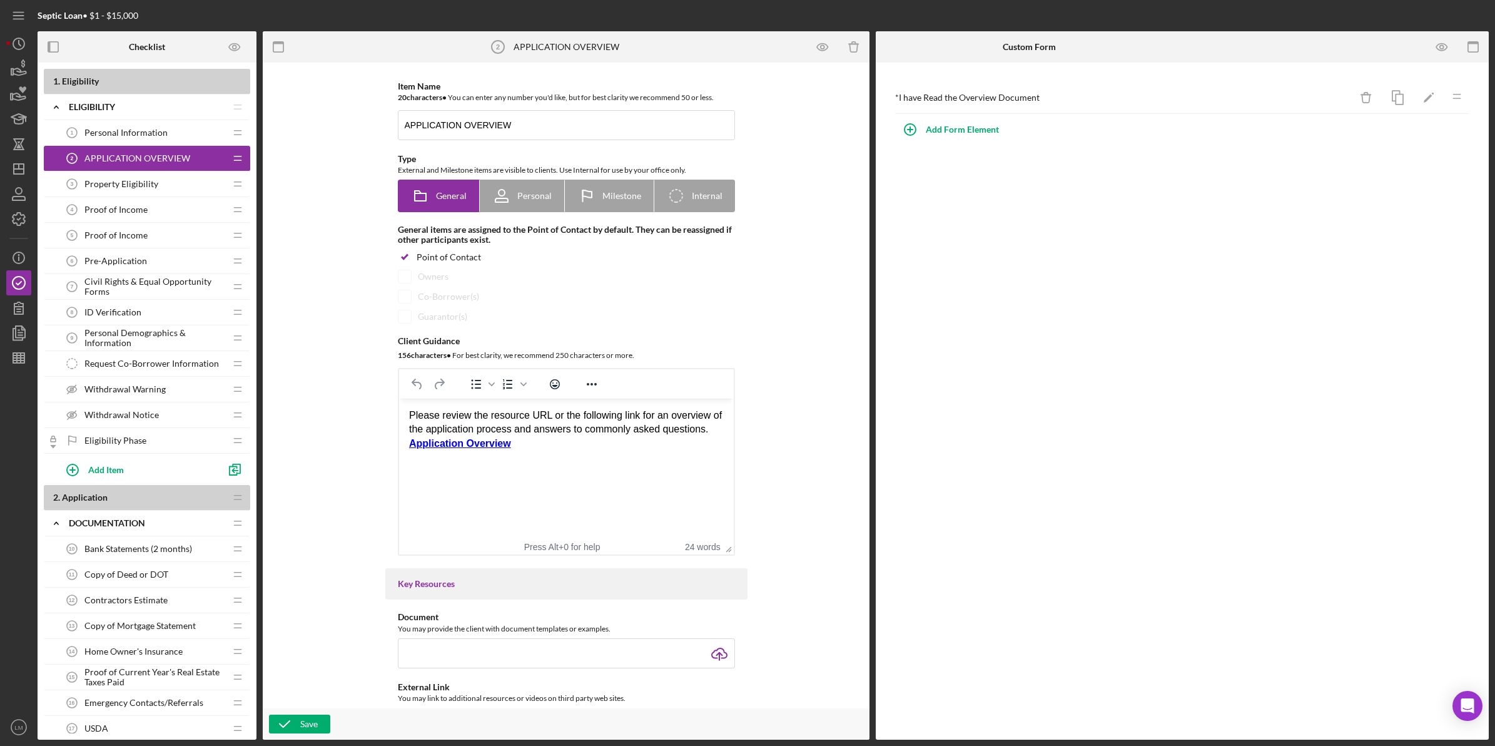
click at [176, 128] on div "Personal Information 1 Personal Information" at bounding box center [142, 132] width 166 height 25
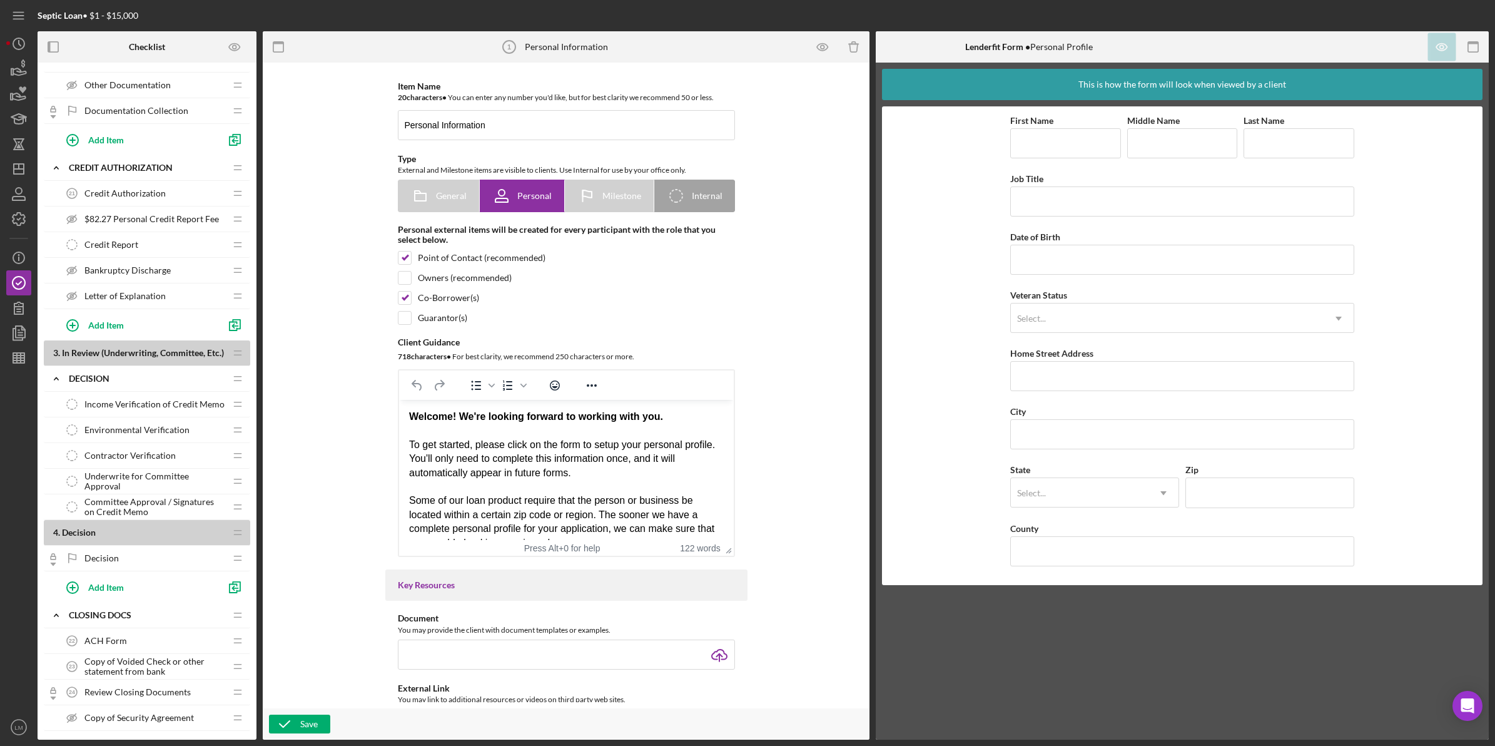
scroll to position [782, 0]
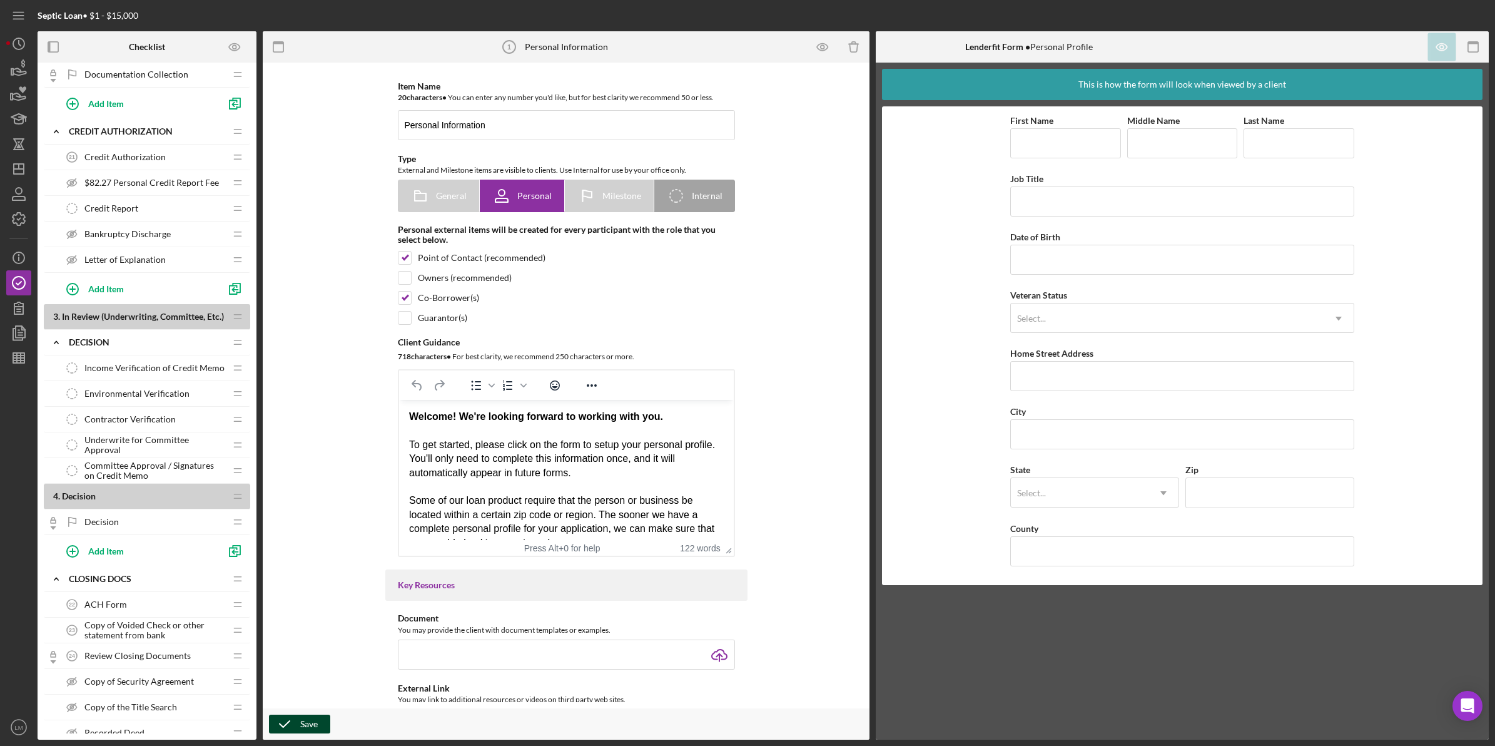
click at [296, 726] on icon "button" at bounding box center [284, 723] width 31 height 31
click at [14, 217] on icon "button" at bounding box center [18, 218] width 31 height 31
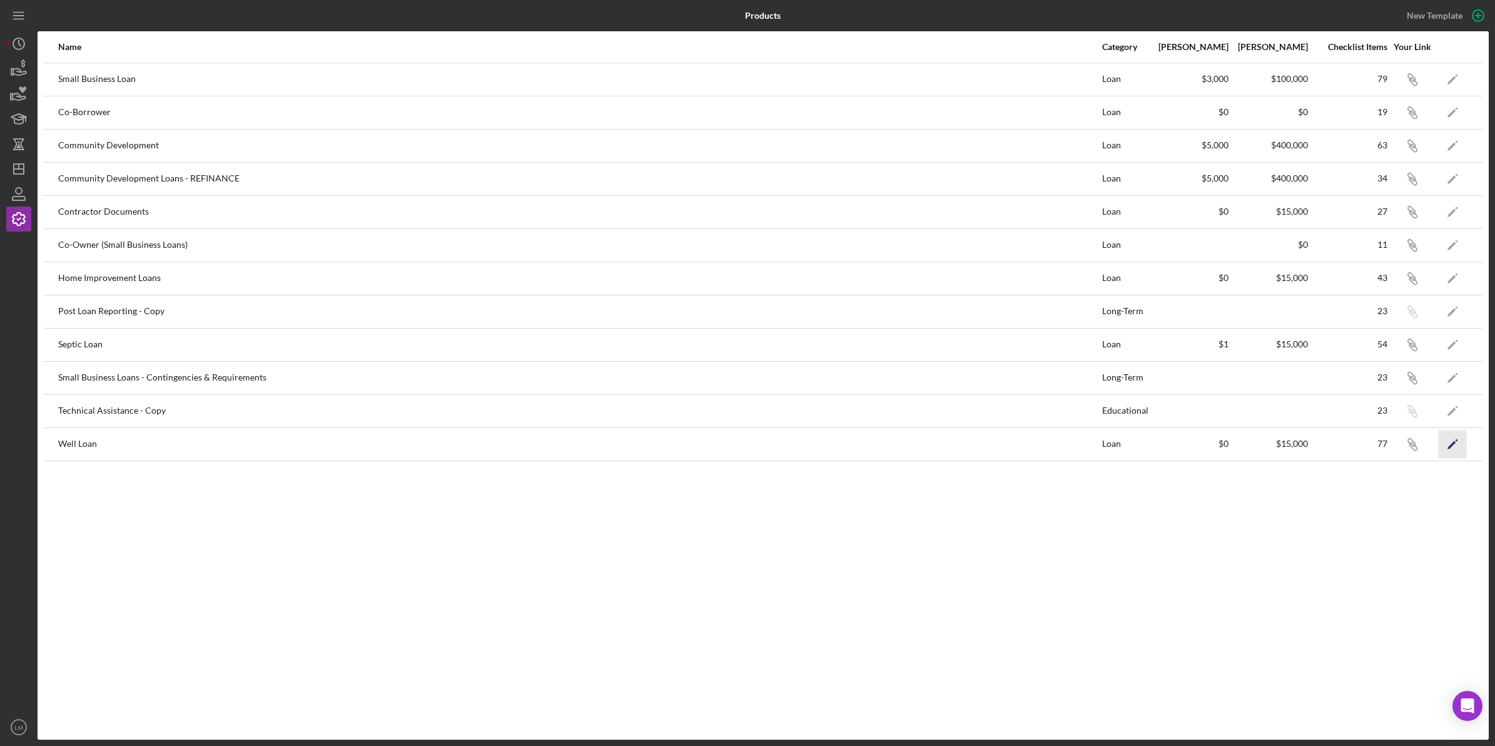
click at [1450, 455] on icon "Icon/Edit" at bounding box center [1453, 444] width 28 height 28
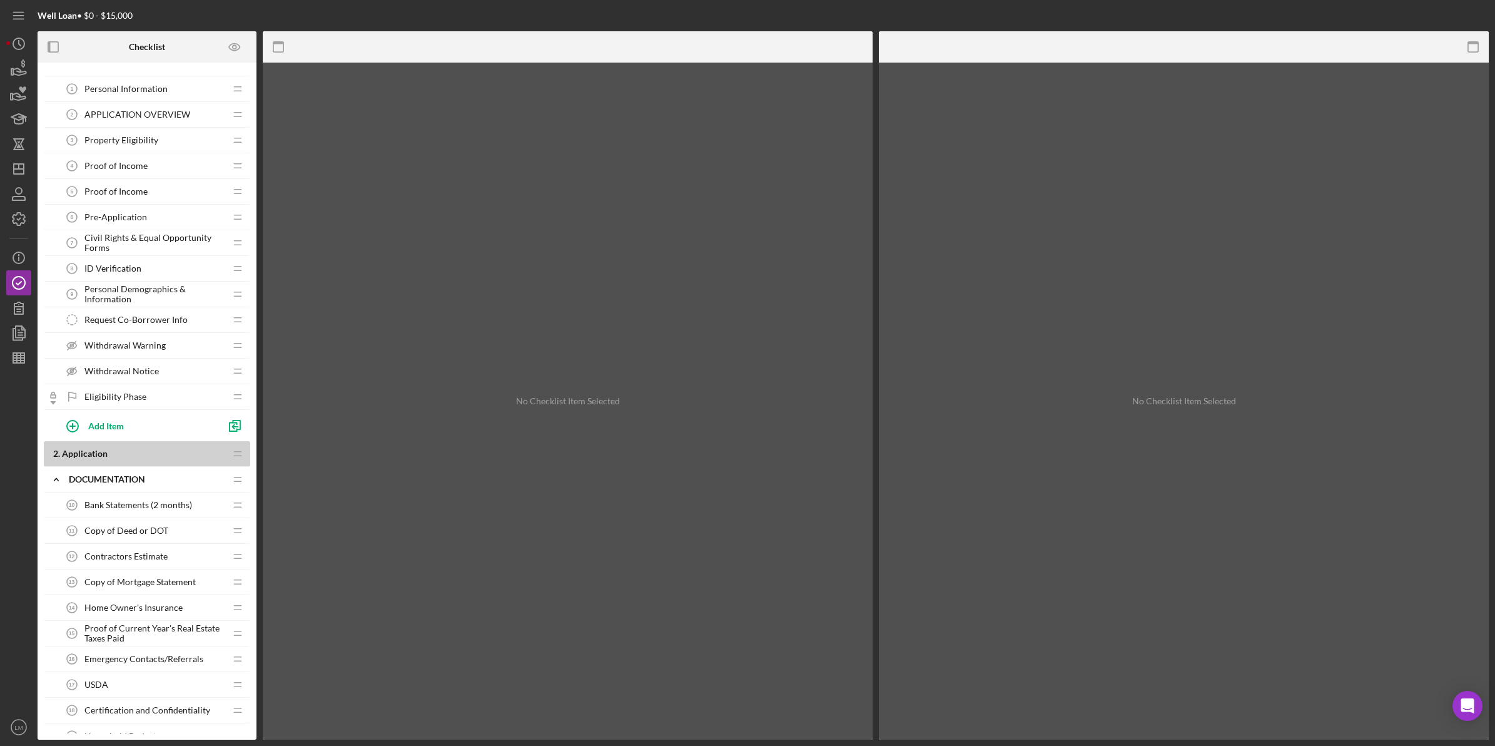
scroll to position [78, 0]
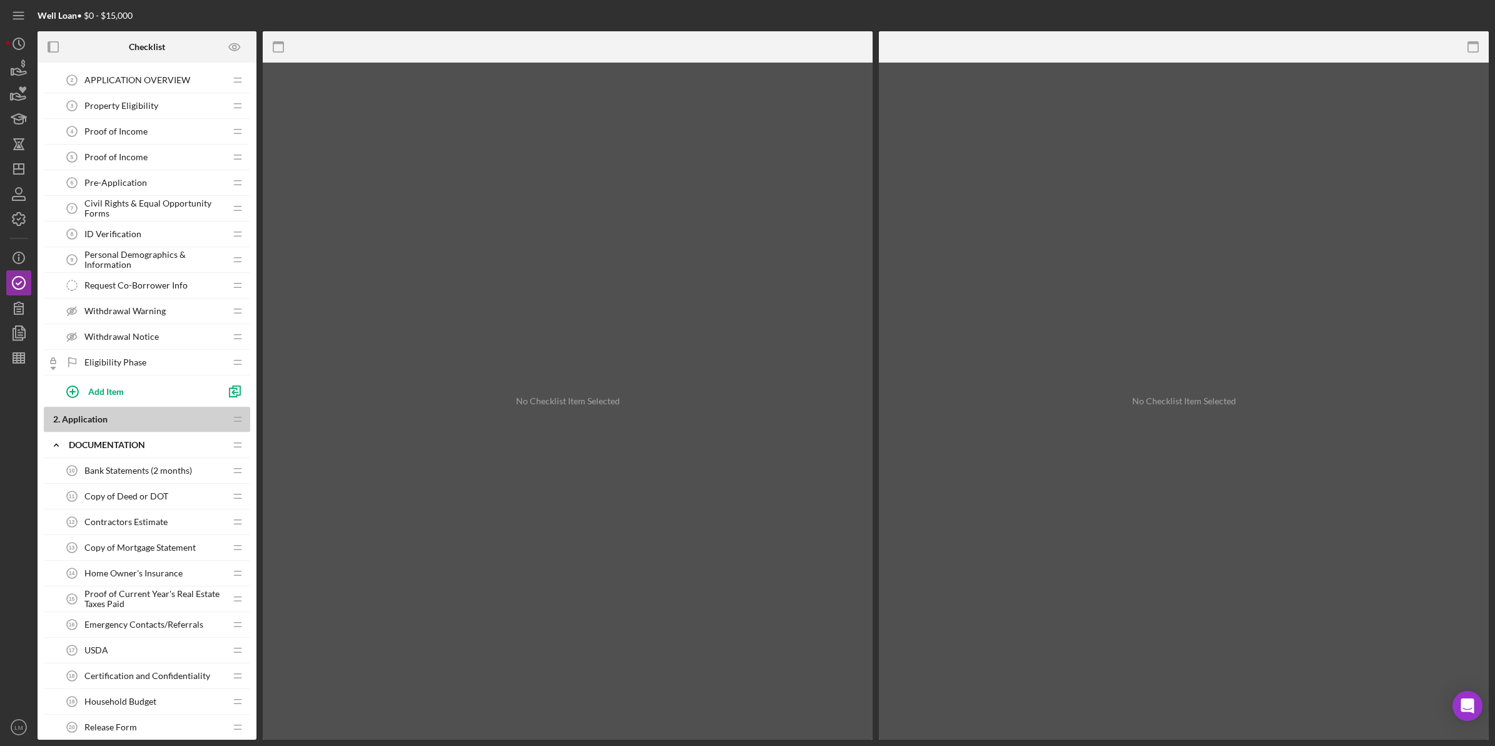
click at [153, 476] on span "Bank Statements (2 months)" at bounding box center [138, 471] width 108 height 10
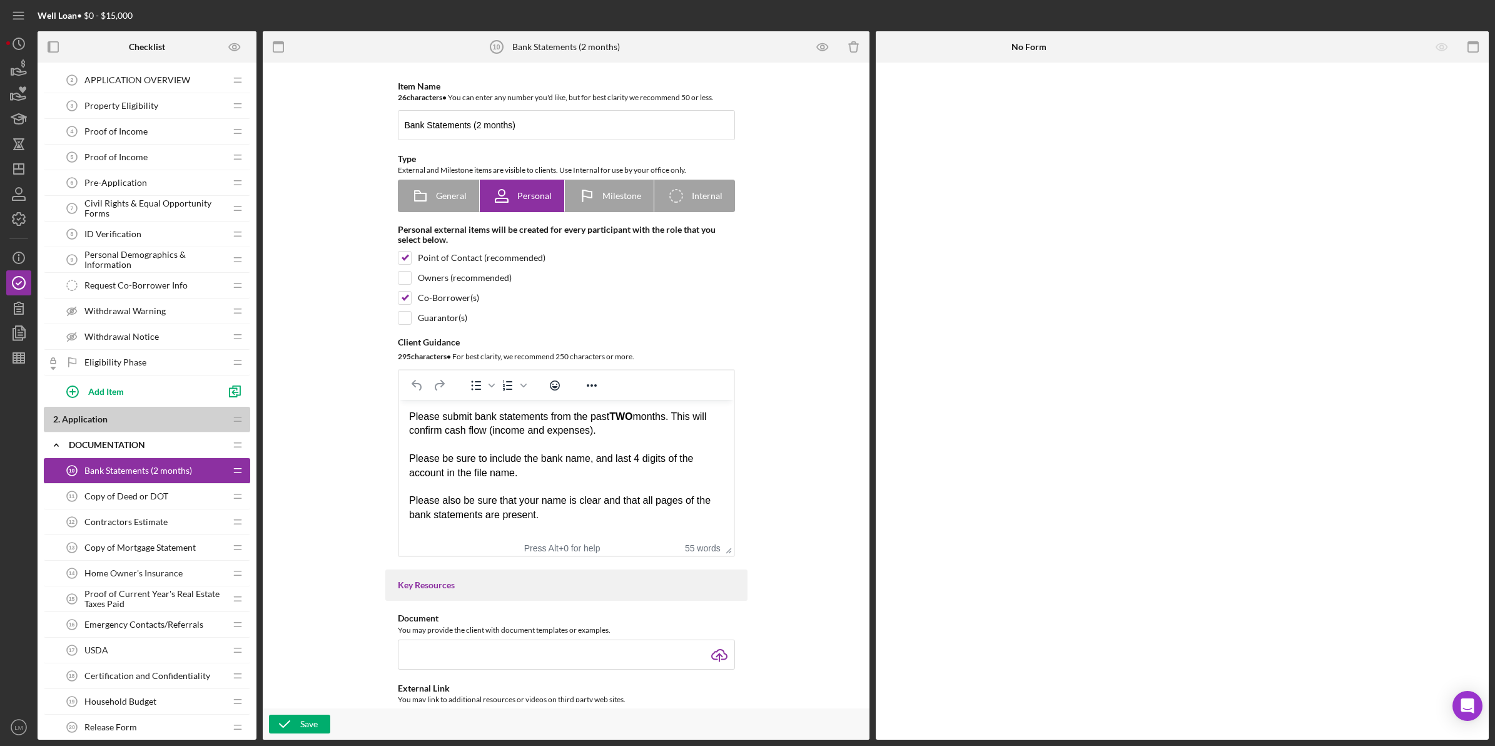
click at [151, 501] on span "Copy of Deed or DOT" at bounding box center [126, 496] width 84 height 10
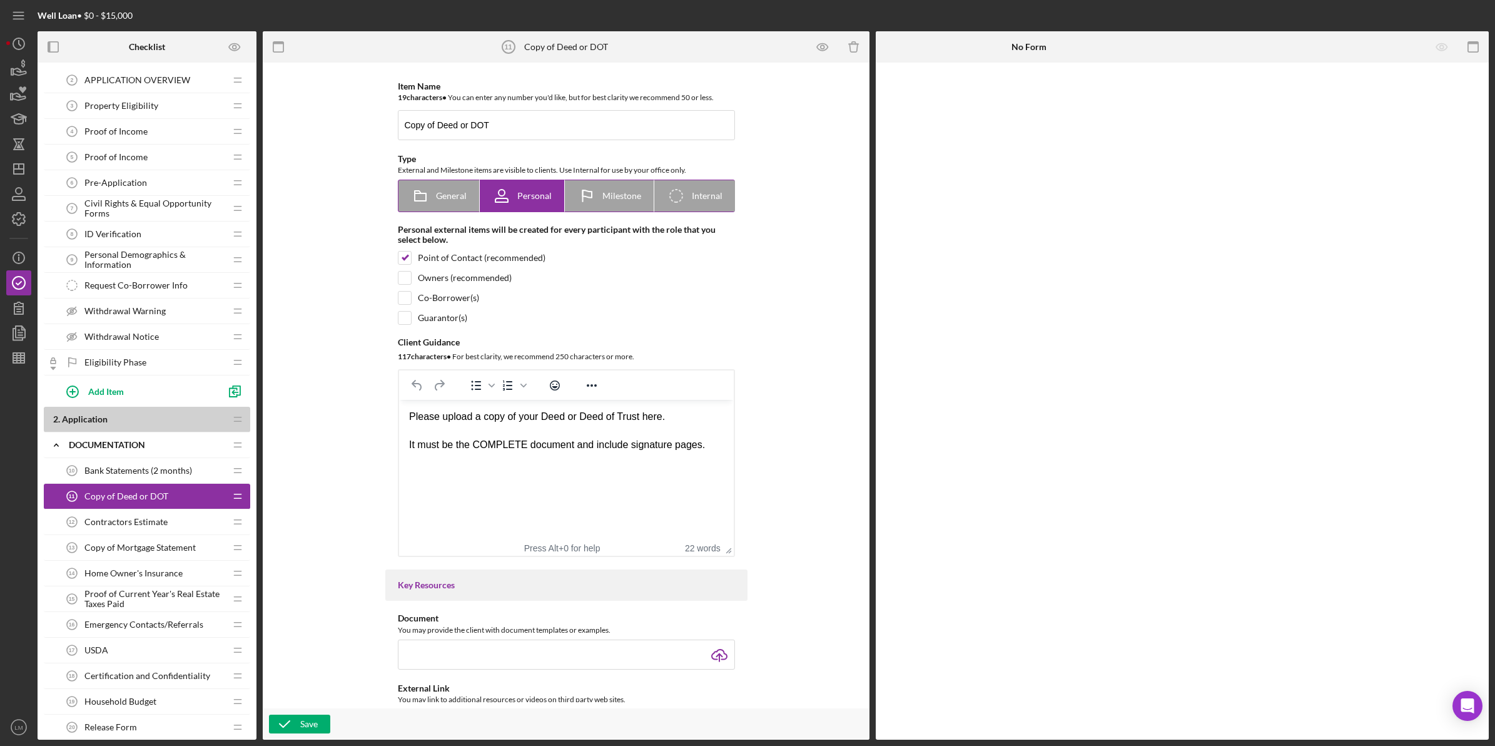
click at [464, 206] on div "General" at bounding box center [439, 195] width 56 height 31
radio input "true"
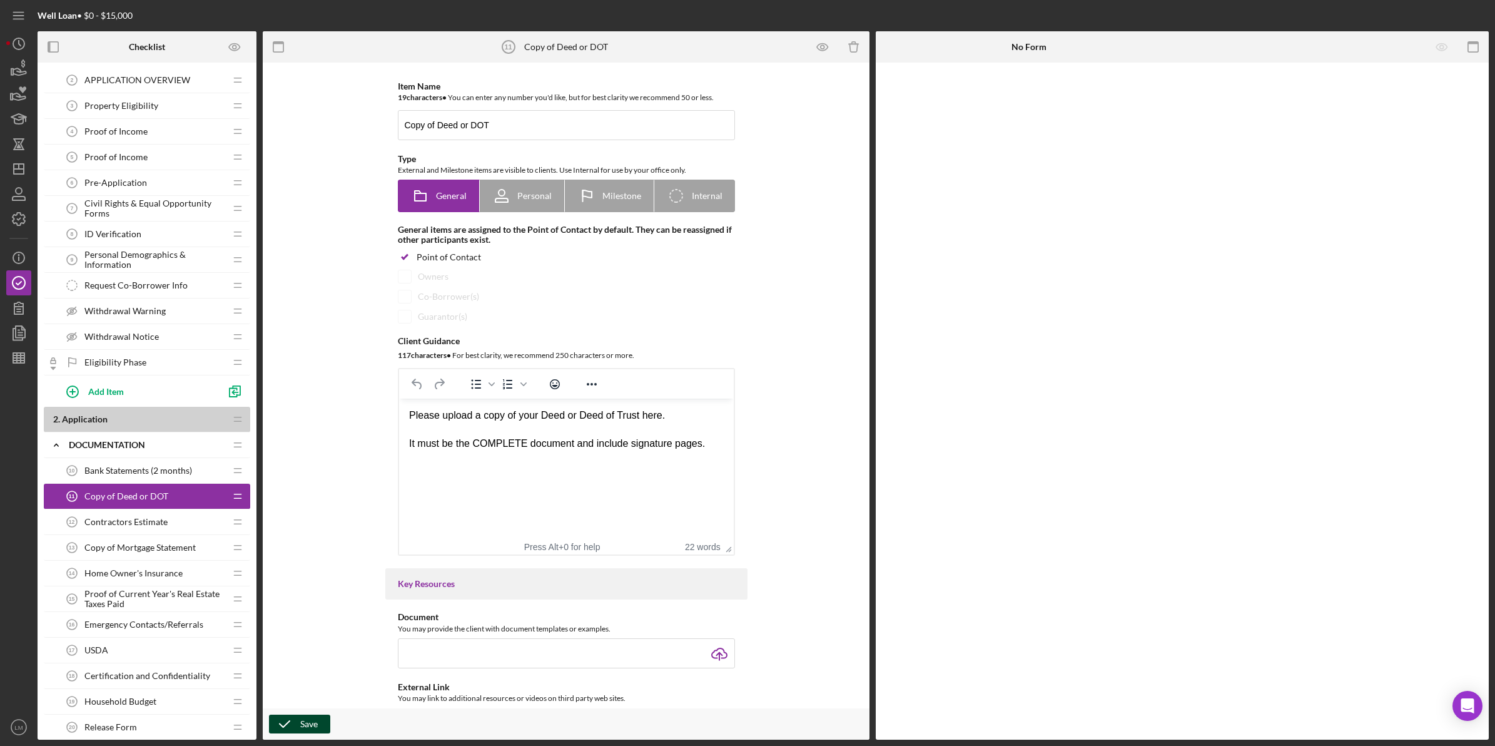
click at [290, 728] on icon "button" at bounding box center [284, 723] width 31 height 31
click at [149, 527] on span "Contractors Estimate" at bounding box center [125, 522] width 83 height 10
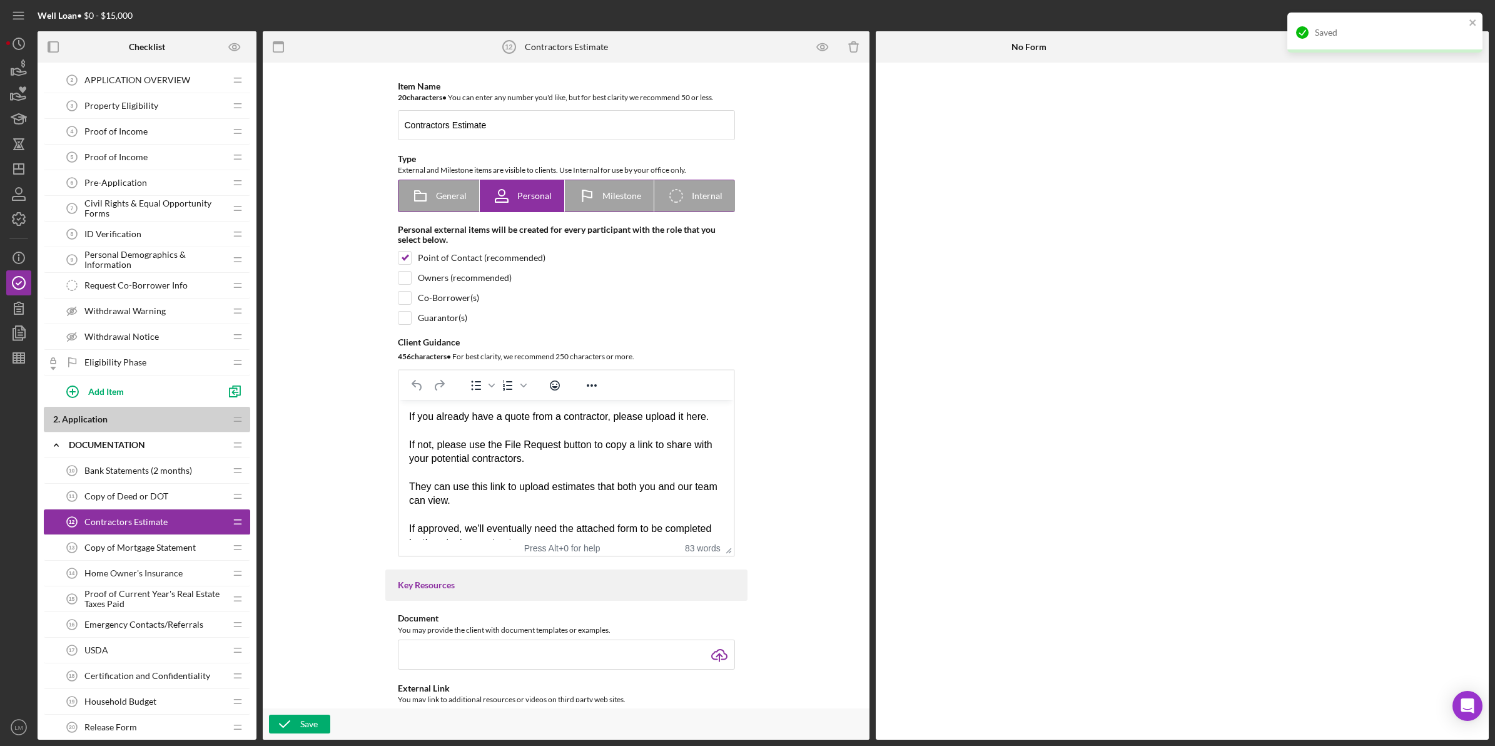
click at [450, 193] on span "General" at bounding box center [451, 196] width 31 height 10
radio input "true"
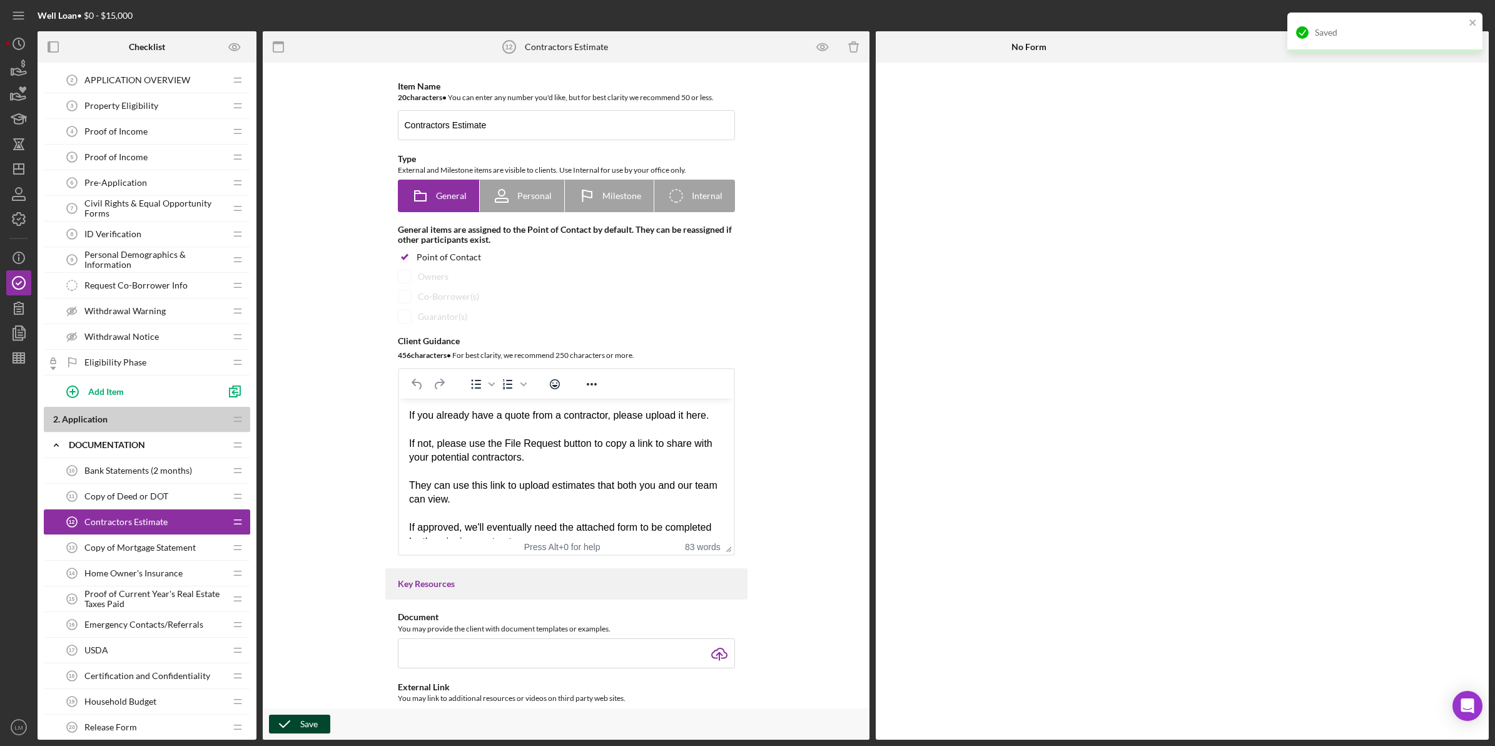
click at [310, 728] on div "Save" at bounding box center [309, 724] width 18 height 19
click at [151, 552] on span "Copy of Mortgage Statement" at bounding box center [139, 547] width 111 height 10
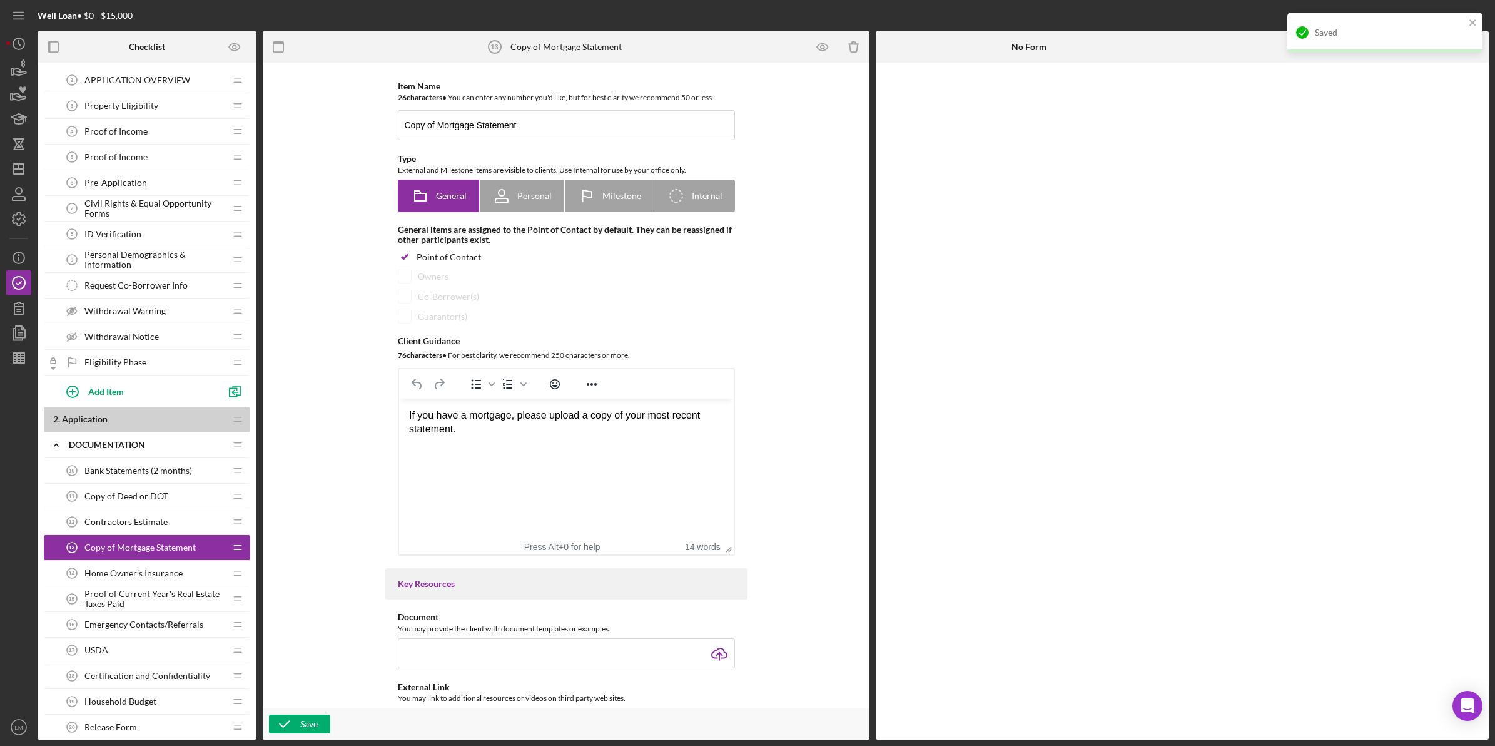
click at [185, 584] on div "Home Owner's Insurance 14 Home Owner's Insurance" at bounding box center [142, 573] width 166 height 25
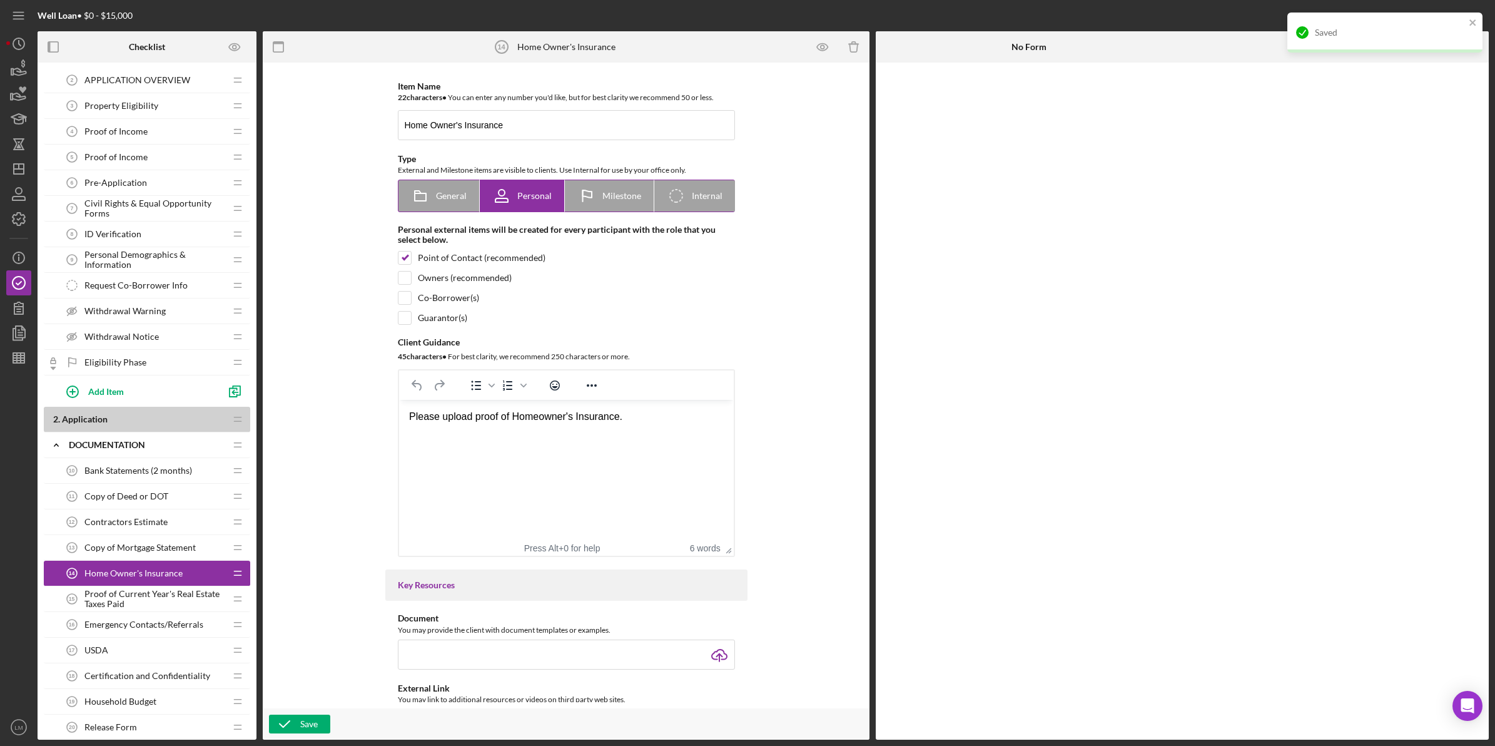
click at [414, 204] on icon at bounding box center [420, 195] width 31 height 31
radio input "true"
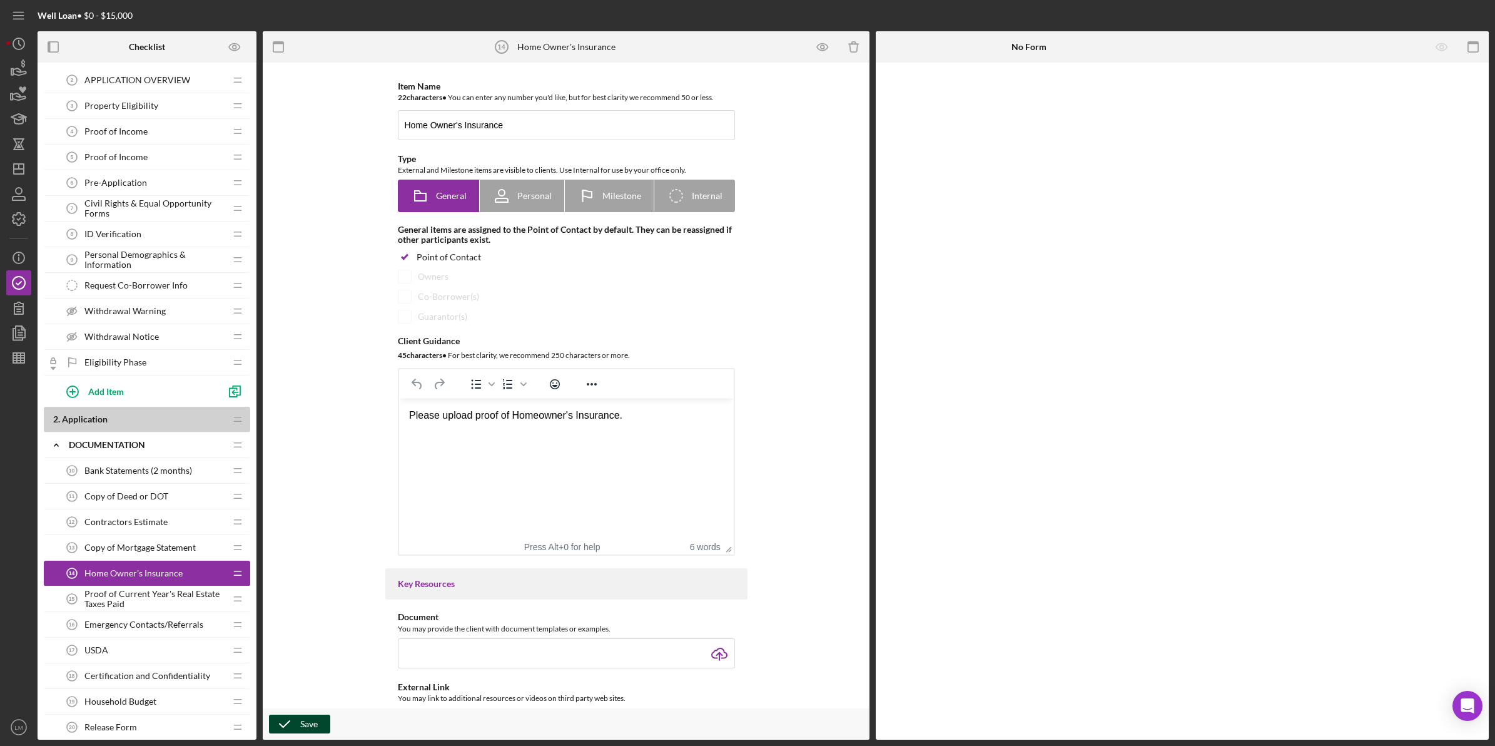
click at [300, 725] on button "Save" at bounding box center [299, 724] width 61 height 19
click at [188, 601] on span "Proof of Current Year's Real Estate Taxes Paid" at bounding box center [154, 599] width 141 height 20
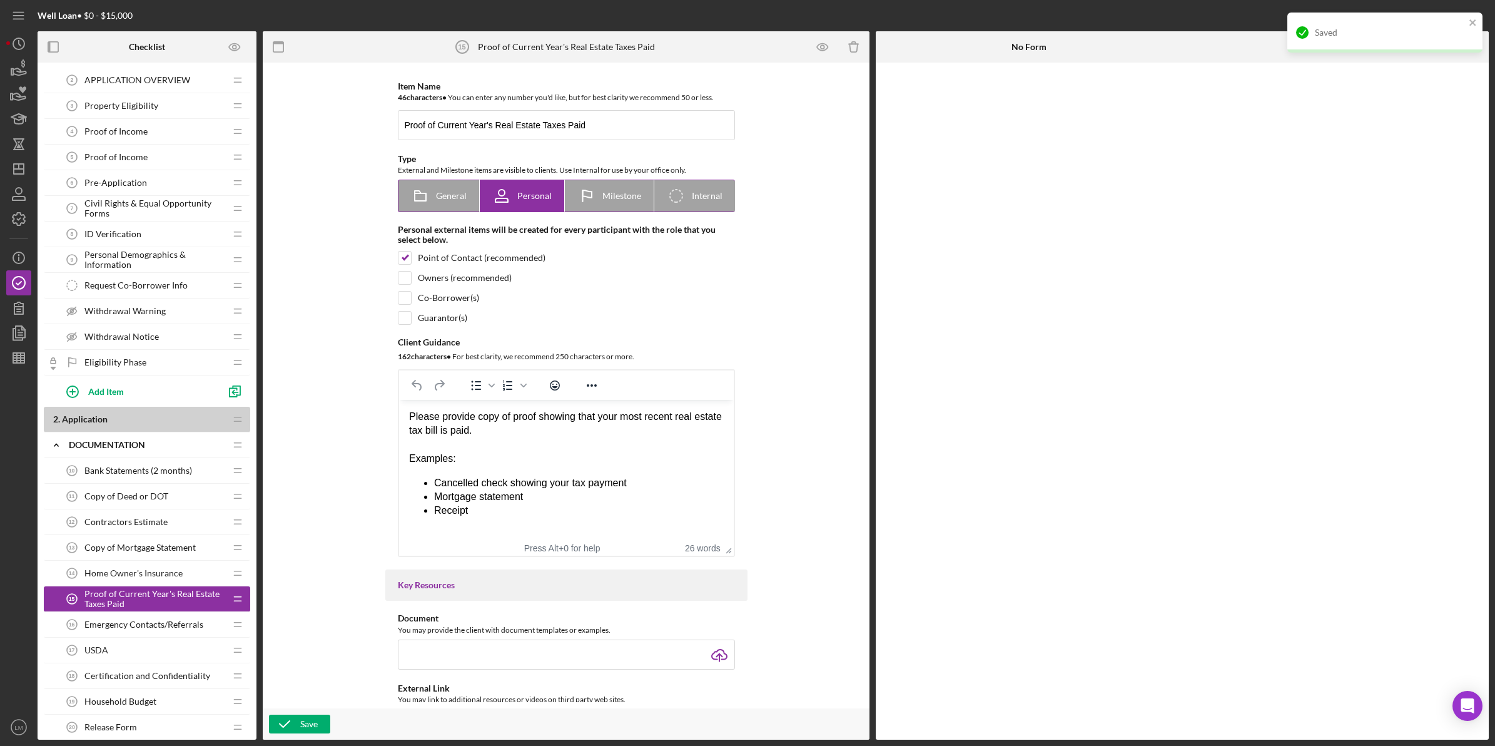
click at [471, 201] on label "General" at bounding box center [439, 195] width 81 height 31
radio input "true"
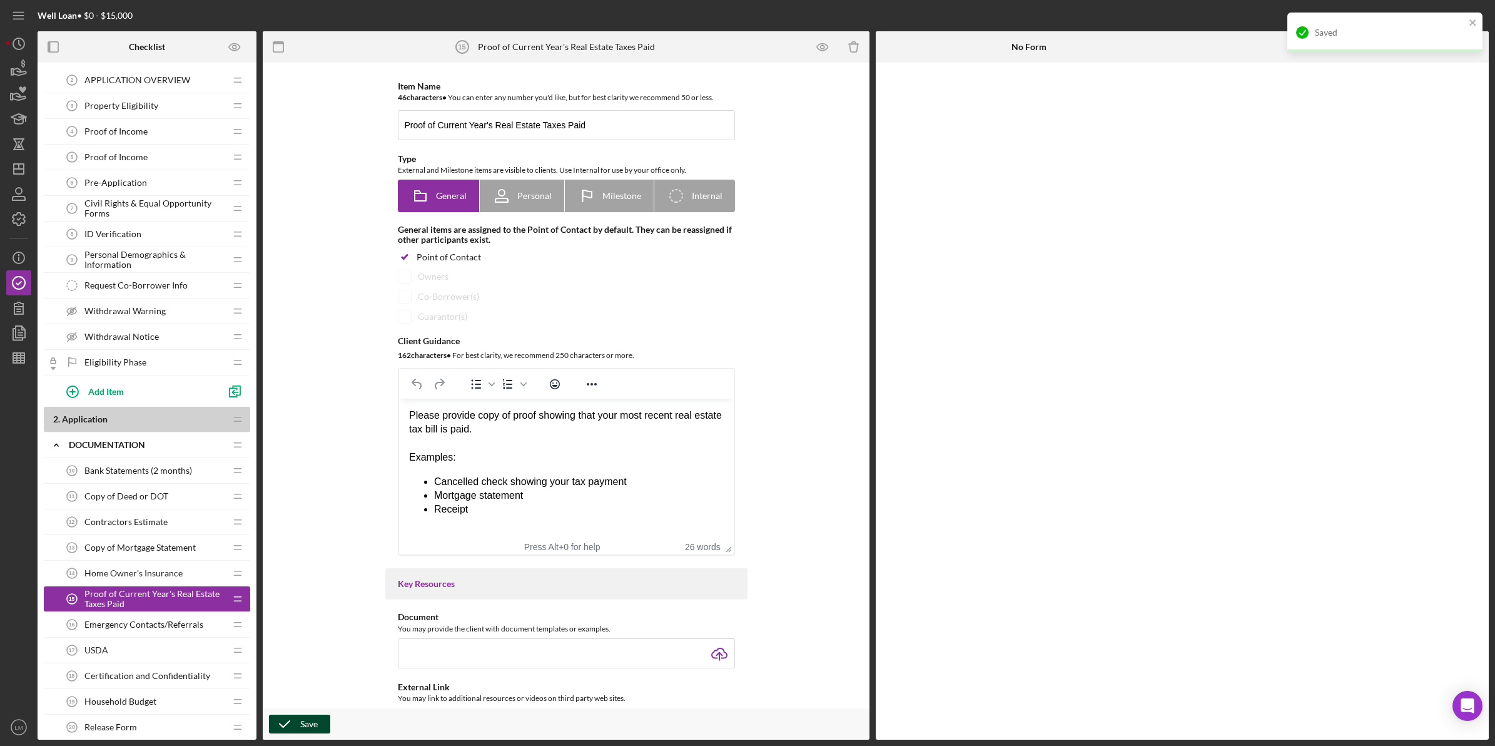
click at [312, 721] on div "Save" at bounding box center [309, 724] width 18 height 19
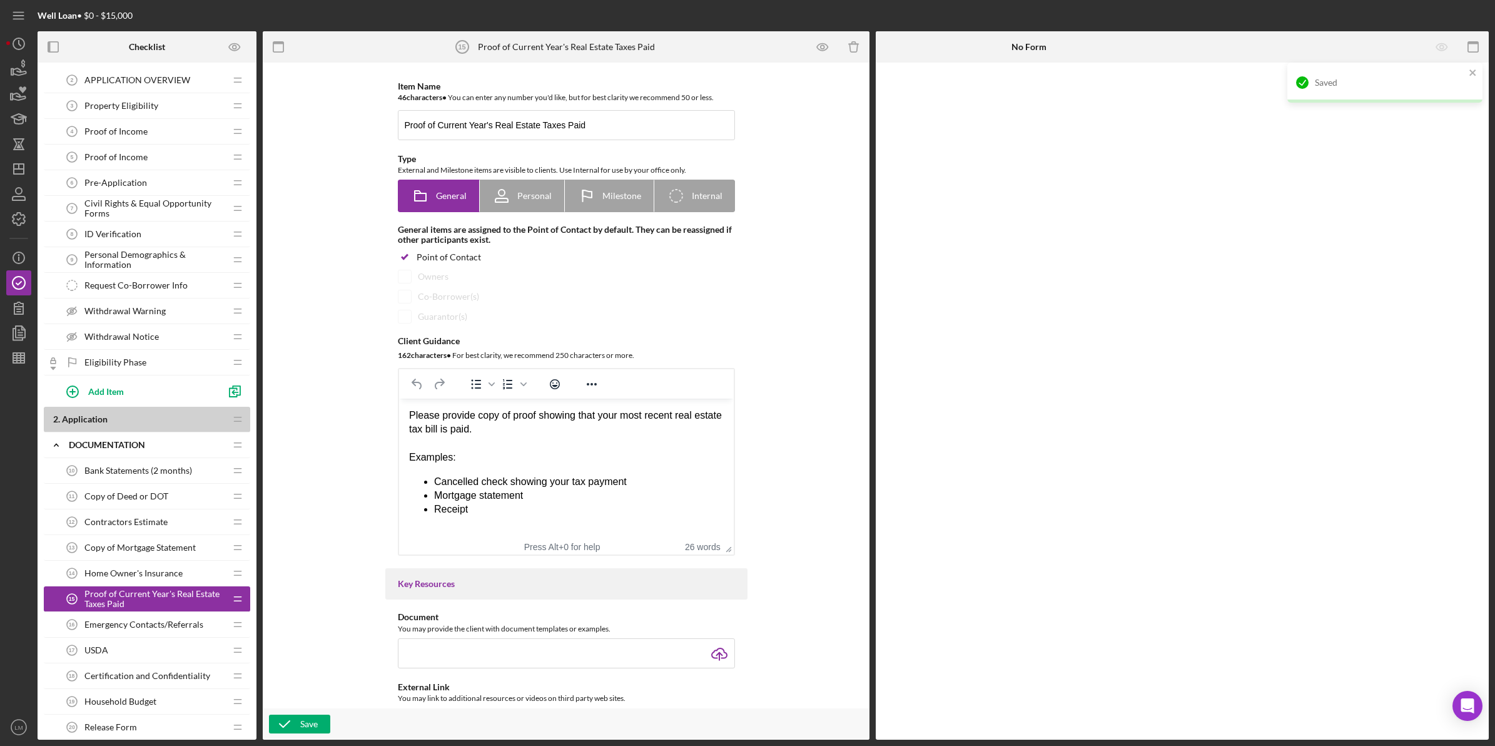
click at [154, 626] on span "Emergency Contacts/Referrals" at bounding box center [143, 624] width 119 height 10
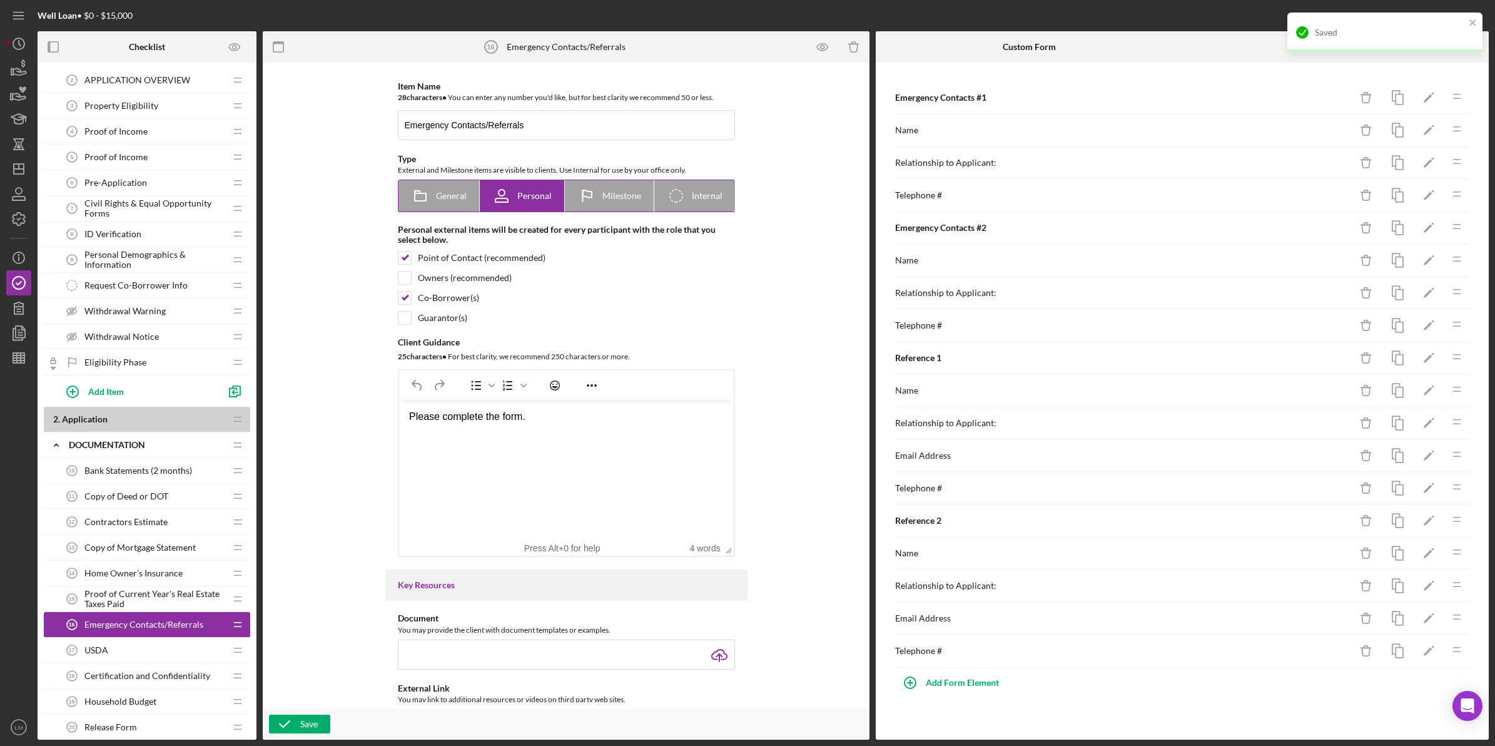
click at [424, 192] on icon at bounding box center [420, 195] width 31 height 31
radio input "true"
checkbox input "false"
click at [521, 198] on span "Personal" at bounding box center [534, 196] width 34 height 10
radio input "false"
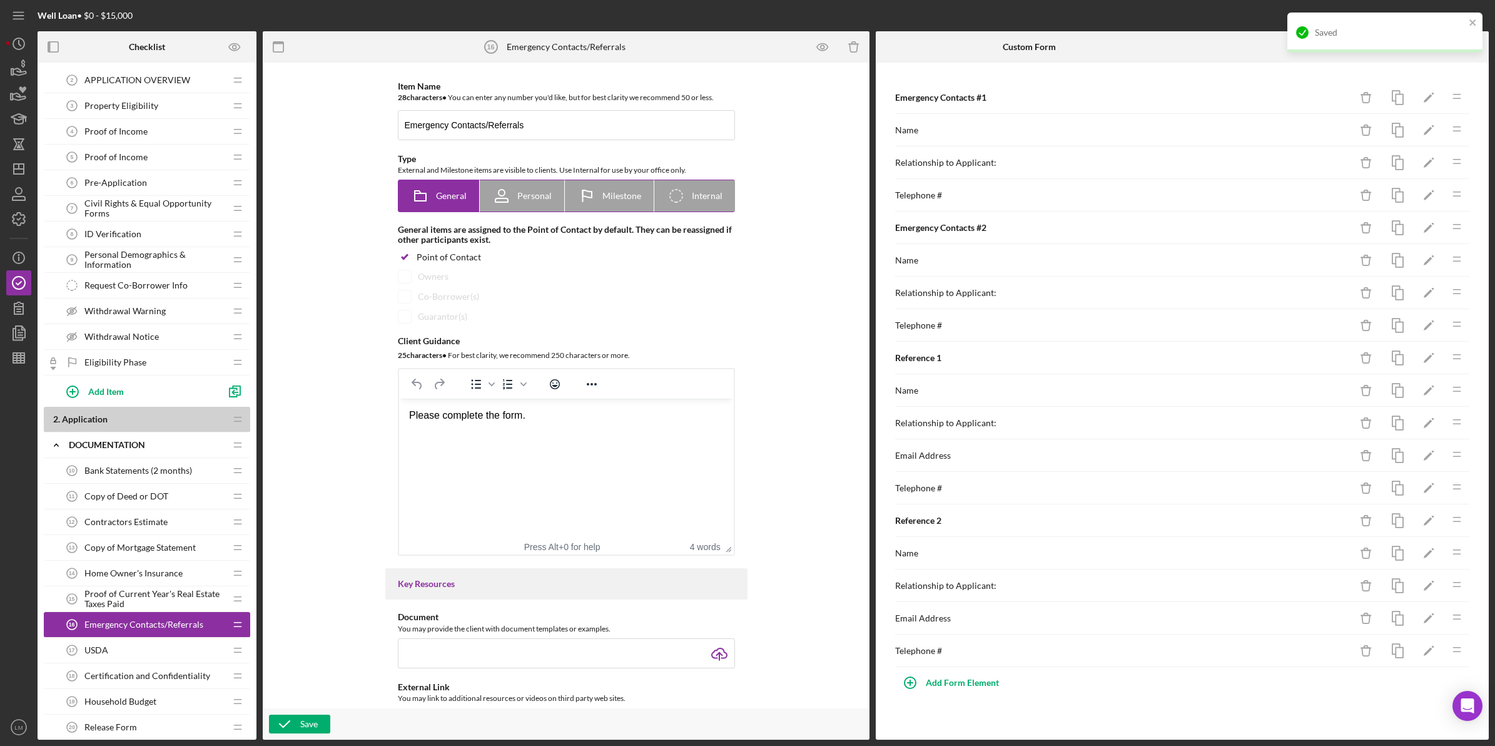
radio input "true"
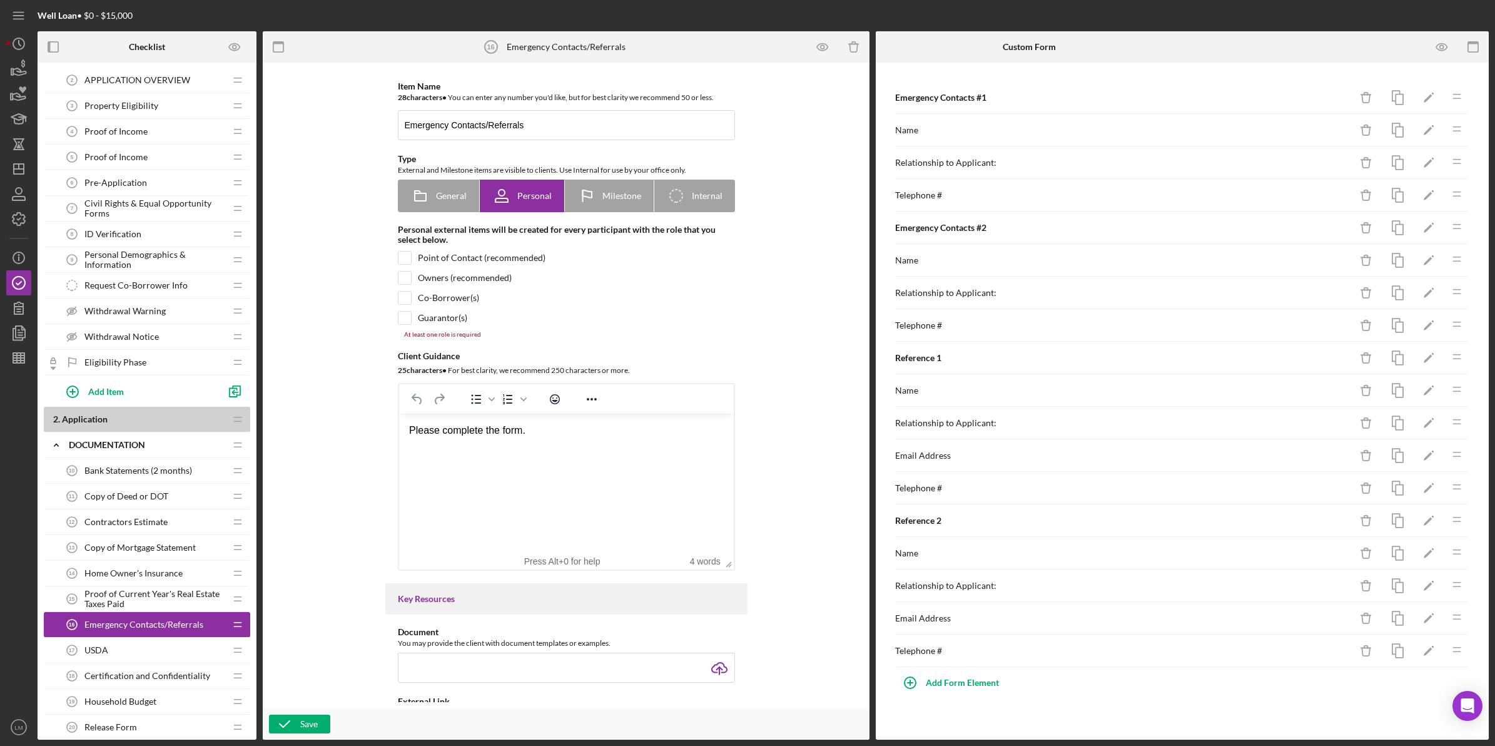
click at [485, 261] on div "Point of Contact (recommended)" at bounding box center [482, 258] width 128 height 10
checkbox input "true"
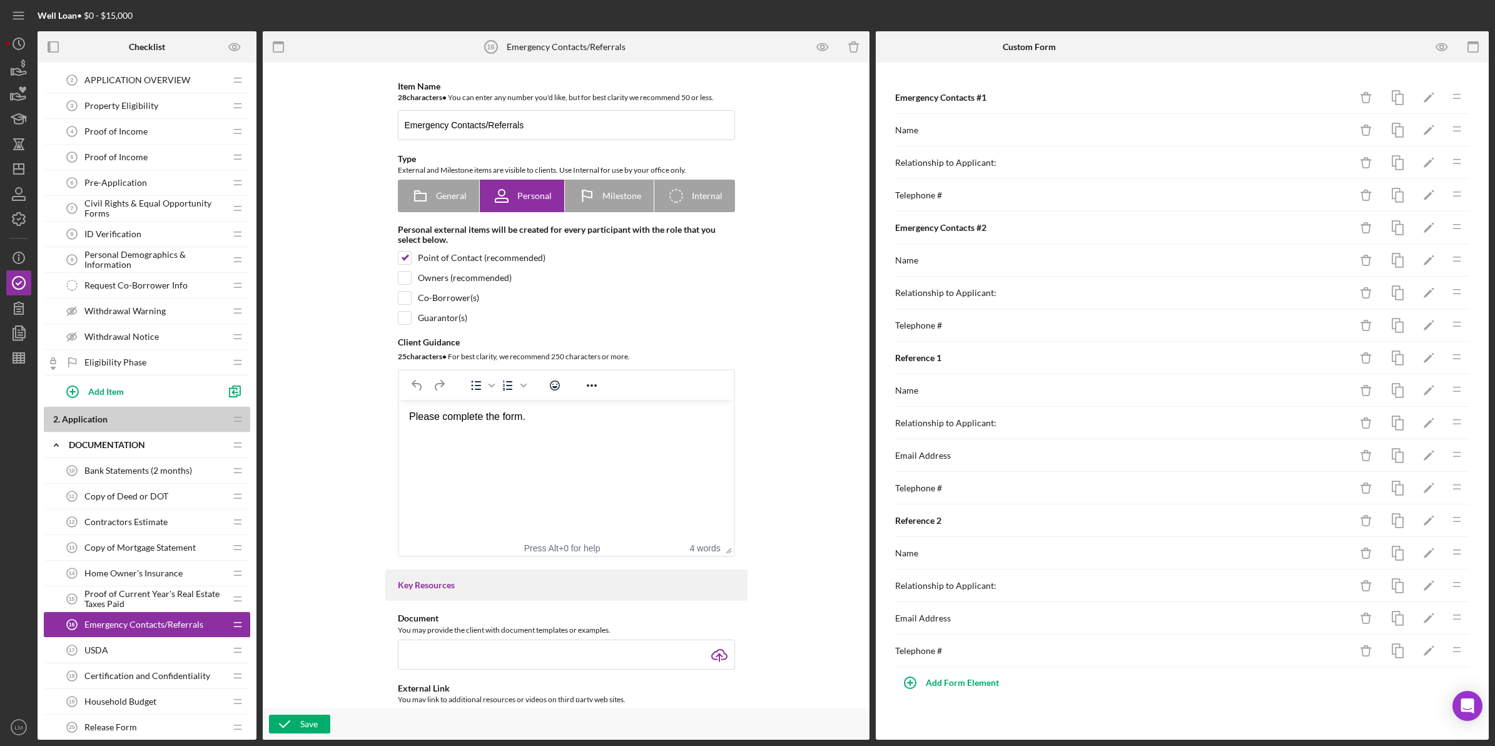
click at [454, 280] on div "Owners (recommended)" at bounding box center [465, 278] width 94 height 10
checkbox input "true"
click at [442, 294] on div "Co-Borrower(s)" at bounding box center [448, 298] width 61 height 10
checkbox input "true"
click at [317, 717] on button "Save" at bounding box center [299, 724] width 61 height 19
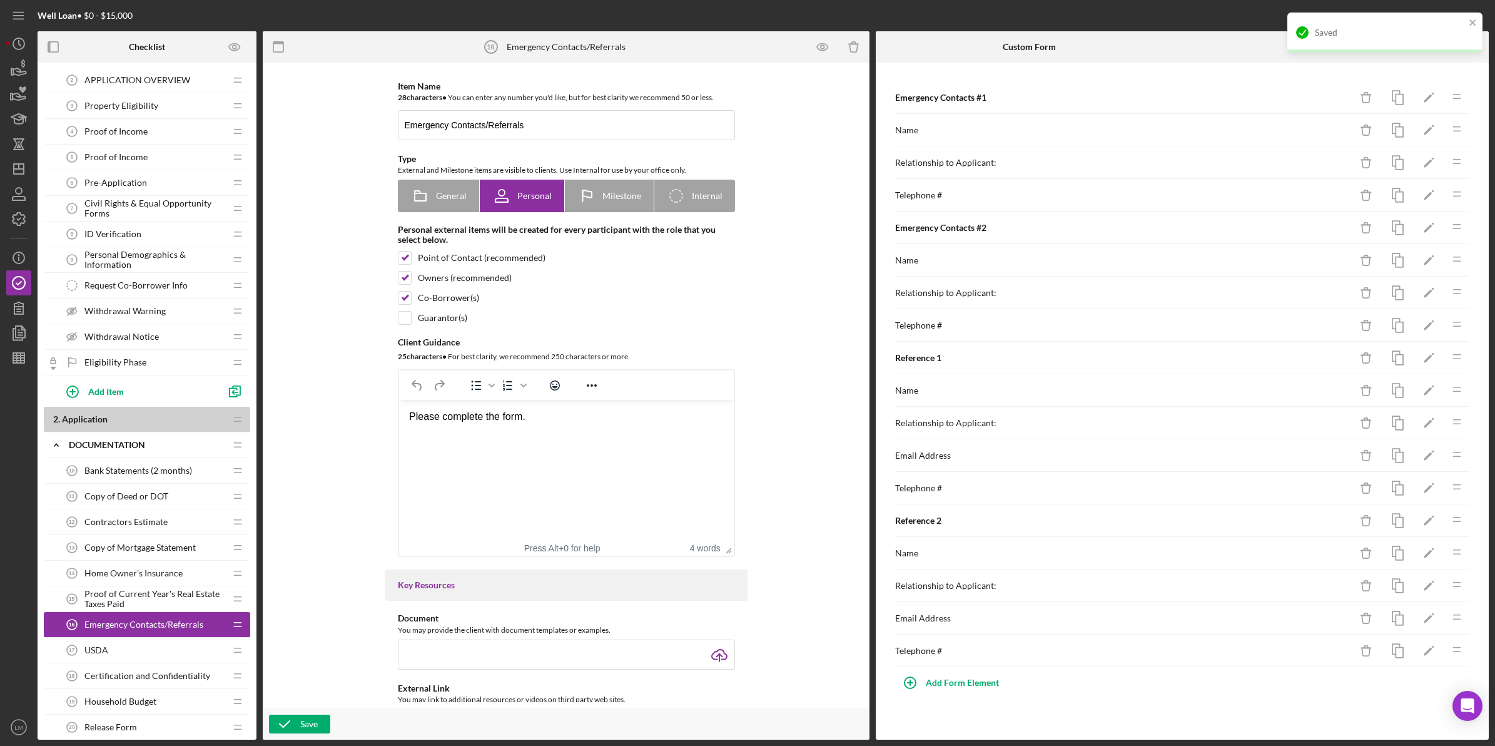
click at [203, 649] on div "USDA 17 USDA" at bounding box center [142, 650] width 166 height 25
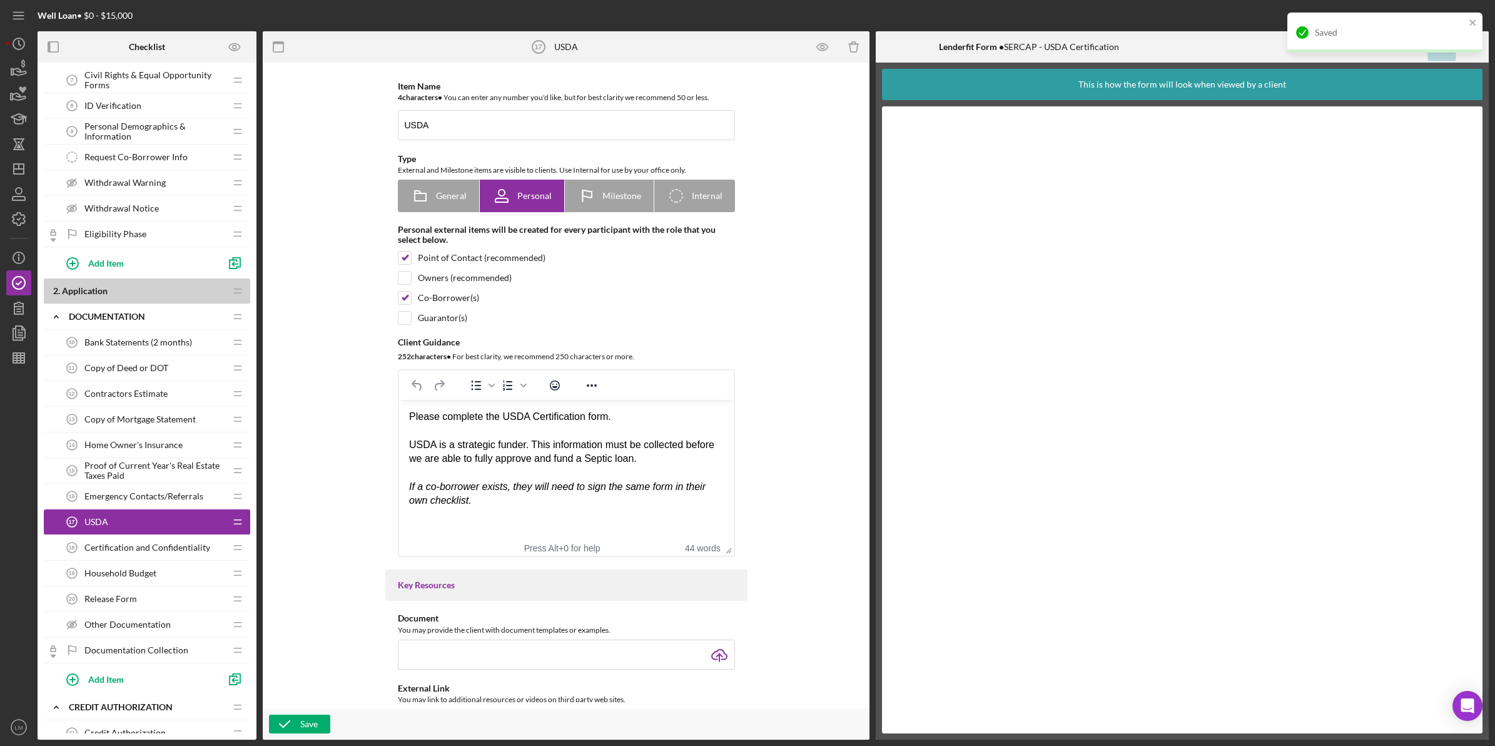
scroll to position [235, 0]
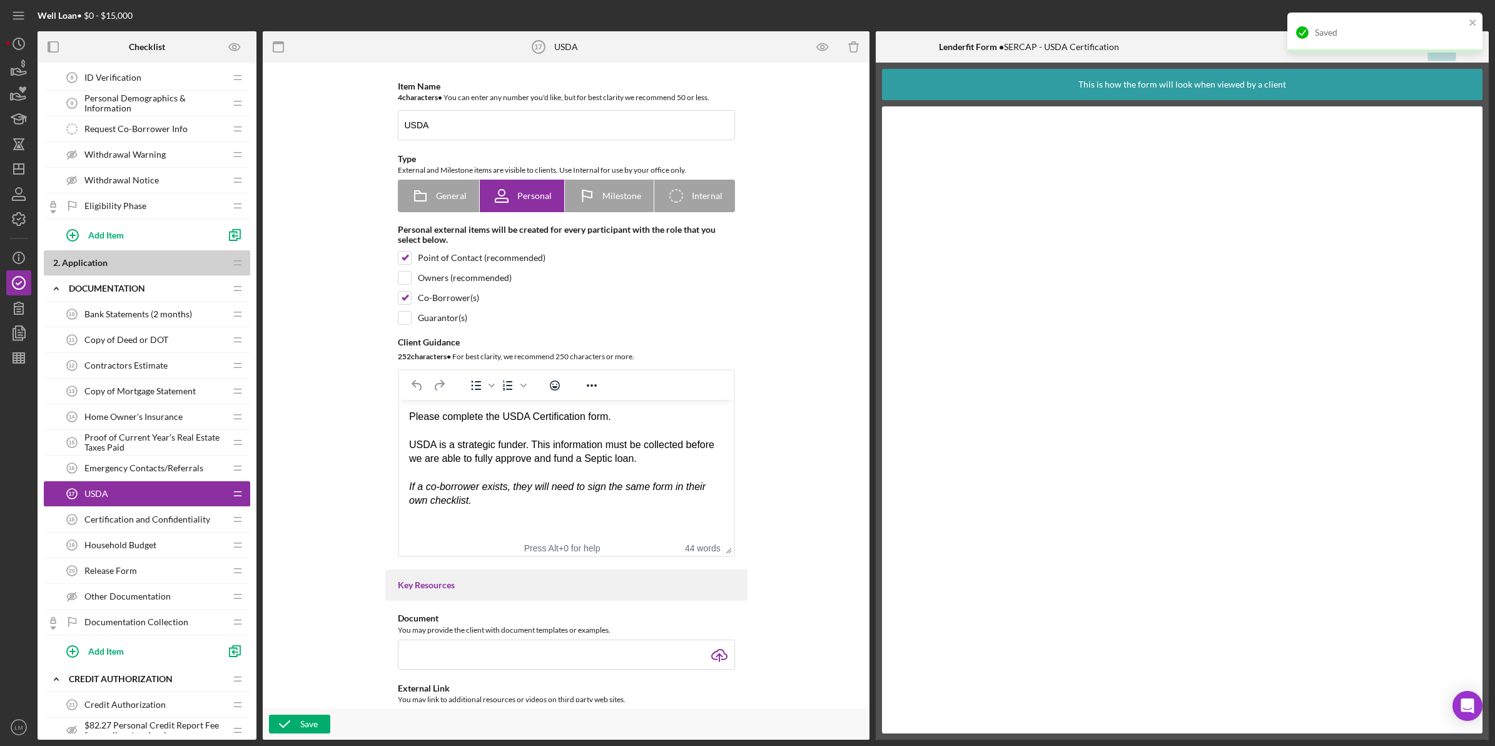
click at [170, 532] on div "Certification and Confidentiality 18 Certification and Confidentiality Icon/Drag" at bounding box center [147, 520] width 206 height 26
click at [163, 548] on div "Household Budget 19 Household Budget" at bounding box center [142, 544] width 166 height 25
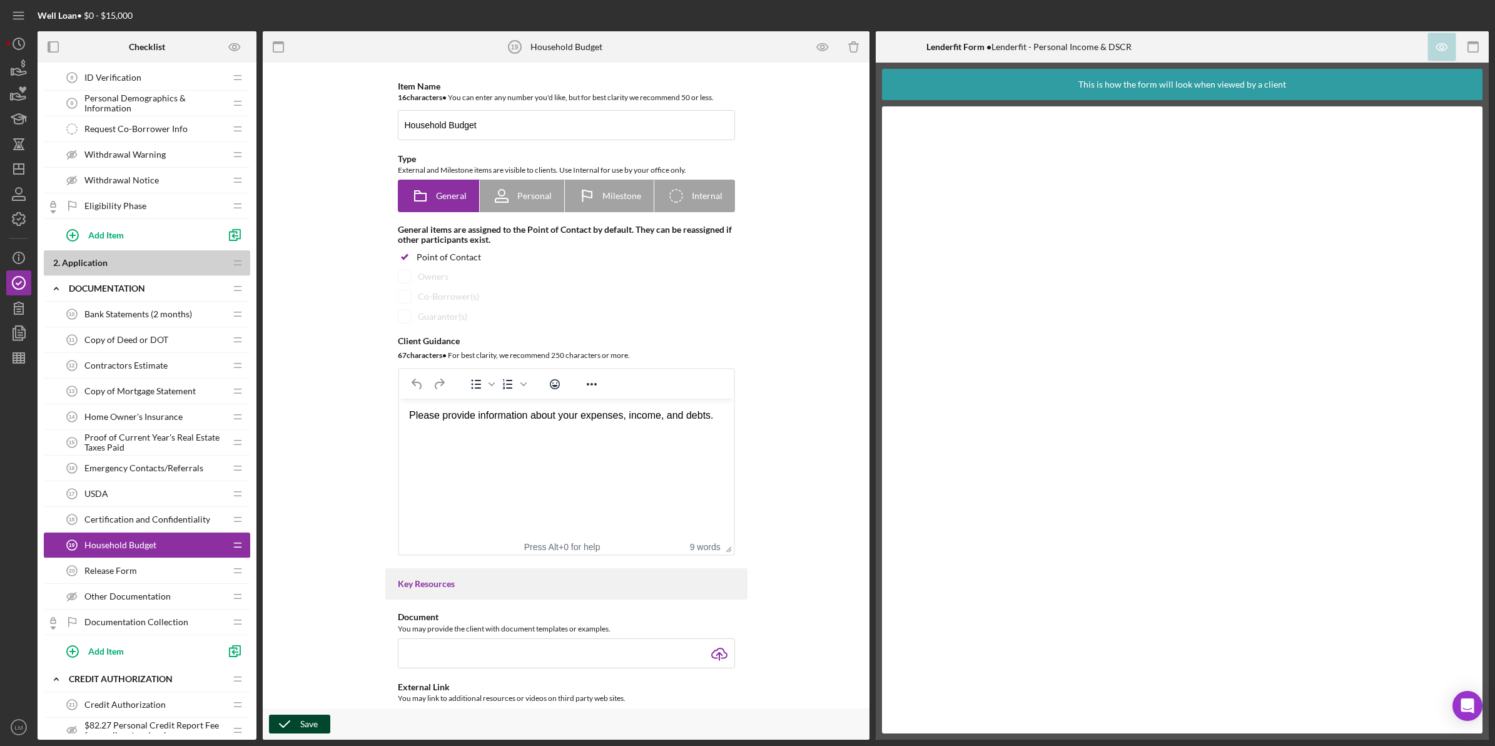
click at [310, 721] on div "Save" at bounding box center [309, 724] width 18 height 19
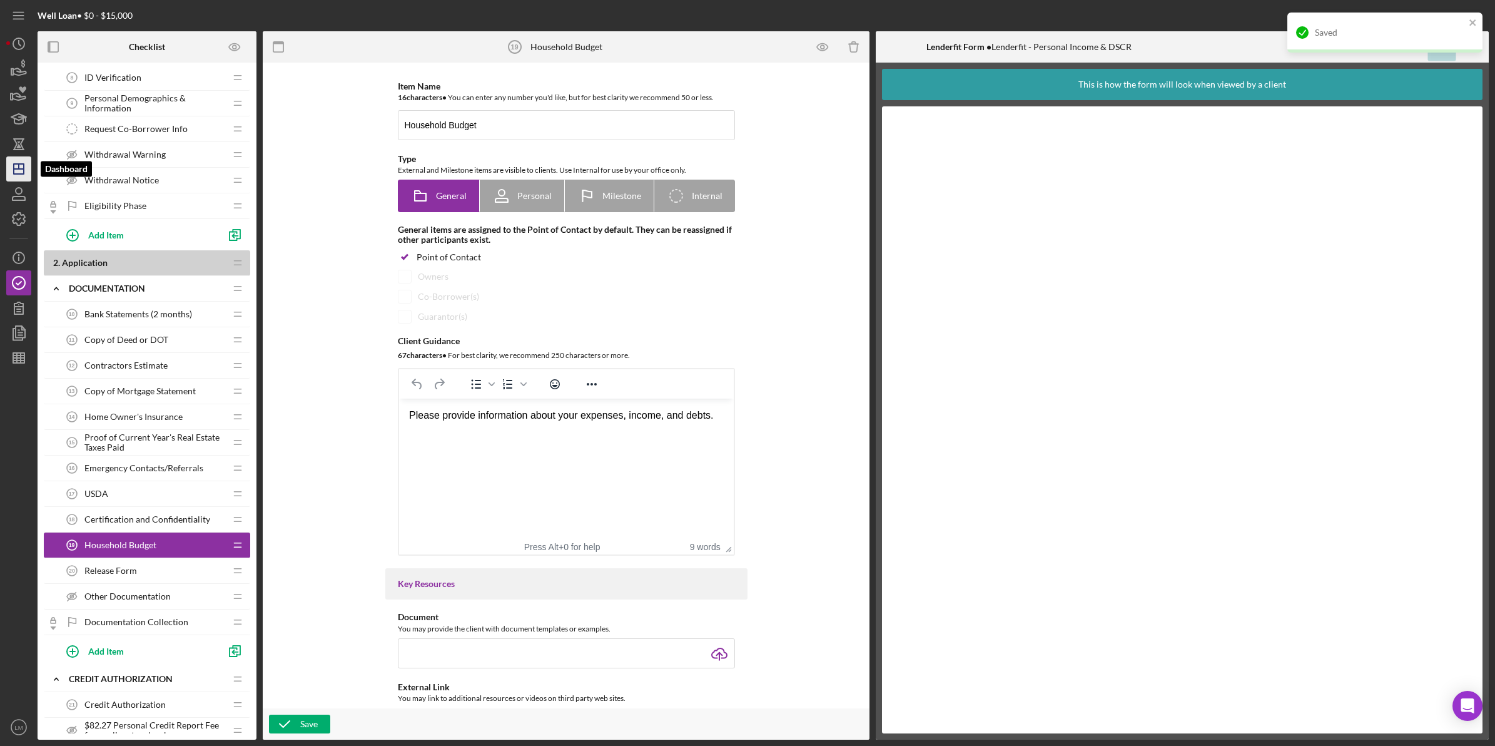
click at [27, 166] on icon "Icon/Dashboard" at bounding box center [18, 168] width 31 height 31
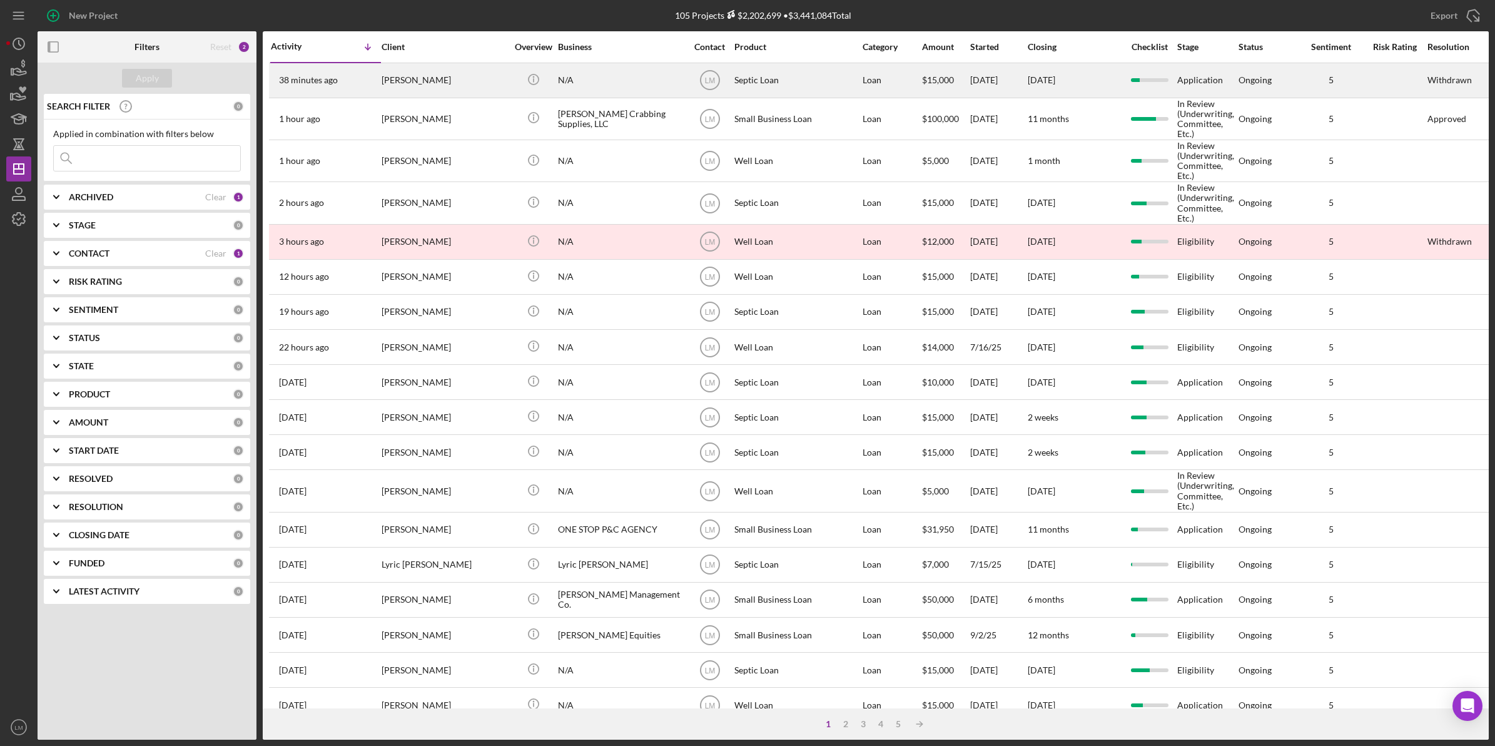
click at [446, 84] on div "[PERSON_NAME]" at bounding box center [444, 80] width 125 height 33
